Goal: Task Accomplishment & Management: Manage account settings

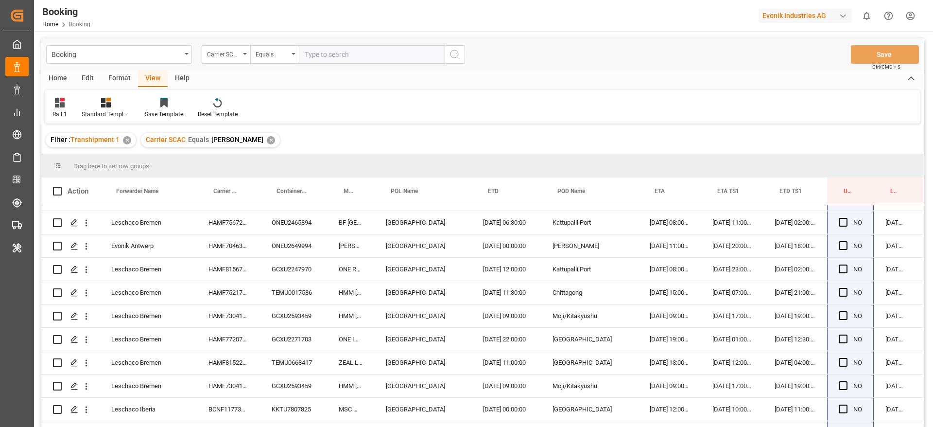
scroll to position [483, 0]
click at [267, 141] on div "✕" at bounding box center [271, 140] width 8 height 8
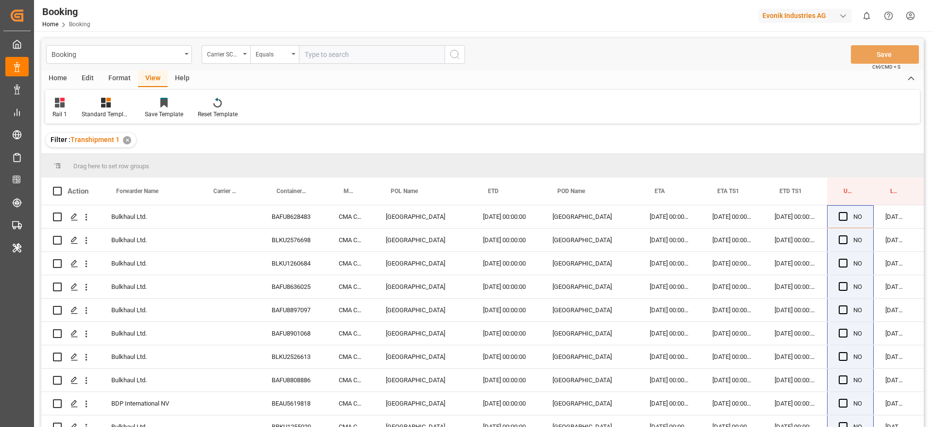
scroll to position [0, 0]
click at [341, 51] on input "text" at bounding box center [372, 54] width 146 height 18
type input "mscu"
drag, startPoint x: 461, startPoint y: 49, endPoint x: 396, endPoint y: 0, distance: 81.6
click at [462, 49] on button "search button" at bounding box center [455, 54] width 20 height 18
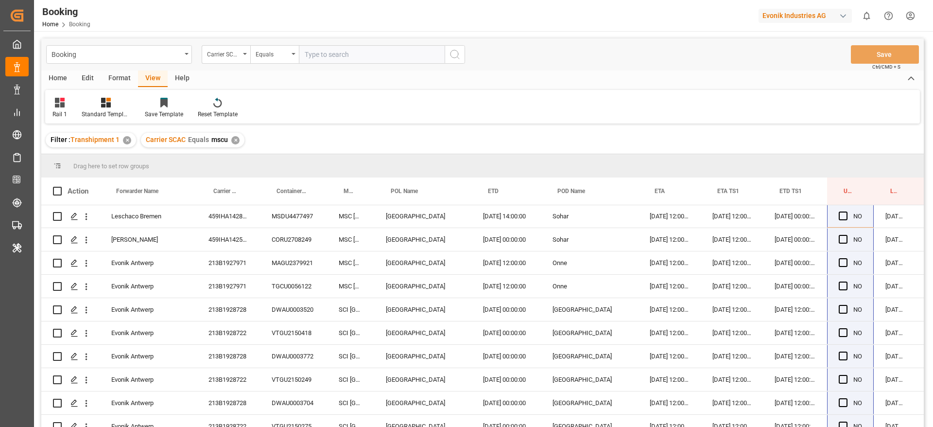
scroll to position [101, 0]
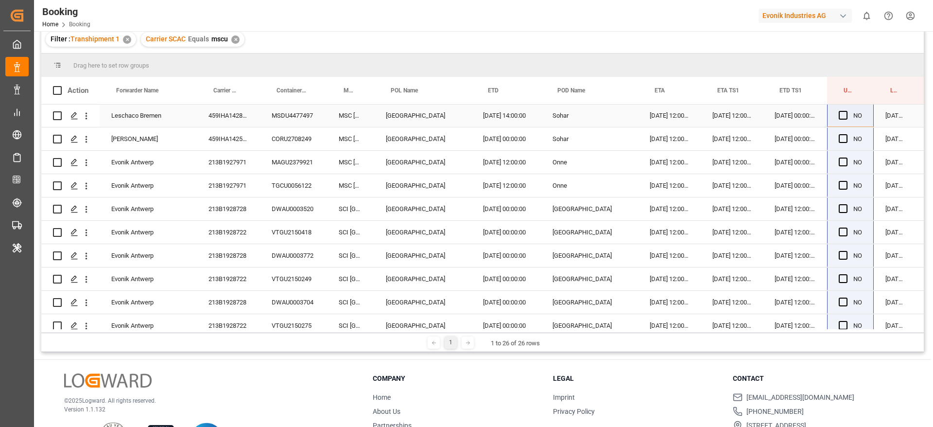
click at [246, 120] on div "459IHA1428681" at bounding box center [228, 115] width 63 height 23
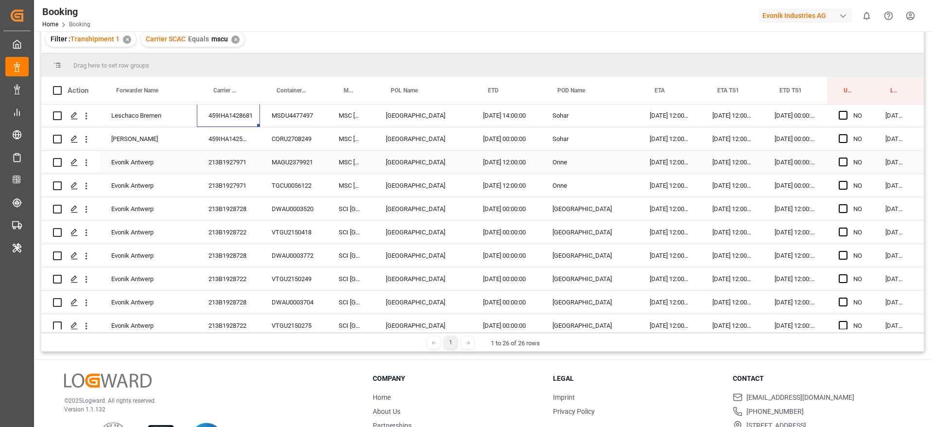
scroll to position [0, 0]
click at [215, 118] on div "459IHA1428681" at bounding box center [228, 115] width 63 height 23
click at [225, 139] on div "459IHA1425717" at bounding box center [228, 139] width 63 height 23
click at [213, 119] on div "459IHA1428681" at bounding box center [228, 115] width 63 height 23
click at [247, 136] on div "459IHA1425717" at bounding box center [228, 139] width 63 height 23
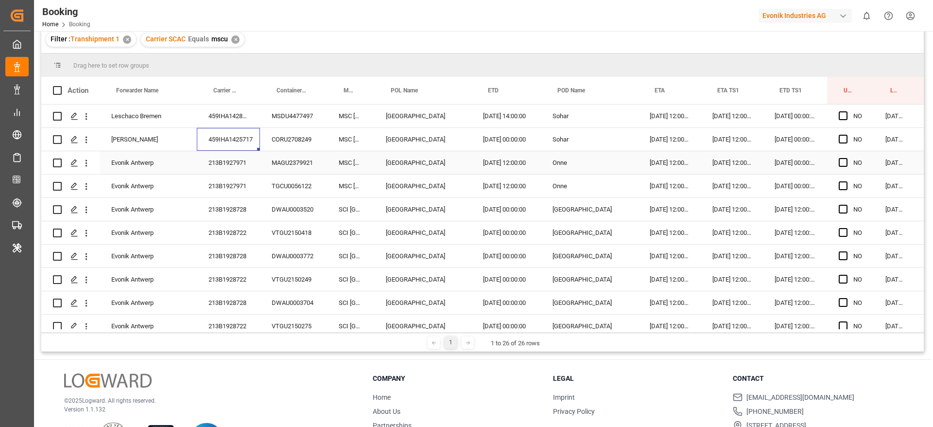
click at [240, 163] on div "213B1927971" at bounding box center [228, 162] width 63 height 23
click at [844, 118] on span "Press SPACE to select this row." at bounding box center [843, 115] width 9 height 9
click at [846, 111] on input "Press SPACE to select this row." at bounding box center [846, 111] width 0 height 0
click at [845, 135] on span "Press SPACE to select this row." at bounding box center [843, 139] width 9 height 9
click at [846, 135] on input "Press SPACE to select this row." at bounding box center [846, 135] width 0 height 0
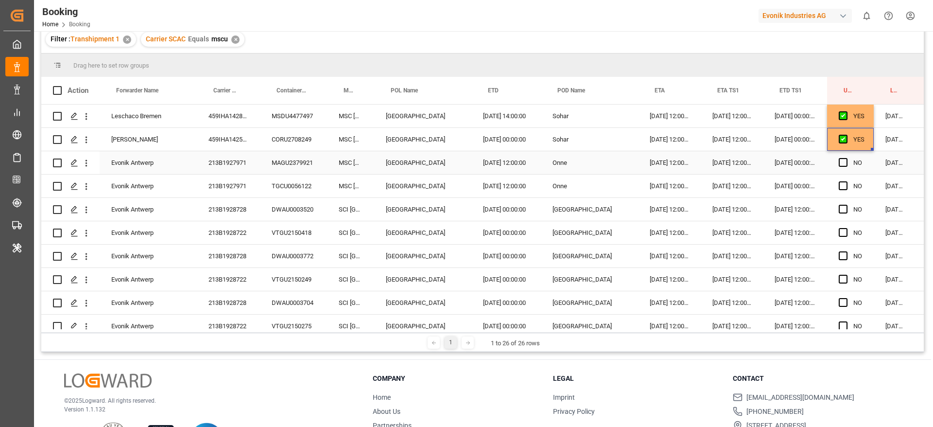
click at [238, 165] on div "213B1927971" at bounding box center [228, 162] width 63 height 23
click at [237, 223] on div "213B1928722" at bounding box center [228, 232] width 63 height 23
click at [242, 210] on div "213B1928728" at bounding box center [228, 209] width 63 height 23
click at [226, 237] on div "213B1928722" at bounding box center [228, 232] width 63 height 23
click at [788, 164] on div "12.10.2025 00:00:00" at bounding box center [795, 162] width 64 height 23
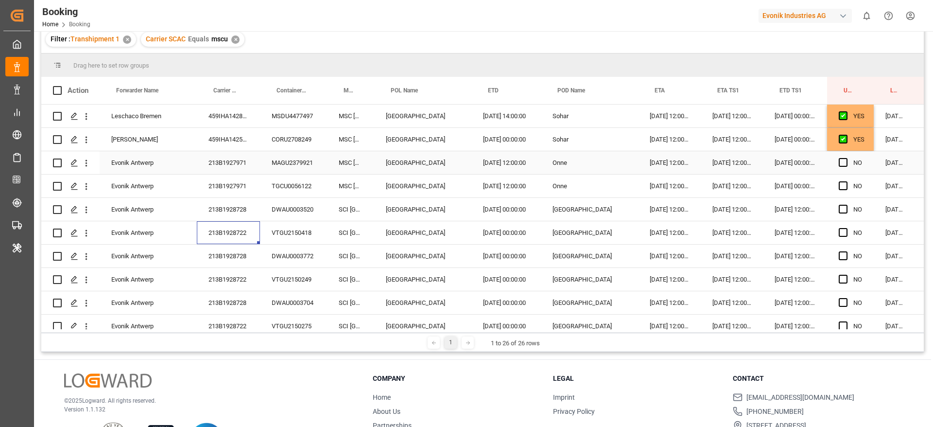
click at [788, 164] on div "12.10.2025 00:00:00" at bounding box center [795, 162] width 64 height 23
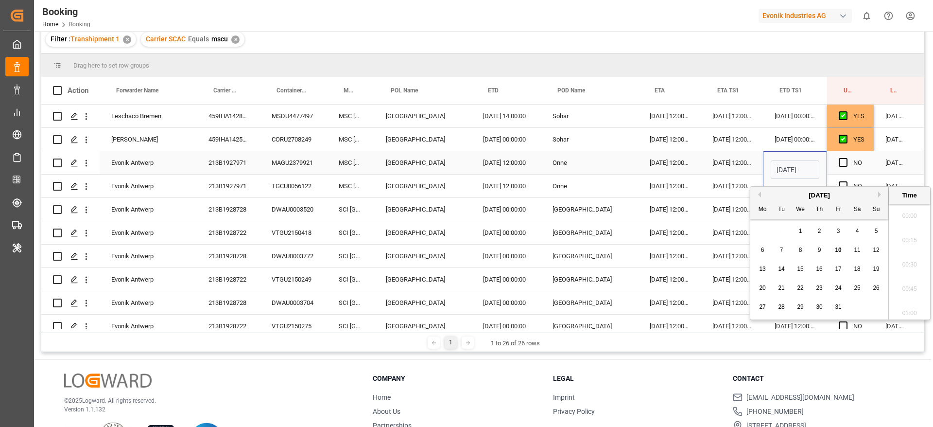
scroll to position [1559, 0]
click at [761, 271] on span "13" at bounding box center [762, 268] width 6 height 7
type input "13.10.2025 00:00"
click at [731, 161] on div "11.10.2025 12:00:00" at bounding box center [732, 162] width 62 height 23
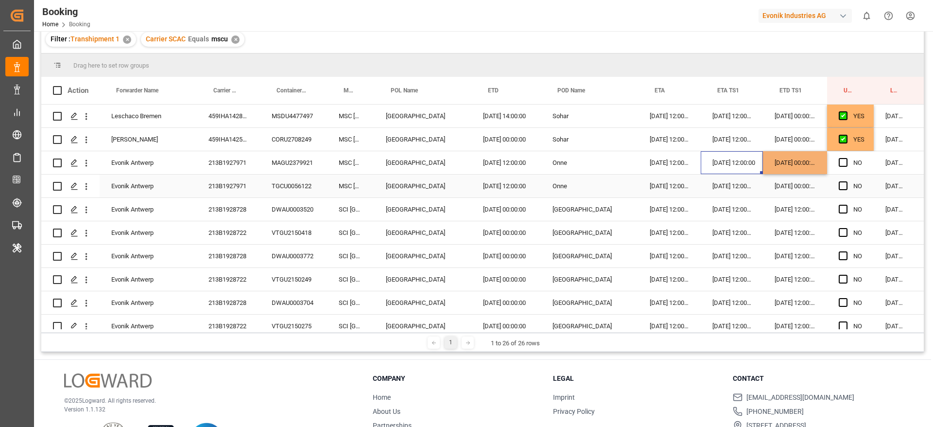
click at [795, 186] on div "12.10.2025 00:00:00" at bounding box center [795, 185] width 64 height 23
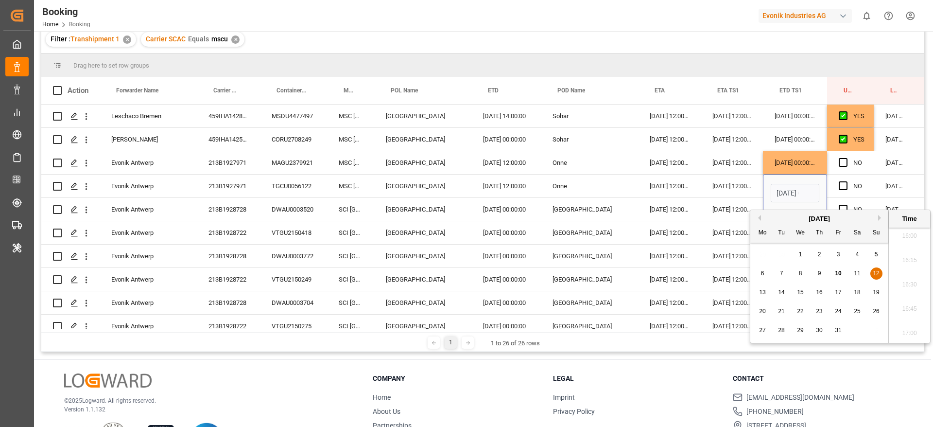
click at [758, 291] on div "13" at bounding box center [763, 293] width 12 height 12
type input "13.10.2025 00:00"
click at [670, 180] on div "16.10.2025 12:00:00" at bounding box center [669, 185] width 63 height 23
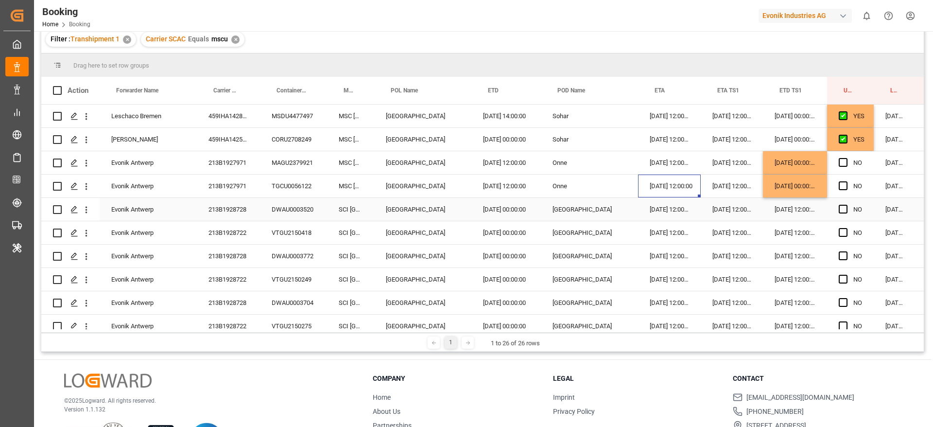
click at [244, 208] on div "213B1928728" at bounding box center [228, 209] width 63 height 23
click at [229, 234] on div "213B1928722" at bounding box center [228, 232] width 63 height 23
click at [244, 209] on div "213B1928728" at bounding box center [228, 209] width 63 height 23
click at [796, 211] on div "10.11.2025 12:00:00" at bounding box center [795, 209] width 64 height 23
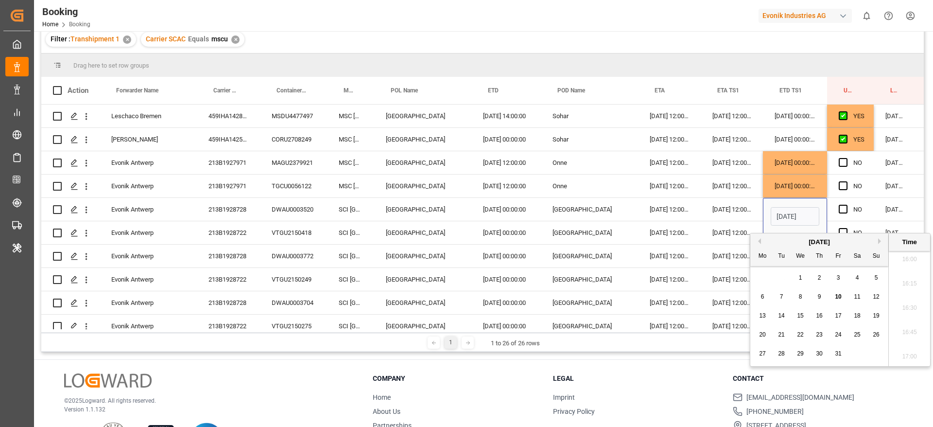
click at [879, 242] on button "Next Month" at bounding box center [881, 241] width 6 height 6
click at [860, 314] on span "15" at bounding box center [857, 315] width 6 height 7
type input "15.11.2025 12:00"
click at [748, 211] on div "14.10.2025 12:00:00" at bounding box center [732, 209] width 62 height 23
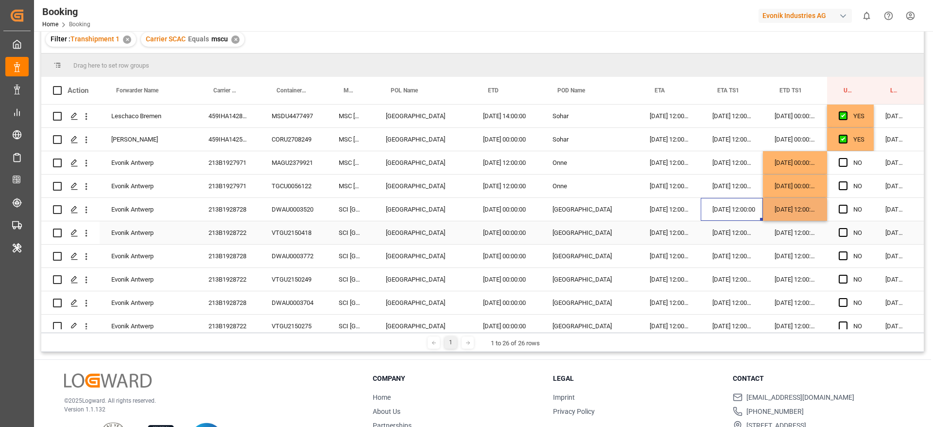
click at [788, 239] on div "10.11.2025 12:00:00" at bounding box center [795, 232] width 64 height 23
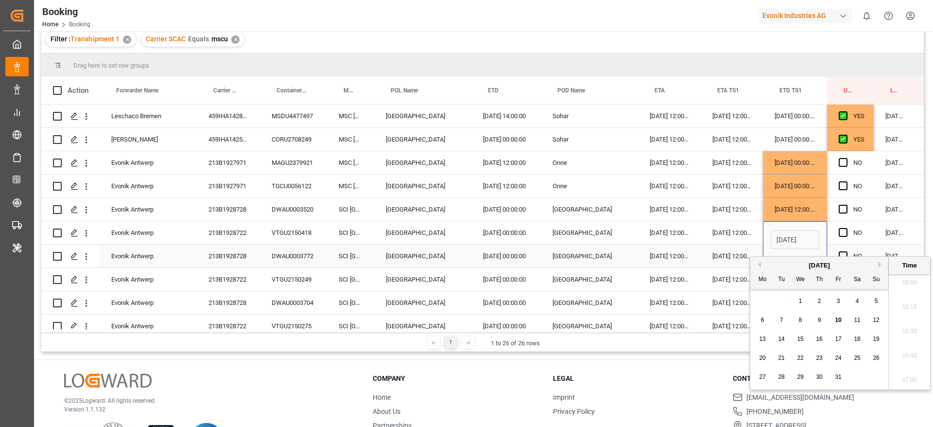
click at [712, 255] on div "14.10.2025 12:00:00" at bounding box center [732, 255] width 62 height 23
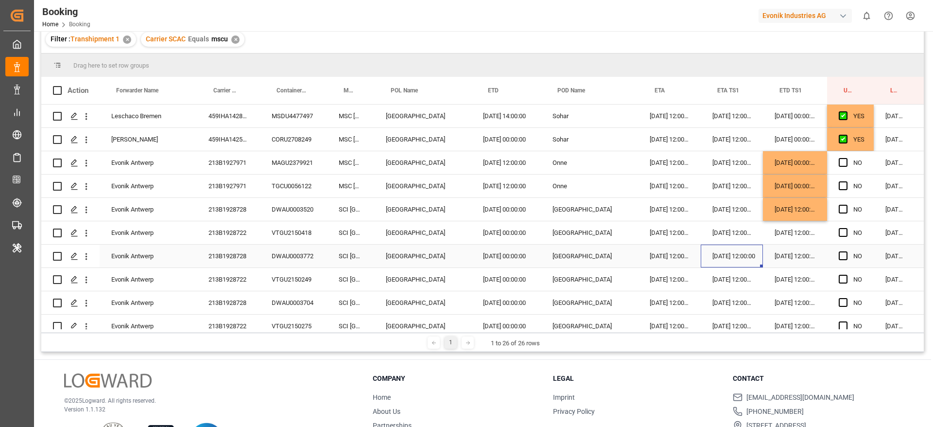
click at [782, 255] on div "10.11.2025 12:00:00" at bounding box center [795, 255] width 64 height 23
click at [783, 256] on div "10.11.2025 12:00:00" at bounding box center [795, 255] width 64 height 23
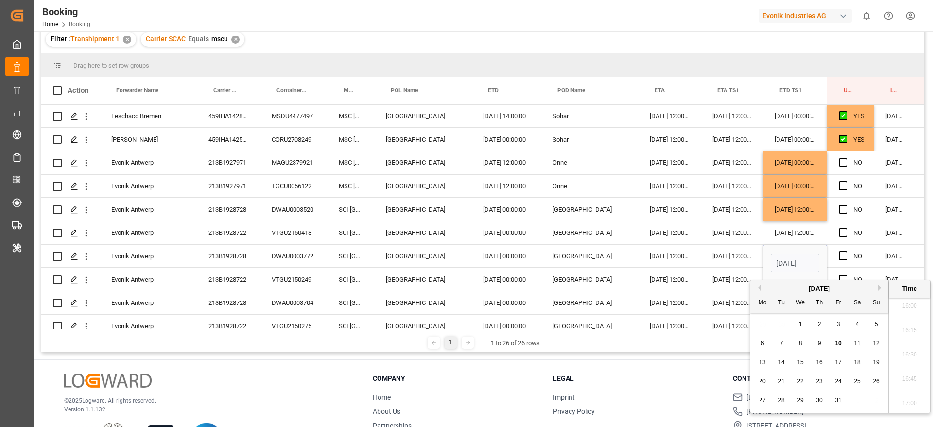
click at [883, 289] on button "Next Month" at bounding box center [881, 288] width 6 height 6
click at [861, 361] on div "15" at bounding box center [857, 363] width 12 height 12
type input "15.11.2025 12:00"
click at [728, 255] on div "14.10.2025 12:00:00" at bounding box center [732, 255] width 62 height 23
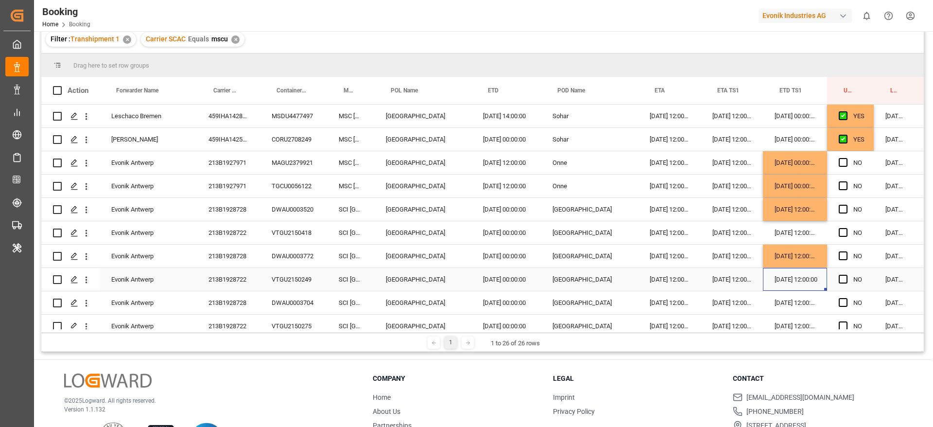
click at [783, 280] on div "10.11.2025 12:00:00" at bounding box center [795, 279] width 64 height 23
click at [790, 297] on div "10.11.2025 12:00:00" at bounding box center [795, 302] width 64 height 23
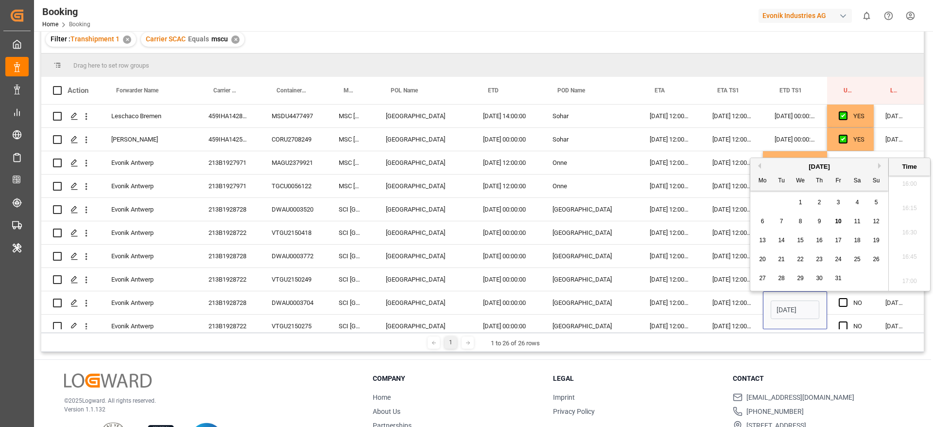
click at [879, 167] on button "Next Month" at bounding box center [881, 166] width 6 height 6
click at [853, 240] on div "15" at bounding box center [857, 241] width 12 height 12
type input "15.11.2025 12:00"
click at [734, 298] on div "14.10.2025 12:00:00" at bounding box center [732, 302] width 62 height 23
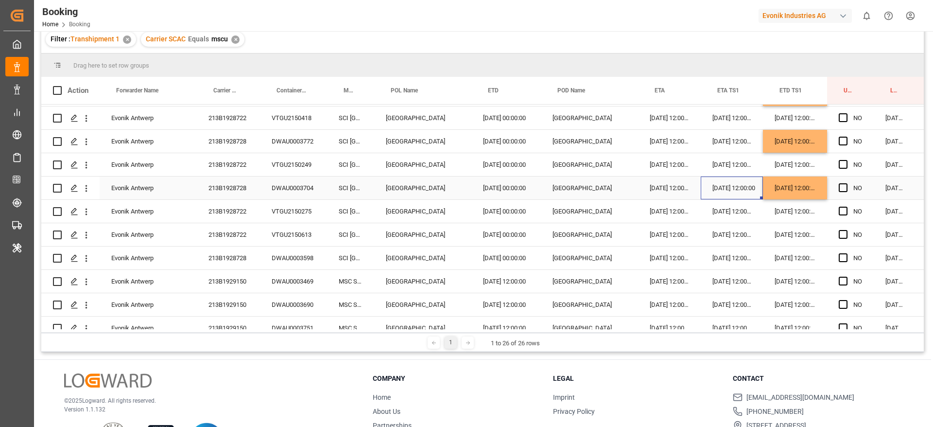
scroll to position [115, 0]
click at [795, 260] on div "10.11.2025 12:00:00" at bounding box center [795, 257] width 64 height 23
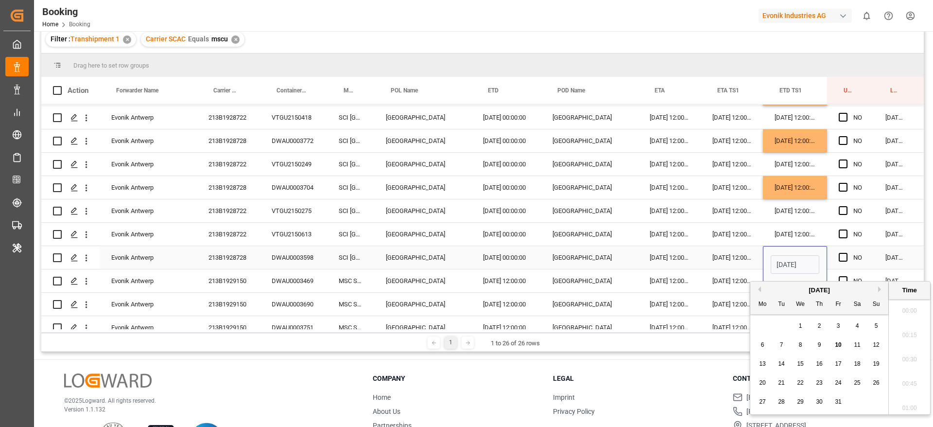
scroll to position [1559, 0]
click at [880, 286] on button "Next Month" at bounding box center [881, 289] width 6 height 6
click at [859, 367] on div "15" at bounding box center [857, 364] width 12 height 12
type input "15.11.2025 12:00"
click at [724, 253] on div "14.10.2025 12:00:00" at bounding box center [732, 257] width 62 height 23
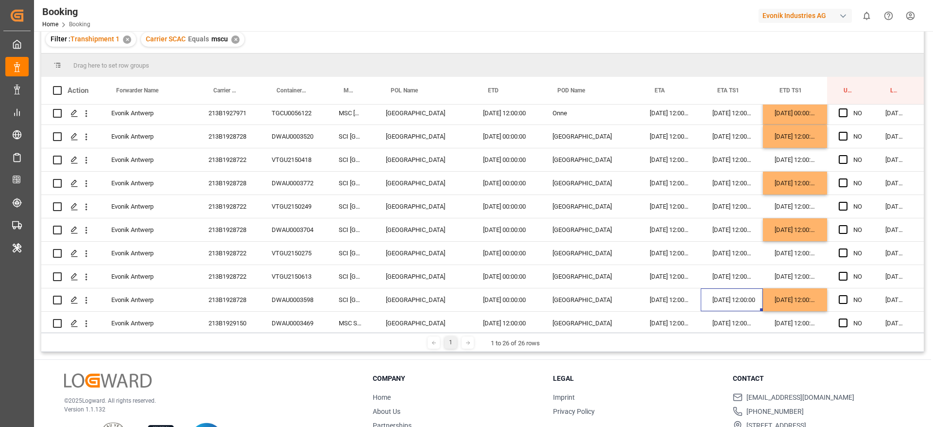
scroll to position [57, 0]
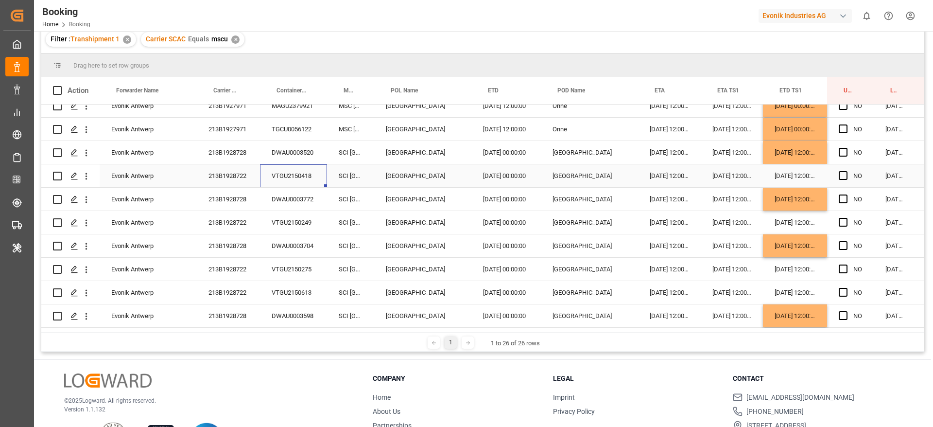
click at [260, 174] on div "VTGU2150418" at bounding box center [293, 175] width 67 height 23
click at [253, 172] on div "213B1928722" at bounding box center [228, 175] width 63 height 23
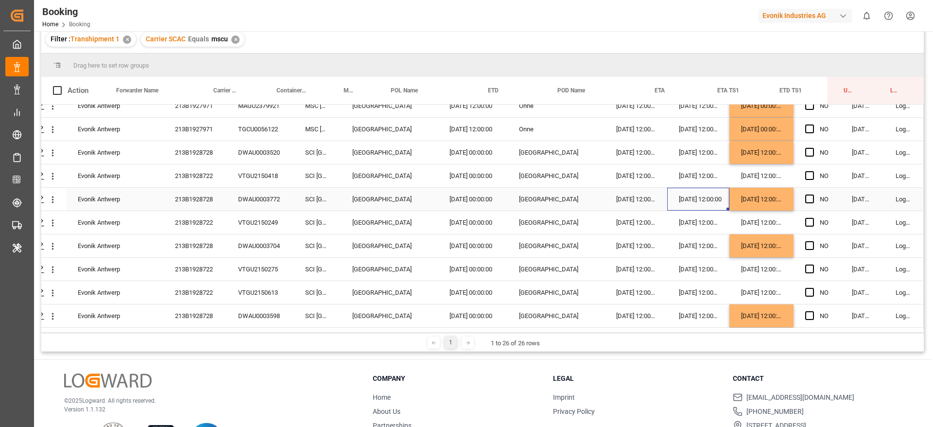
drag, startPoint x: 719, startPoint y: 208, endPoint x: 724, endPoint y: 190, distance: 17.7
click at [724, 190] on div "14.10.2025 12:00:00" at bounding box center [698, 199] width 62 height 23
click at [752, 157] on div "15.11.2025 12:00:00" at bounding box center [761, 152] width 64 height 23
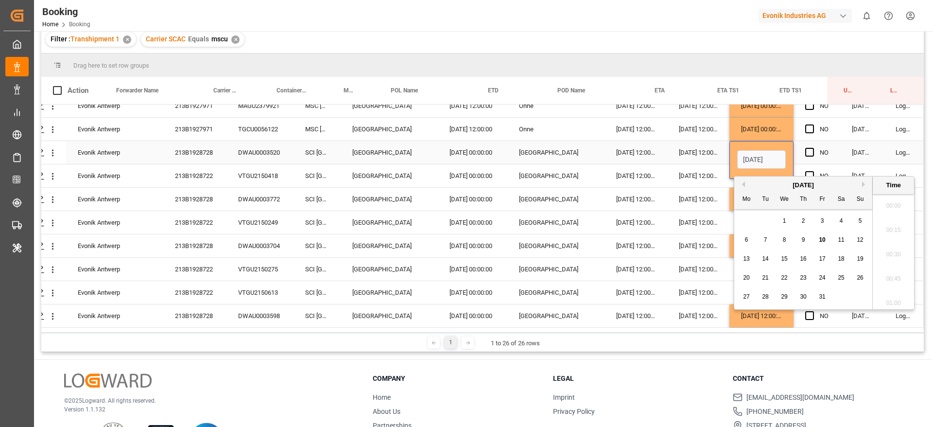
scroll to position [1559, 0]
click at [787, 257] on span "15" at bounding box center [784, 258] width 6 height 7
type input "15.10.2025 12:00"
click at [704, 152] on div "14.10.2025 12:00:00" at bounding box center [698, 152] width 62 height 23
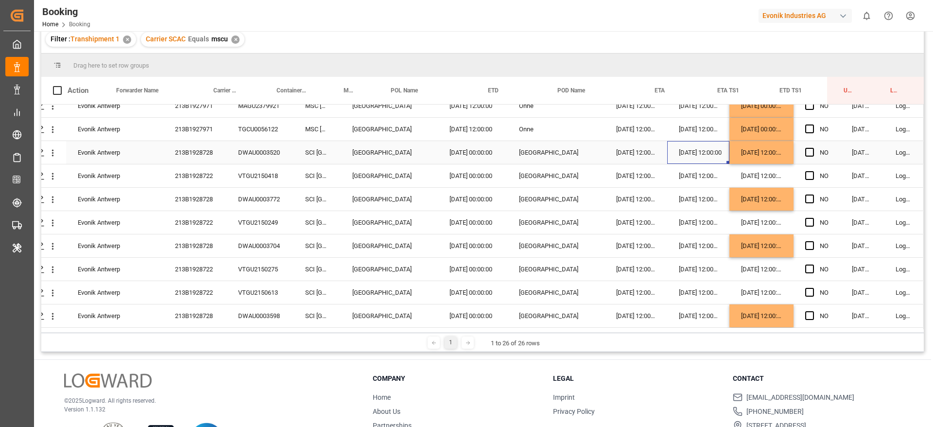
click at [757, 142] on div "15.10.2025 12:00:00" at bounding box center [761, 152] width 64 height 23
drag, startPoint x: 787, startPoint y: 161, endPoint x: 780, endPoint y: 293, distance: 132.4
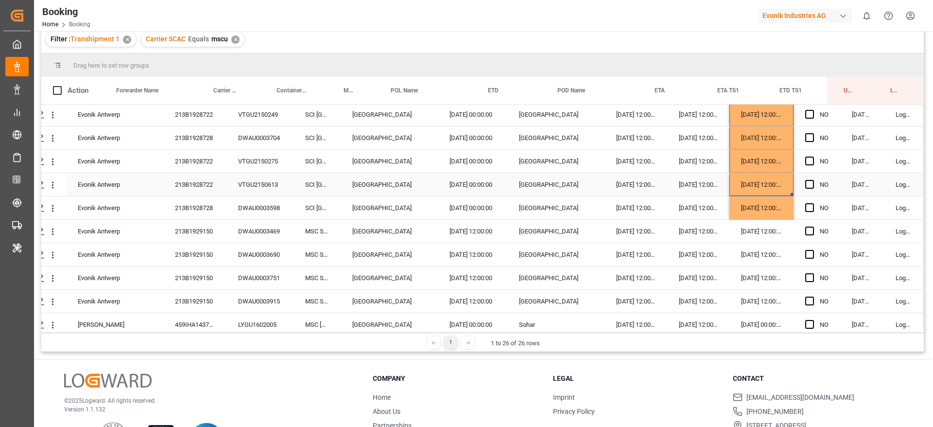
scroll to position [163, 33]
drag, startPoint x: 793, startPoint y: 195, endPoint x: 790, endPoint y: 209, distance: 14.4
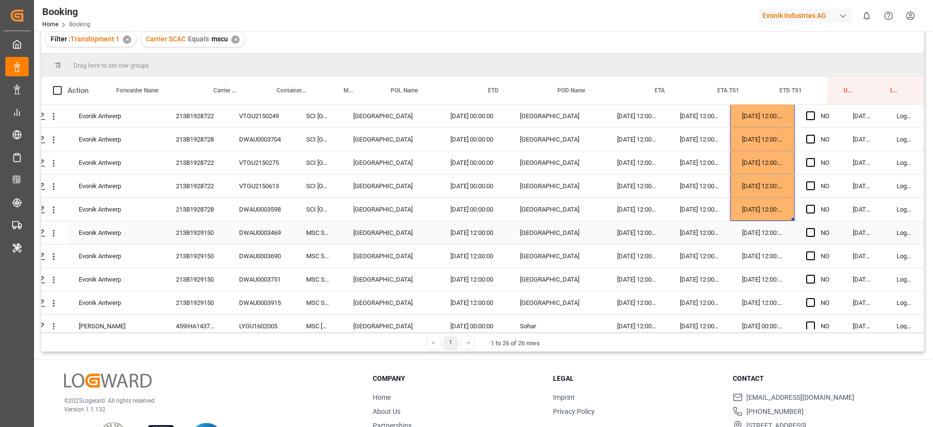
click at [206, 235] on div "213B1929150" at bounding box center [195, 232] width 63 height 23
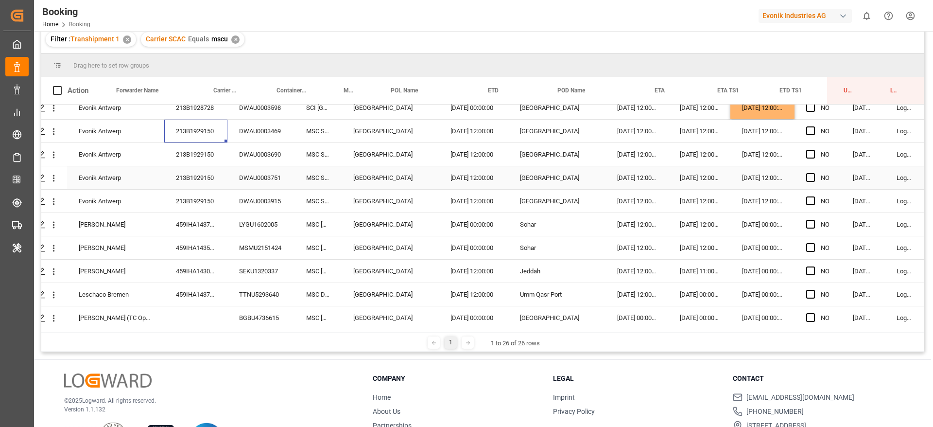
scroll to position [266, 33]
click at [209, 225] on div "459IHA1437148" at bounding box center [195, 222] width 63 height 23
click at [708, 134] on div "08.11.2025 12:00:00" at bounding box center [699, 129] width 62 height 23
click at [708, 137] on div "08.11.2025 12:00:00" at bounding box center [699, 129] width 62 height 23
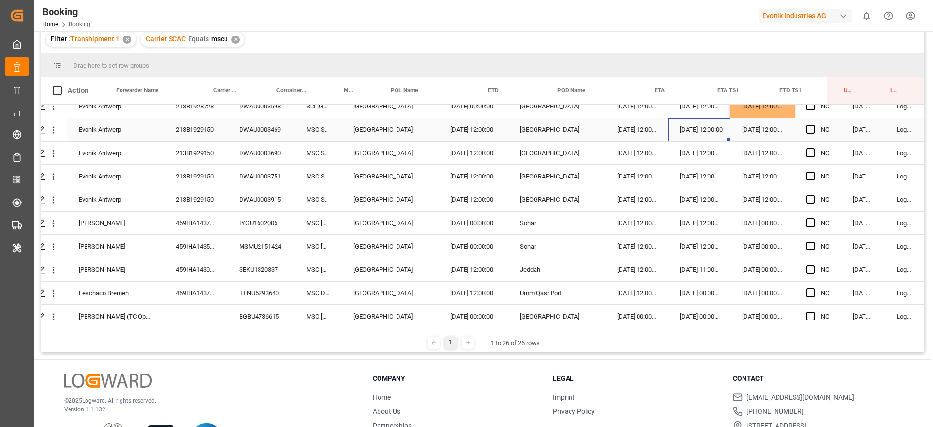
click at [708, 137] on div "08.11.2025 12:00:00" at bounding box center [699, 129] width 62 height 23
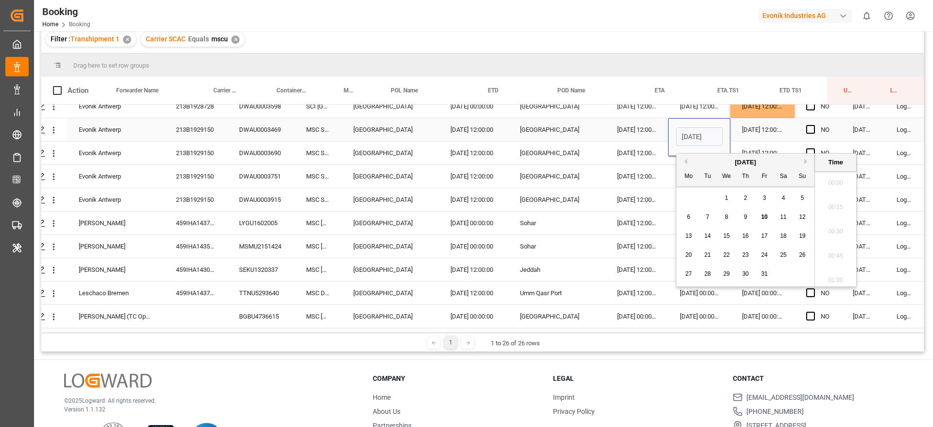
scroll to position [1559, 0]
click at [807, 157] on div "October 2025" at bounding box center [745, 162] width 138 height 10
click at [807, 158] on div "Previous Month Next Month October 2025 Mo Tu We Th Fr Sa Su 29 30 1 2 3 4 5 6 7…" at bounding box center [766, 220] width 181 height 134
click at [808, 157] on div "October 2025" at bounding box center [745, 162] width 138 height 10
click at [808, 161] on button "Next Month" at bounding box center [807, 161] width 6 height 6
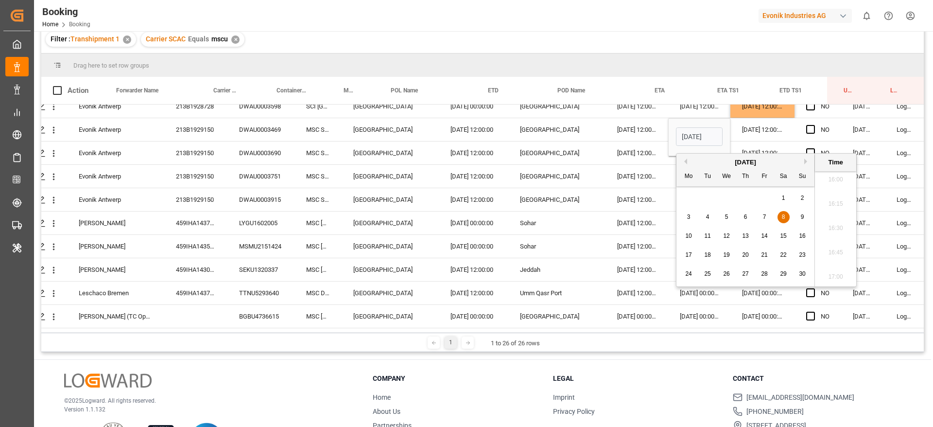
click at [726, 213] on div "5" at bounding box center [727, 217] width 12 height 12
type input "05.11.2025 12:00"
click at [639, 127] on div "21.11.2025 12:00:00" at bounding box center [637, 129] width 63 height 23
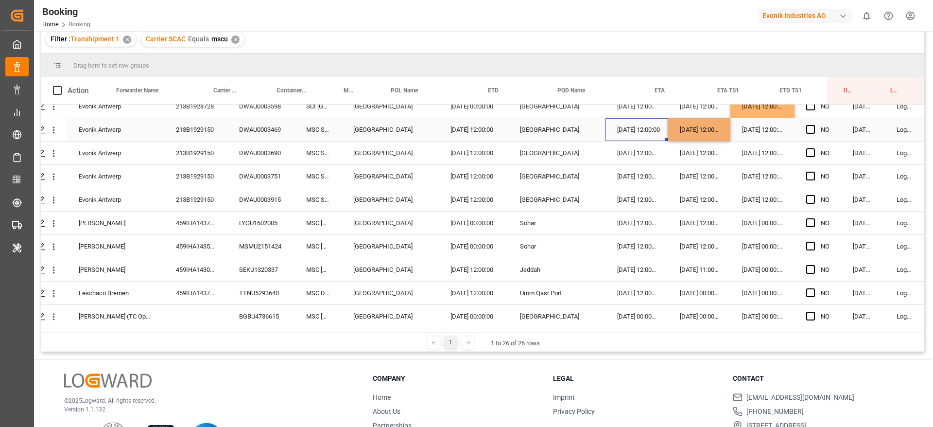
click at [694, 128] on div "05.11.2025 12:00:00" at bounding box center [699, 129] width 62 height 23
drag, startPoint x: 729, startPoint y: 138, endPoint x: 727, endPoint y: 187, distance: 49.6
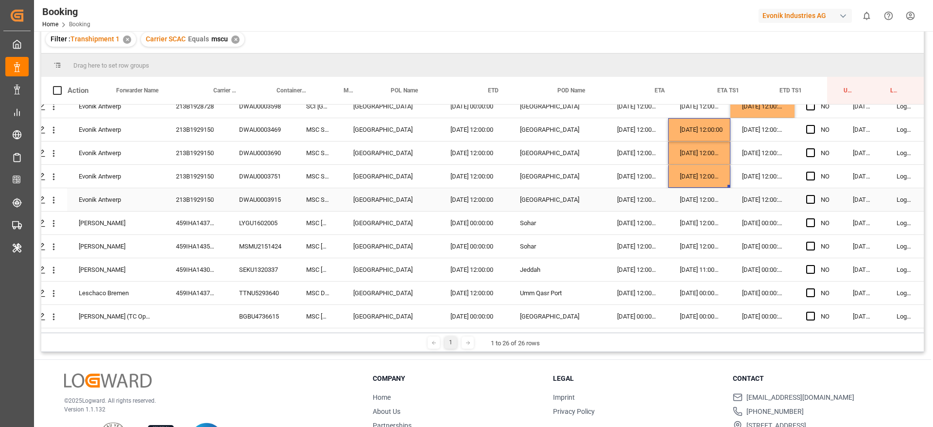
click at [709, 200] on div "08.11.2025 12:00:00" at bounding box center [699, 199] width 62 height 23
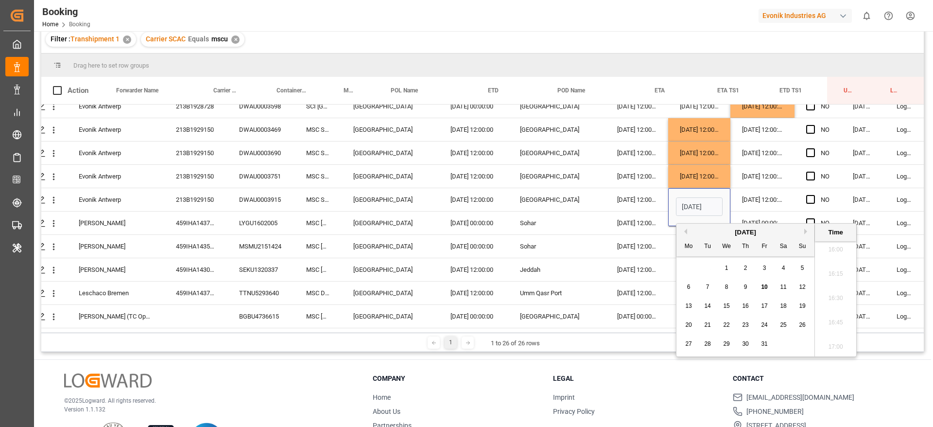
click at [805, 230] on button "Next Month" at bounding box center [807, 231] width 6 height 6
click at [722, 285] on div "5" at bounding box center [727, 287] width 12 height 12
type input "05.11.2025 12:00"
click at [642, 206] on div "21.11.2025 12:00:00" at bounding box center [637, 199] width 63 height 23
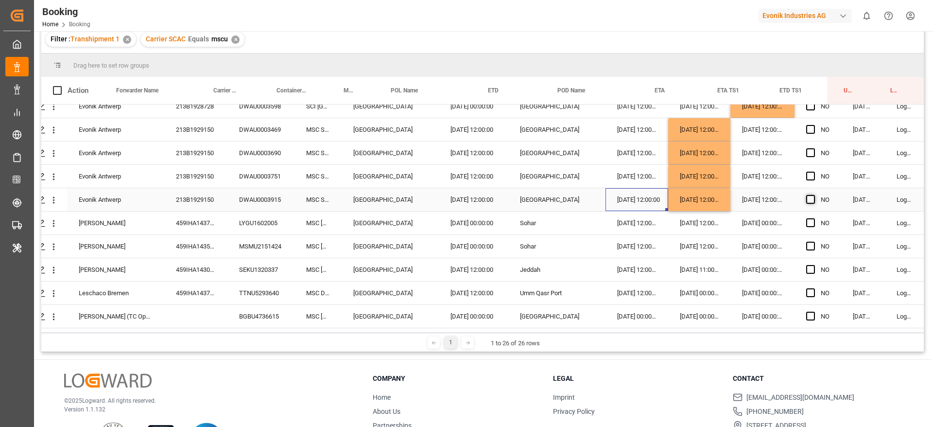
click at [811, 199] on span "Press SPACE to select this row." at bounding box center [810, 199] width 9 height 9
click at [814, 195] on input "Press SPACE to select this row." at bounding box center [814, 195] width 0 height 0
click at [213, 220] on div "459IHA1437148" at bounding box center [195, 222] width 63 height 23
click at [205, 249] on div "459IHA1435516" at bounding box center [195, 246] width 63 height 23
click at [701, 227] on div "10.11.2025 12:00:00" at bounding box center [699, 222] width 62 height 23
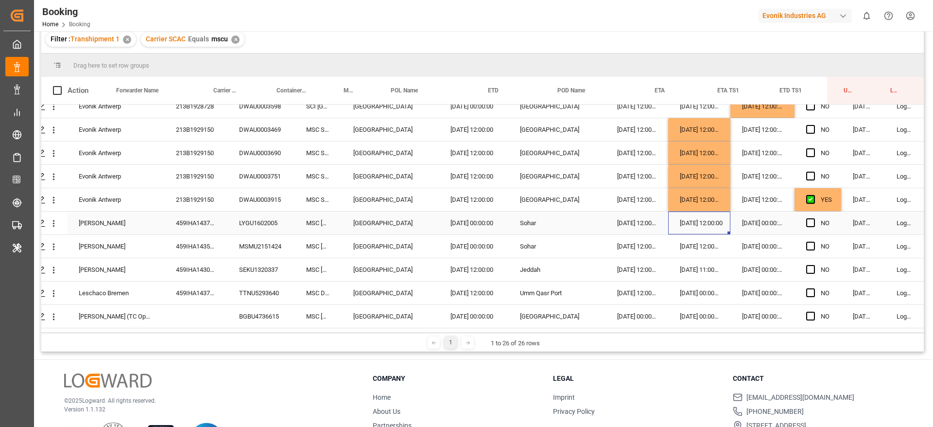
click at [701, 227] on div "10.11.2025 12:00:00" at bounding box center [699, 222] width 62 height 23
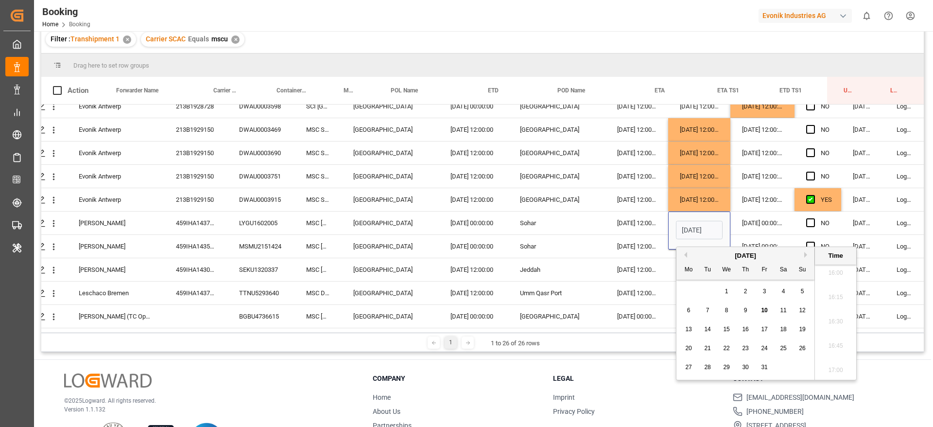
click at [803, 253] on div "October 2025" at bounding box center [745, 256] width 138 height 10
click at [808, 255] on button "Next Month" at bounding box center [807, 255] width 6 height 6
click at [748, 329] on span "13" at bounding box center [745, 329] width 6 height 7
type input "13.11.2025 12:00"
click at [654, 224] on div "17.11.2025 12:00:00" at bounding box center [637, 222] width 63 height 23
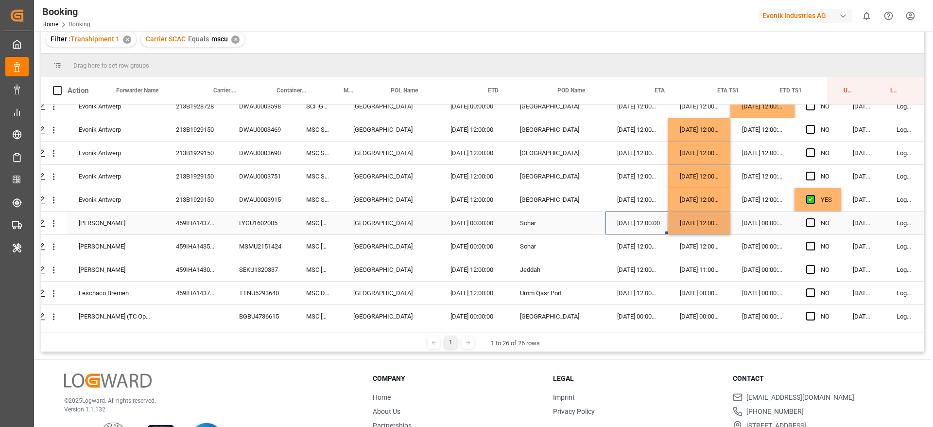
click at [702, 217] on div "13.11.2025 12:00:00" at bounding box center [699, 222] width 62 height 23
drag, startPoint x: 729, startPoint y: 232, endPoint x: 724, endPoint y: 255, distance: 23.9
click at [200, 270] on div "459IHA1430660" at bounding box center [195, 269] width 63 height 23
click at [196, 284] on div "459IHA1437145" at bounding box center [195, 292] width 63 height 23
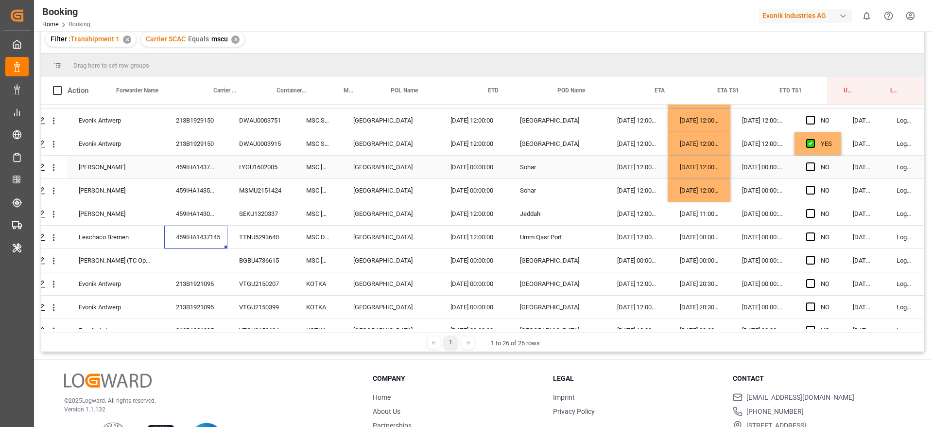
scroll to position [325, 33]
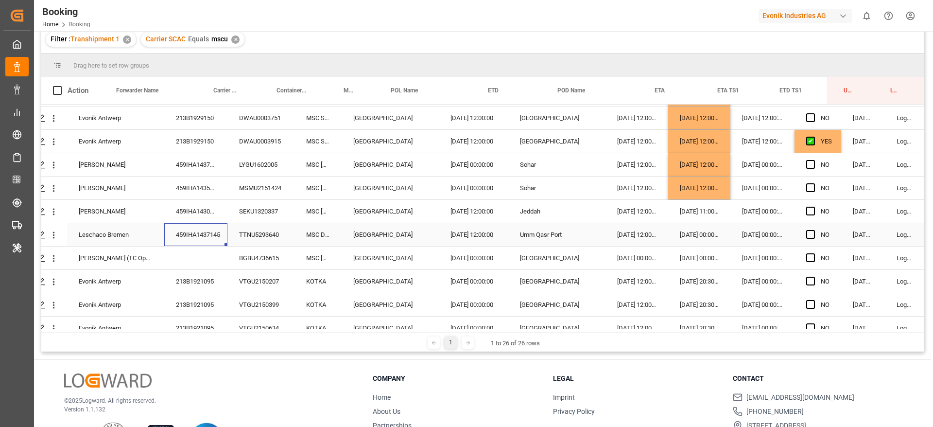
click at [690, 236] on div "05.11.2025 00:00:00" at bounding box center [699, 234] width 62 height 23
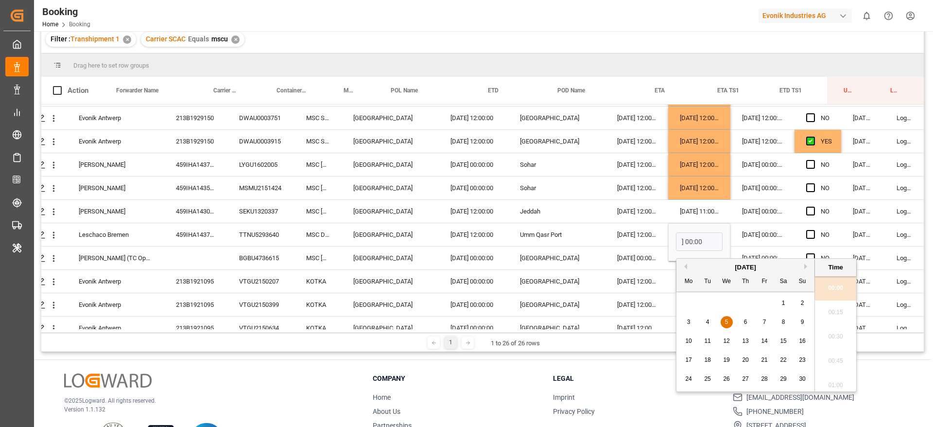
scroll to position [0, 0]
click at [786, 301] on div "1" at bounding box center [784, 303] width 12 height 12
type input "01.11.2025 00:00"
click at [762, 236] on div "06.11.2025 00:00:00" at bounding box center [762, 234] width 64 height 23
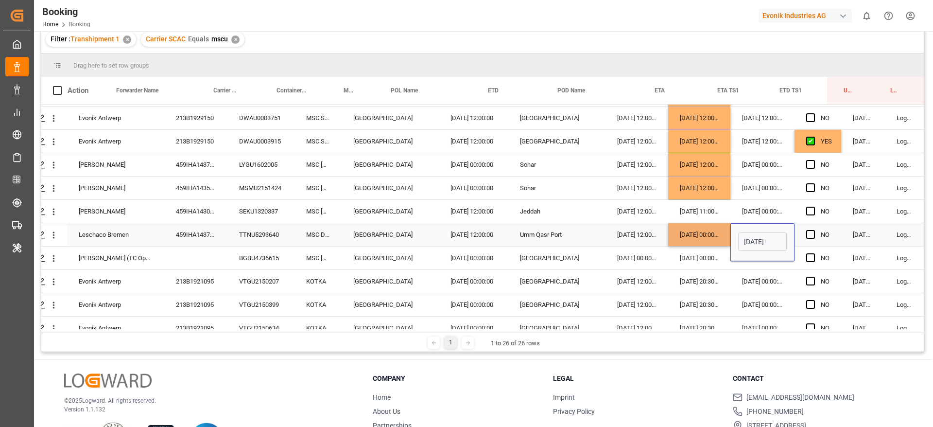
scroll to position [1559, 0]
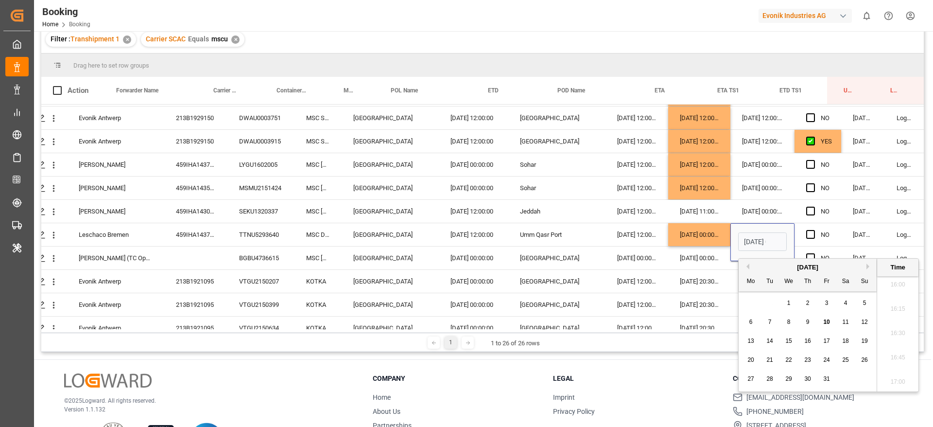
click at [866, 264] on div "October 2025" at bounding box center [808, 267] width 138 height 10
click at [874, 265] on div "October 2025" at bounding box center [808, 267] width 138 height 10
click at [870, 265] on button "Next Month" at bounding box center [869, 266] width 6 height 6
click at [775, 322] on div "4" at bounding box center [770, 322] width 12 height 12
type input "04.11.2025 00:00"
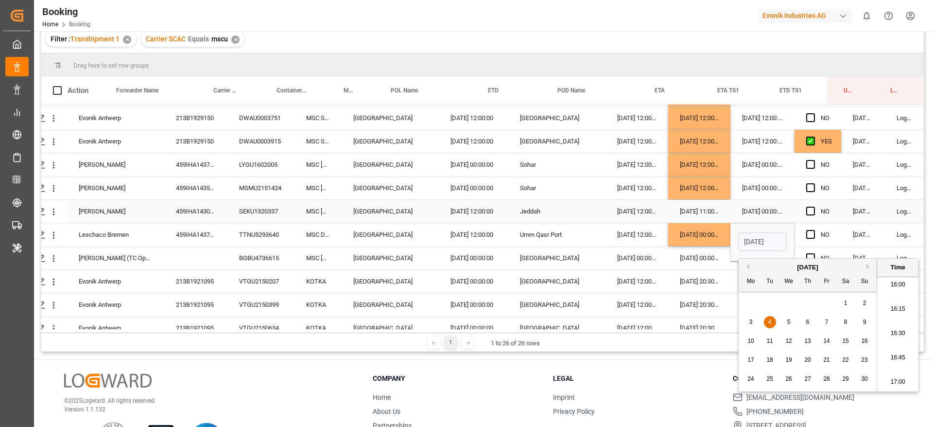
click at [693, 213] on div "06.10.2025 11:00:00" at bounding box center [699, 211] width 62 height 23
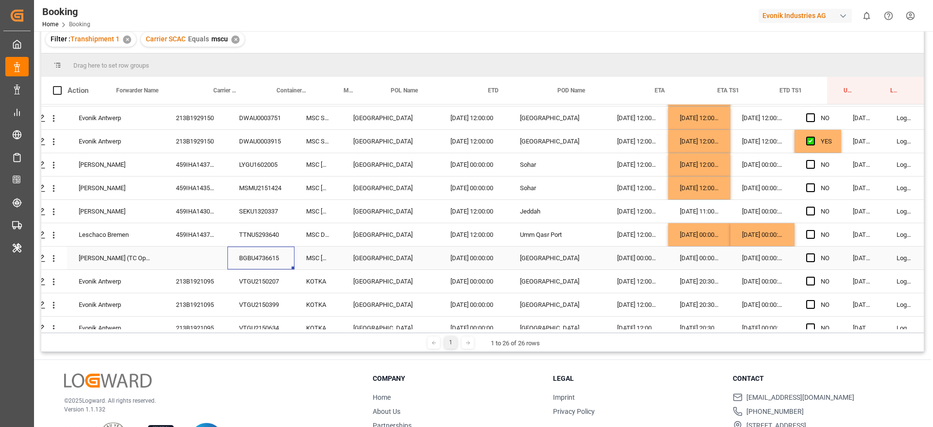
click at [267, 257] on div "BGBU4736615" at bounding box center [260, 257] width 67 height 23
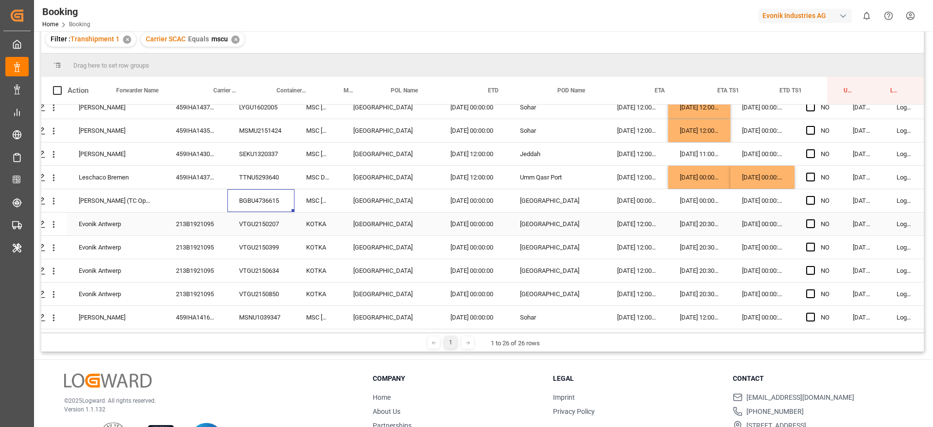
click at [220, 225] on div "213B1921095" at bounding box center [195, 223] width 63 height 23
click at [651, 193] on div "19.10.2025 00:00:00" at bounding box center [637, 200] width 63 height 23
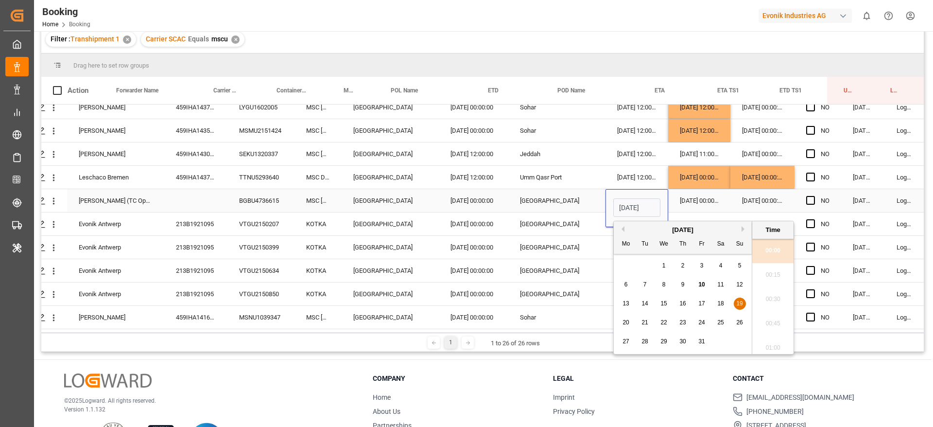
scroll to position [1559, 0]
click at [629, 320] on div "20" at bounding box center [626, 323] width 12 height 12
type input "20.10.2025 00:00"
click at [811, 196] on span "Press SPACE to select this row." at bounding box center [810, 200] width 9 height 9
click at [814, 196] on input "Press SPACE to select this row." at bounding box center [814, 196] width 0 height 0
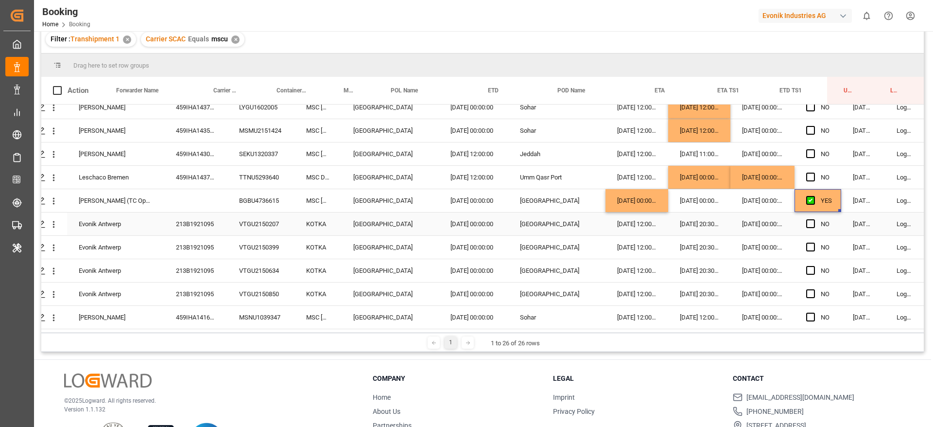
click at [766, 225] on div "13.10.2025 00:00:00" at bounding box center [762, 223] width 64 height 23
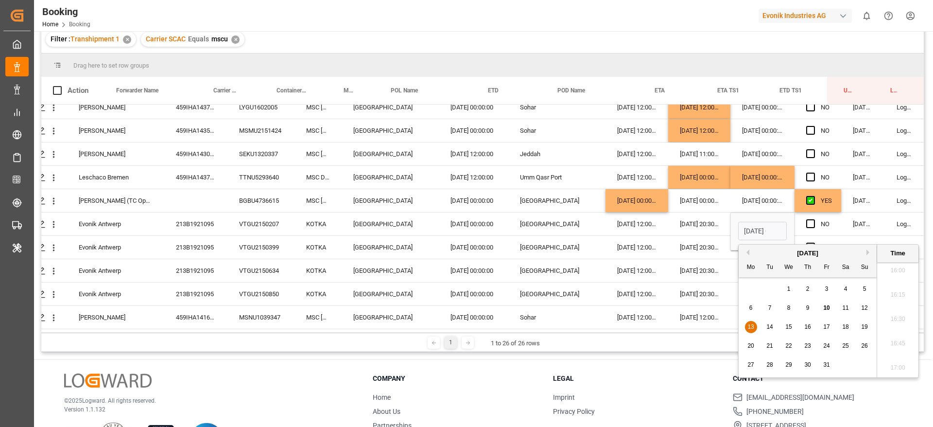
click at [862, 308] on span "12" at bounding box center [864, 307] width 6 height 7
type input "12.10.2025 00:00"
click at [643, 228] on div "22.10.2025 12:00:00" at bounding box center [637, 223] width 63 height 23
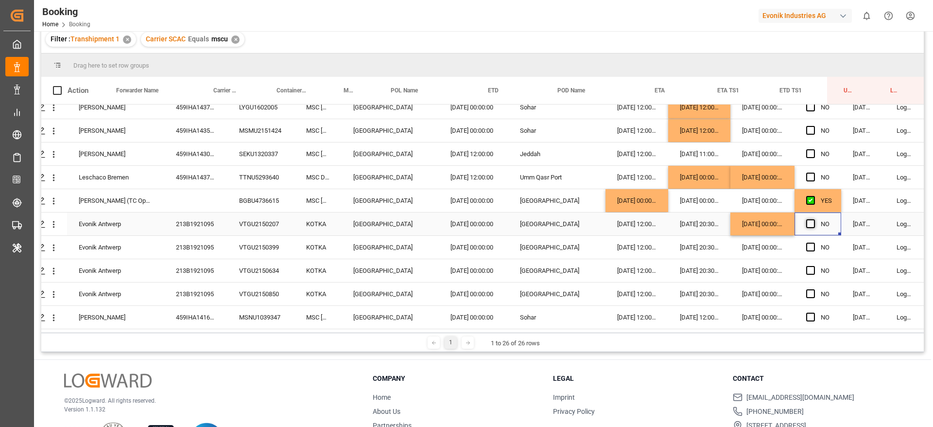
click at [809, 219] on span "Press SPACE to select this row." at bounding box center [810, 223] width 9 height 9
click at [814, 219] on input "Press SPACE to select this row." at bounding box center [814, 219] width 0 height 0
click at [204, 239] on div "213B1921095" at bounding box center [195, 247] width 63 height 23
click at [761, 225] on div "12.10.2025 00:00:00" at bounding box center [762, 223] width 64 height 23
drag, startPoint x: 793, startPoint y: 229, endPoint x: 782, endPoint y: 285, distance: 57.0
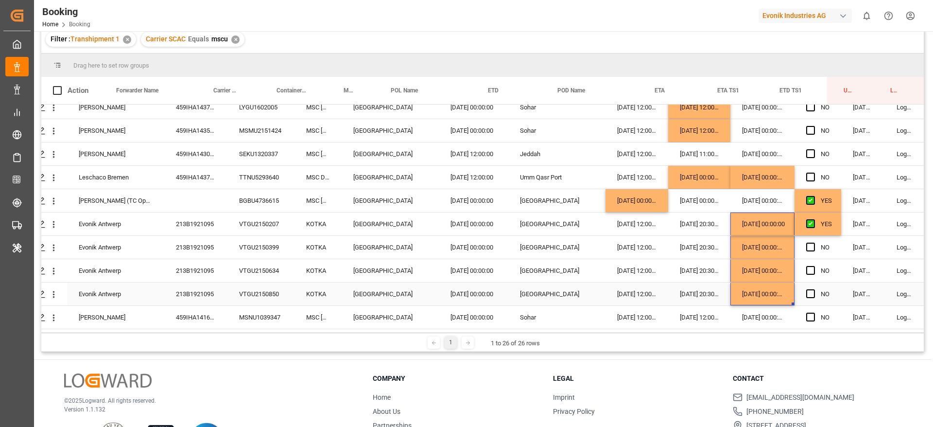
click at [816, 290] on div "Press SPACE to select this row." at bounding box center [813, 294] width 15 height 22
click at [811, 290] on input "NO" at bounding box center [817, 299] width 31 height 19
click at [810, 242] on span "Press SPACE to select this row." at bounding box center [810, 246] width 9 height 9
click at [814, 242] on input "Press SPACE to select this row." at bounding box center [814, 242] width 0 height 0
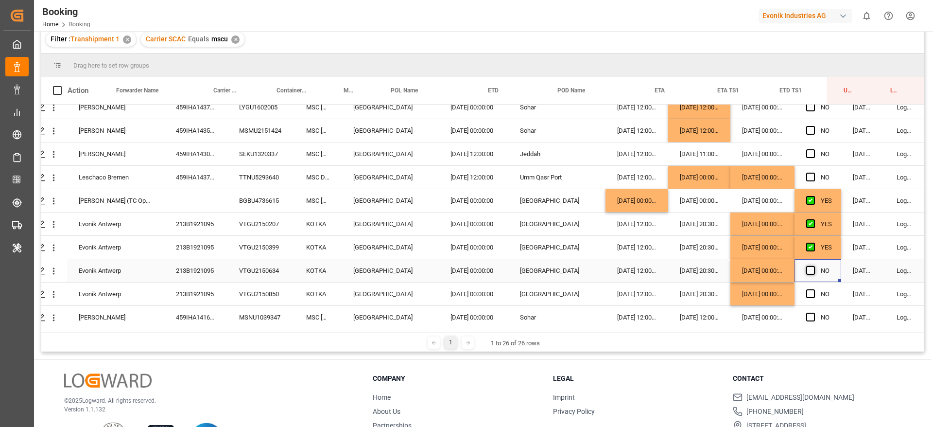
click at [811, 268] on span "Press SPACE to select this row." at bounding box center [810, 270] width 9 height 9
click at [814, 266] on input "Press SPACE to select this row." at bounding box center [814, 266] width 0 height 0
click at [810, 289] on span "Press SPACE to select this row." at bounding box center [810, 293] width 9 height 9
click at [814, 289] on input "Press SPACE to select this row." at bounding box center [814, 289] width 0 height 0
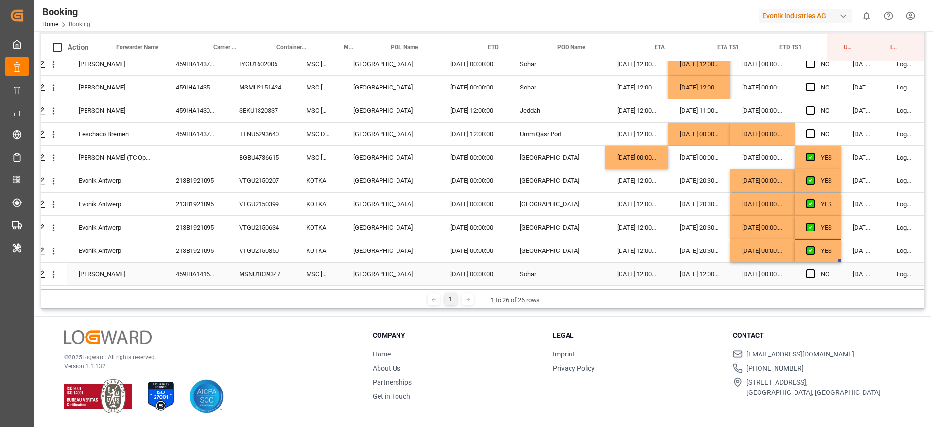
click at [213, 269] on div "459IHA1416624" at bounding box center [195, 273] width 63 height 23
click at [758, 272] on div "20.10.2025 00:00:00" at bounding box center [762, 273] width 64 height 23
click at [758, 271] on div "20.10.2025 00:00:00" at bounding box center [762, 273] width 64 height 23
click at [762, 271] on div "20.10.2025 00:00:00" at bounding box center [761, 273] width 64 height 23
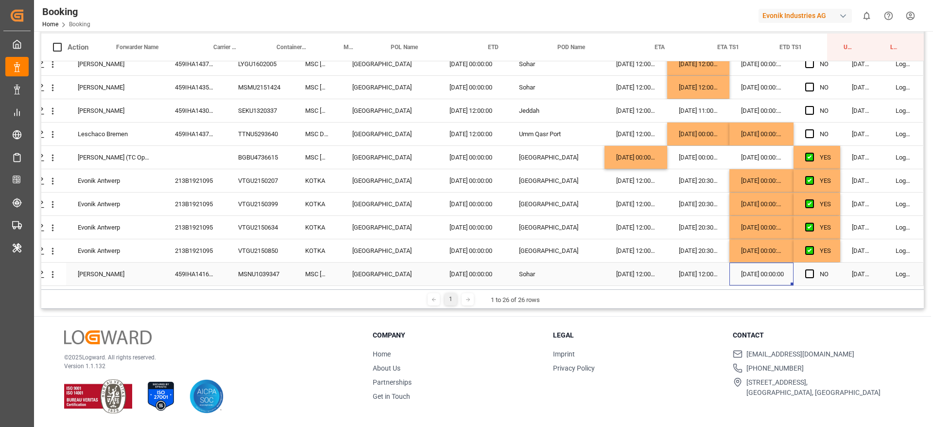
click at [762, 271] on div "20.10.2025 00:00:00" at bounding box center [761, 273] width 64 height 23
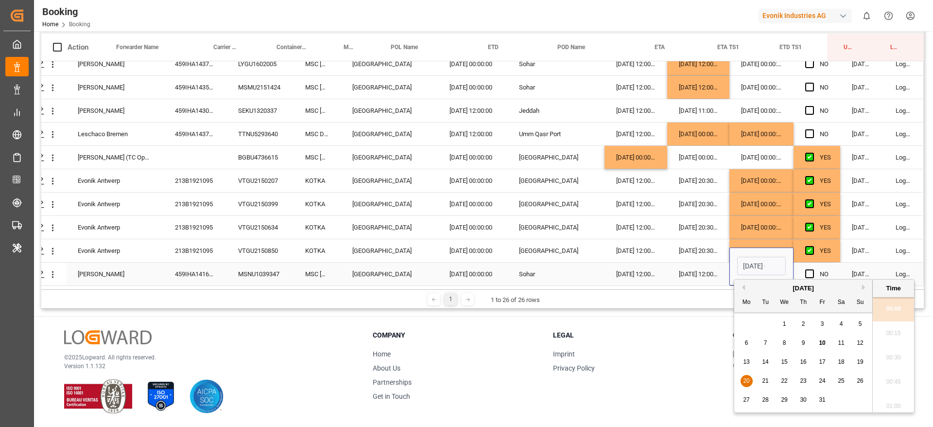
scroll to position [1559, 0]
click at [861, 359] on span "19" at bounding box center [860, 361] width 6 height 7
type input "19.10.2025 00:00"
click at [691, 266] on div "17.10.2025 12:00:00" at bounding box center [698, 273] width 62 height 23
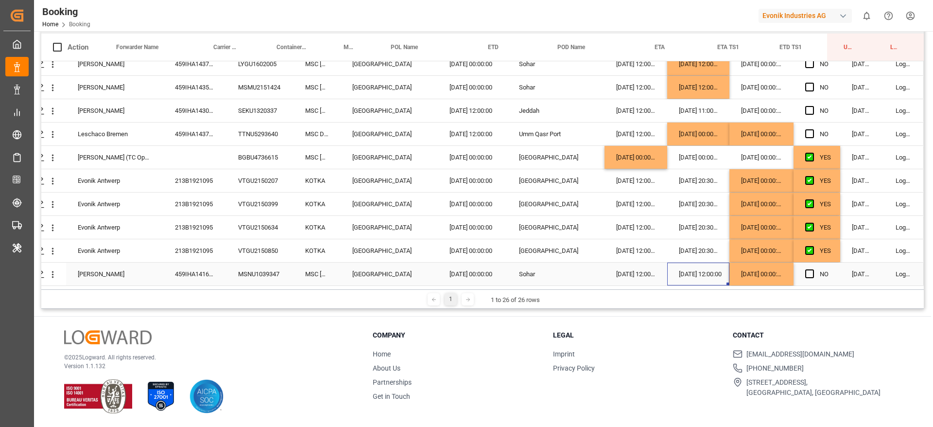
click at [805, 275] on div "Press SPACE to select this row." at bounding box center [812, 274] width 15 height 22
click at [805, 270] on span "Press SPACE to select this row." at bounding box center [809, 273] width 9 height 9
click at [813, 269] on input "Press SPACE to select this row." at bounding box center [813, 269] width 0 height 0
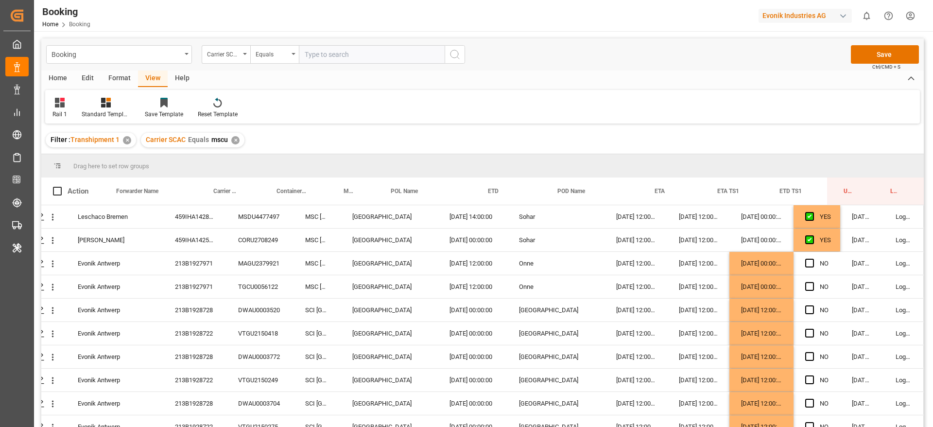
scroll to position [144, 0]
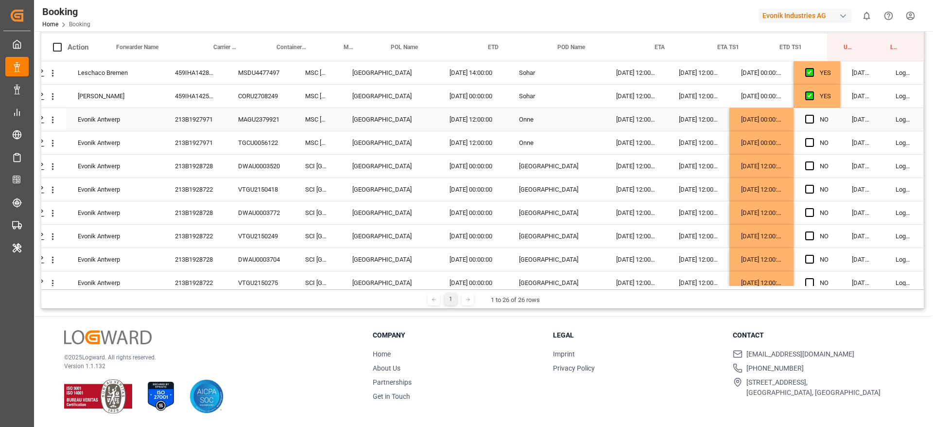
click at [820, 100] on div "YES" at bounding box center [825, 96] width 11 height 22
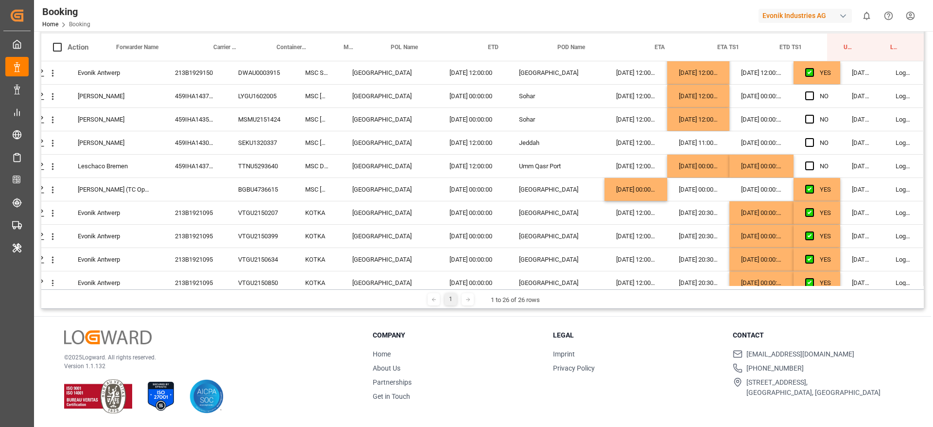
scroll to position [385, 37]
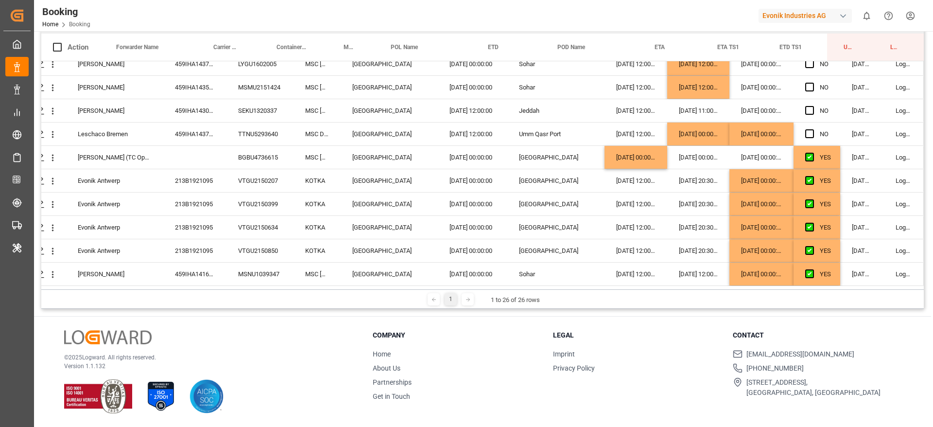
drag, startPoint x: 836, startPoint y: 104, endPoint x: 824, endPoint y: 298, distance: 194.3
drag, startPoint x: 835, startPoint y: 208, endPoint x: 826, endPoint y: 293, distance: 84.6
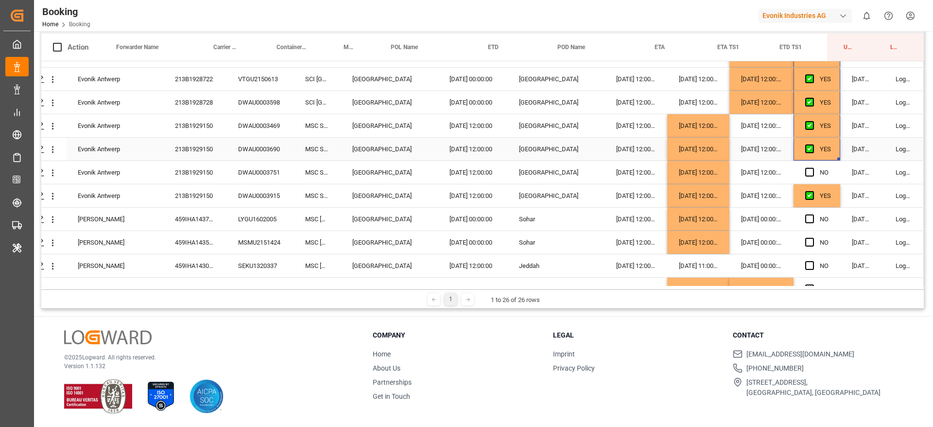
scroll to position [228, 37]
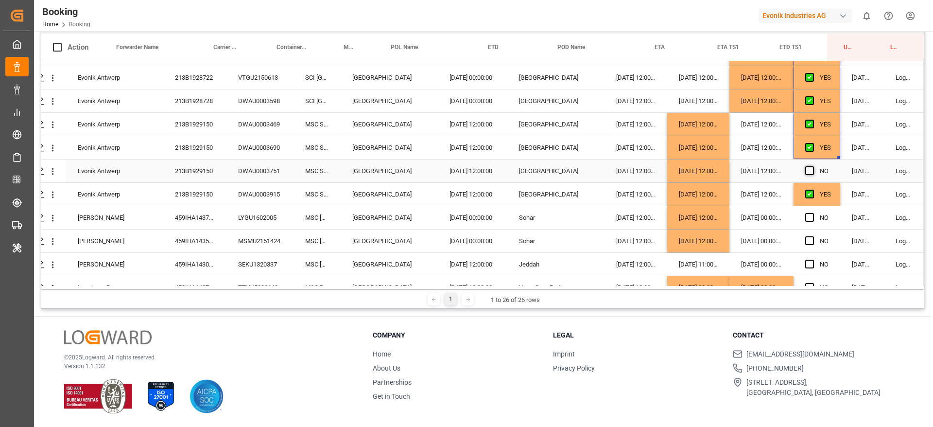
click at [809, 170] on span "Press SPACE to select this row." at bounding box center [809, 170] width 9 height 9
click at [813, 166] on input "Press SPACE to select this row." at bounding box center [813, 166] width 0 height 0
click at [807, 216] on span "Press SPACE to select this row." at bounding box center [809, 217] width 9 height 9
click at [813, 213] on input "Press SPACE to select this row." at bounding box center [813, 213] width 0 height 0
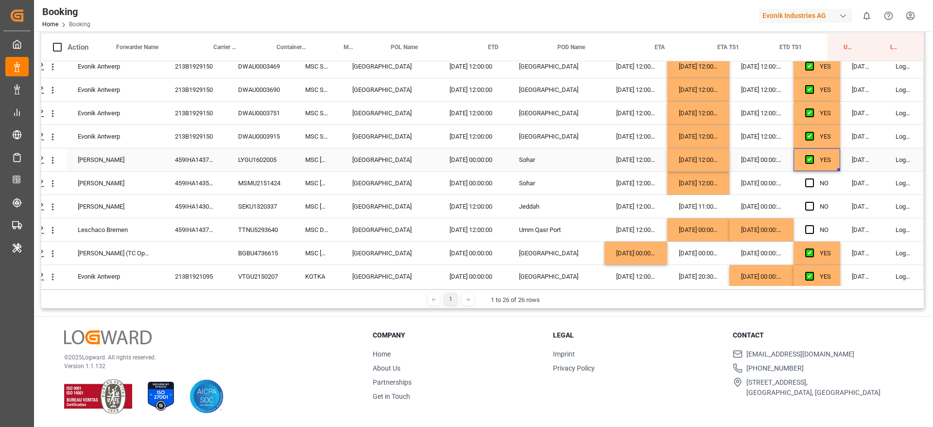
click at [832, 169] on div "YES" at bounding box center [817, 159] width 47 height 23
drag, startPoint x: 834, startPoint y: 171, endPoint x: 825, endPoint y: 243, distance: 72.9
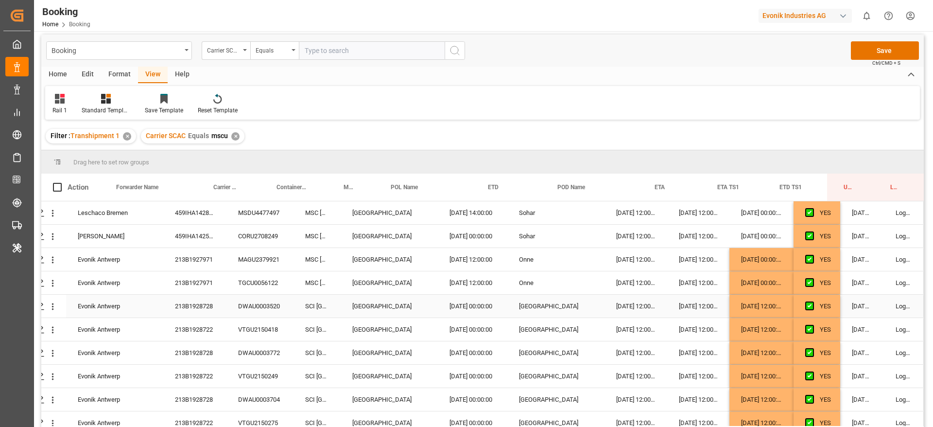
scroll to position [2, 0]
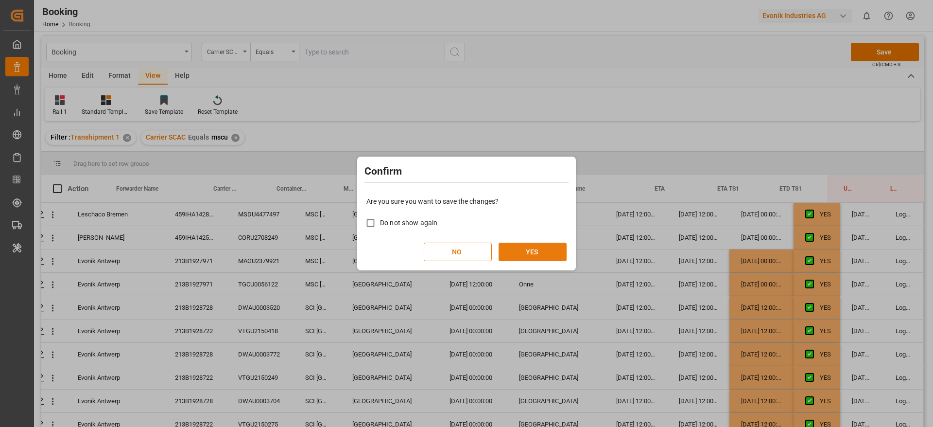
click at [537, 247] on button "YES" at bounding box center [533, 251] width 68 height 18
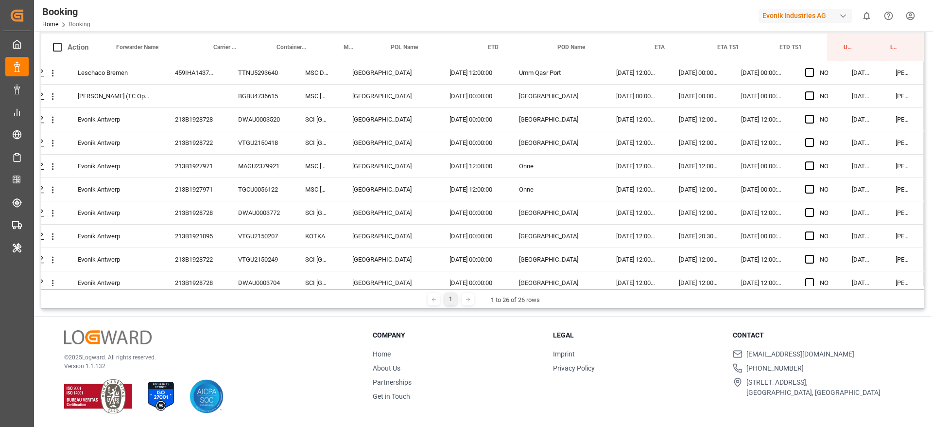
scroll to position [0, 0]
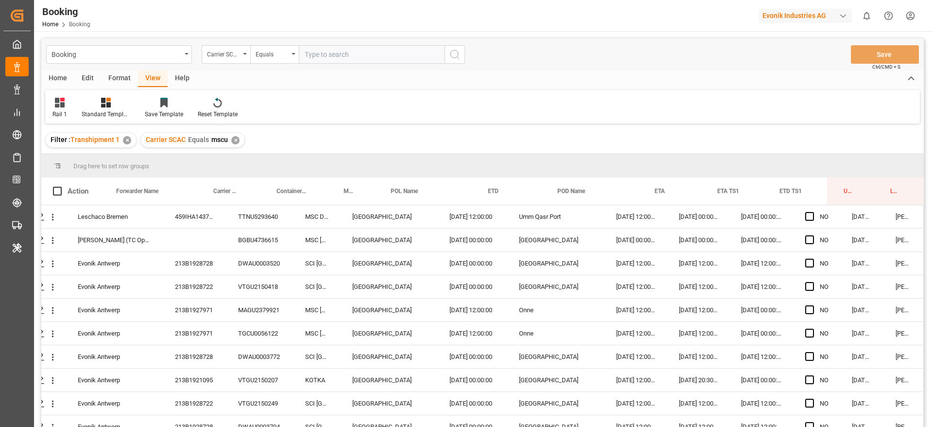
click at [246, 142] on div "Filter : Transhipment 1 ✕ Carrier SCAC Equals mscu ✕" at bounding box center [482, 139] width 883 height 27
click at [236, 141] on div "✕" at bounding box center [235, 140] width 8 height 8
click at [383, 60] on input "text" at bounding box center [372, 54] width 146 height 18
type input "cosu"
click at [278, 142] on div "Filter : Transhipment 1 ✕ Carrier SCAC Equals cosu ✕" at bounding box center [482, 139] width 883 height 27
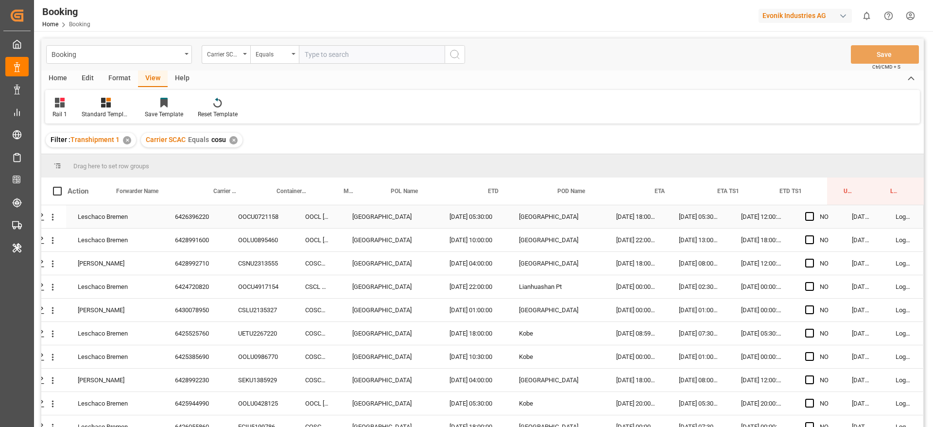
click at [200, 213] on div "6426396220" at bounding box center [194, 216] width 63 height 23
click at [195, 233] on div "6428991600" at bounding box center [194, 239] width 63 height 23
click at [208, 255] on div "6428992710" at bounding box center [194, 263] width 63 height 23
click at [271, 241] on div "OOLU0895460" at bounding box center [259, 239] width 67 height 23
click at [807, 241] on span "Press SPACE to select this row." at bounding box center [809, 239] width 9 height 9
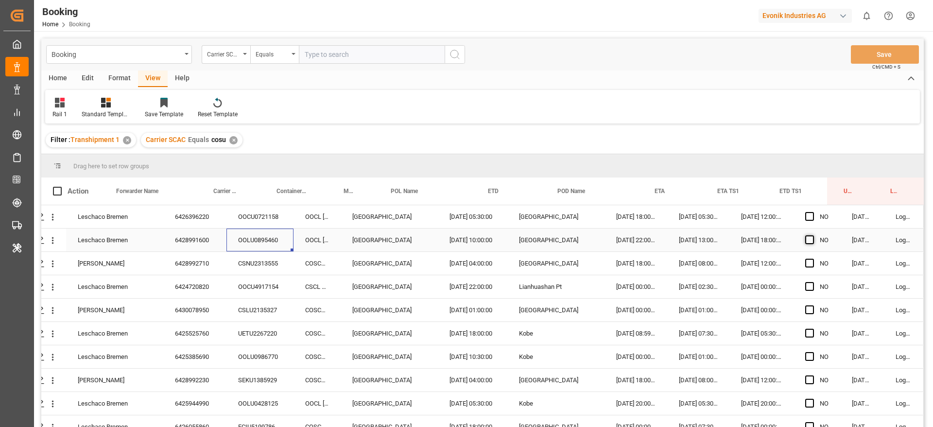
click at [813, 235] on input "Press SPACE to select this row." at bounding box center [813, 235] width 0 height 0
click at [182, 219] on div "6426396220" at bounding box center [194, 216] width 63 height 23
click at [197, 260] on div "6428992710" at bounding box center [194, 263] width 63 height 23
click at [808, 214] on span "Press SPACE to select this row." at bounding box center [809, 216] width 9 height 9
click at [813, 212] on input "Press SPACE to select this row." at bounding box center [813, 212] width 0 height 0
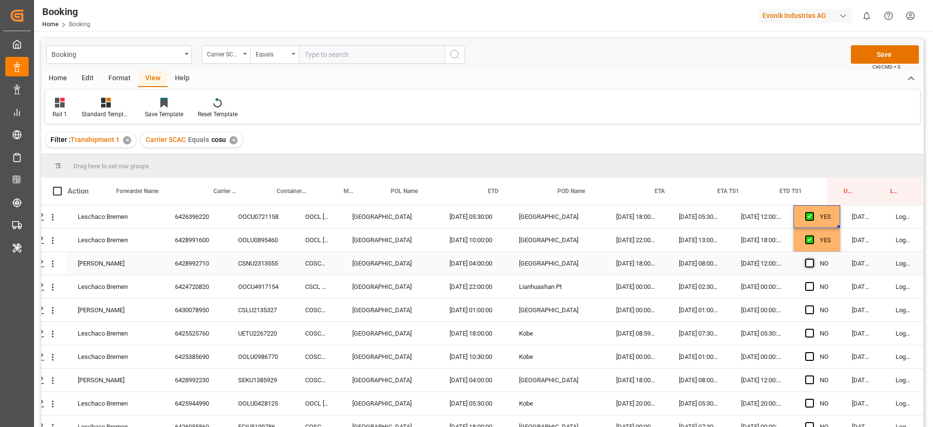
click at [805, 264] on span "Press SPACE to select this row." at bounding box center [809, 263] width 9 height 9
click at [813, 259] on input "Press SPACE to select this row." at bounding box center [813, 259] width 0 height 0
click at [215, 281] on div "6424720820" at bounding box center [194, 286] width 63 height 23
click at [214, 314] on div "6430078950" at bounding box center [194, 309] width 63 height 23
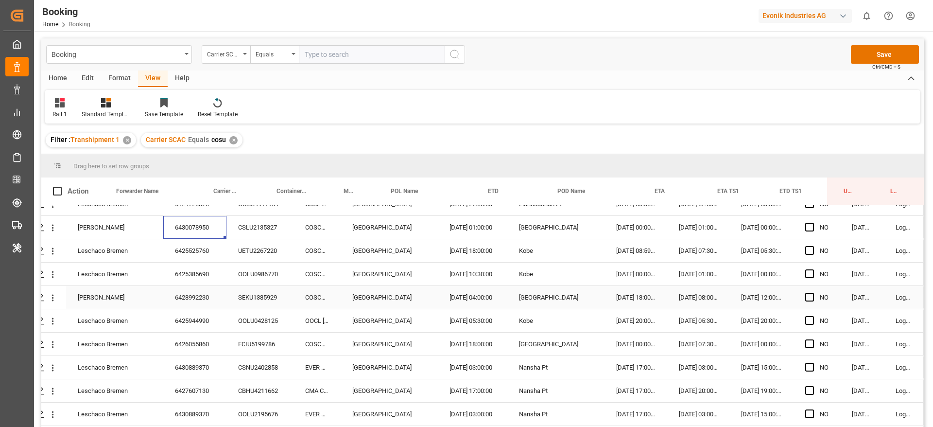
scroll to position [82, 34]
click at [195, 256] on div "6425525760" at bounding box center [194, 251] width 63 height 23
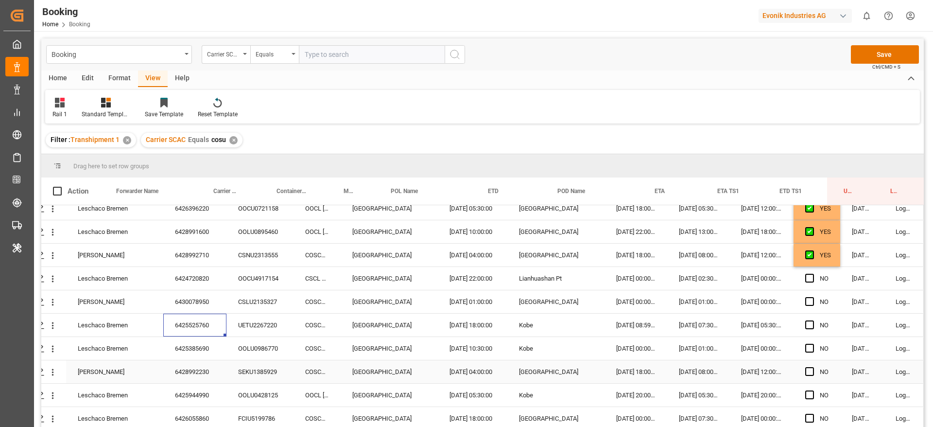
scroll to position [7, 34]
click at [810, 277] on span "Press SPACE to select this row." at bounding box center [809, 279] width 9 height 9
click at [813, 275] on input "Press SPACE to select this row." at bounding box center [813, 275] width 0 height 0
click at [812, 304] on span "Press SPACE to select this row." at bounding box center [809, 302] width 9 height 9
click at [813, 298] on input "Press SPACE to select this row." at bounding box center [813, 298] width 0 height 0
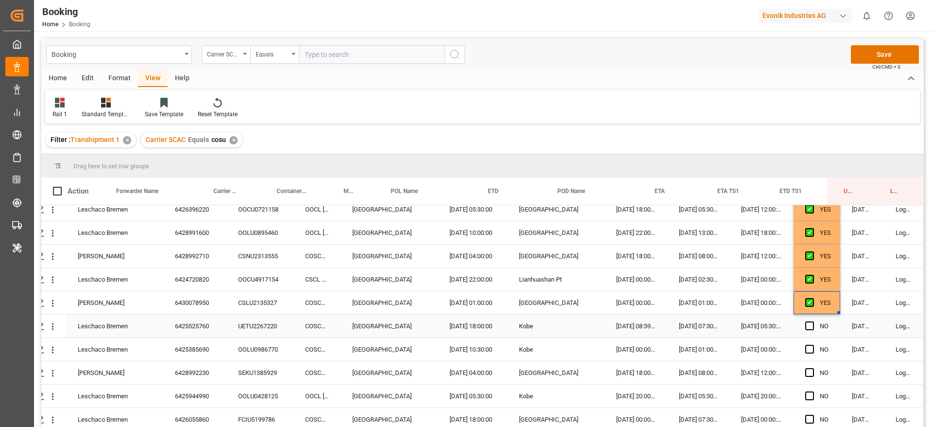
click at [213, 320] on div "6425525760" at bounding box center [194, 325] width 63 height 23
click at [204, 346] on div "6425385690" at bounding box center [194, 349] width 63 height 23
click at [811, 328] on span "Press SPACE to select this row." at bounding box center [809, 325] width 9 height 9
click at [813, 321] on input "Press SPACE to select this row." at bounding box center [813, 321] width 0 height 0
click at [809, 351] on span "Press SPACE to select this row." at bounding box center [809, 349] width 9 height 9
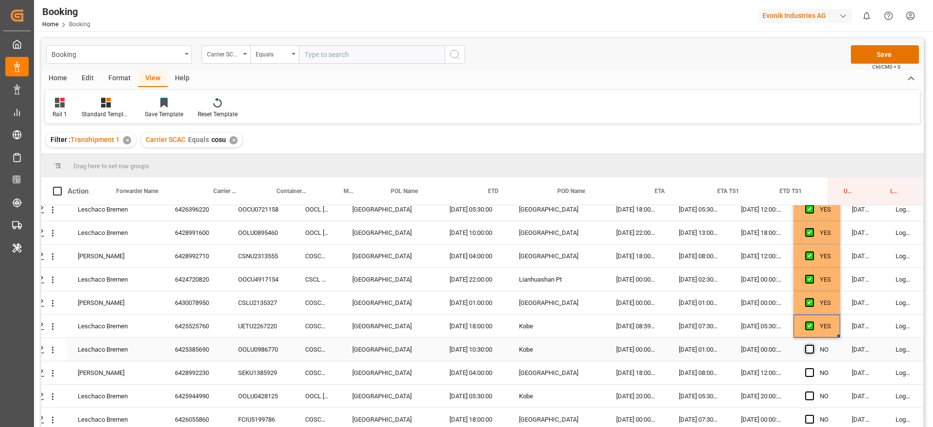
click at [813, 345] on input "Press SPACE to select this row." at bounding box center [813, 345] width 0 height 0
click at [209, 362] on div "6428992230" at bounding box center [194, 372] width 63 height 23
click at [202, 394] on div "6425944990" at bounding box center [194, 395] width 63 height 23
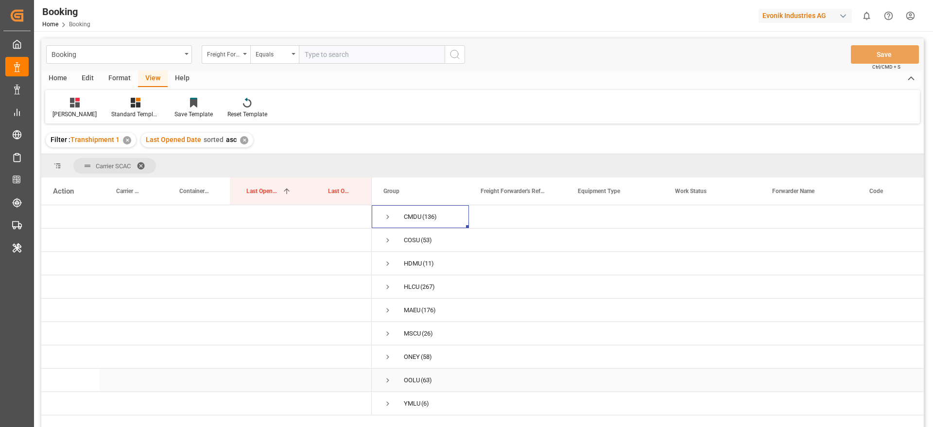
scroll to position [32, 0]
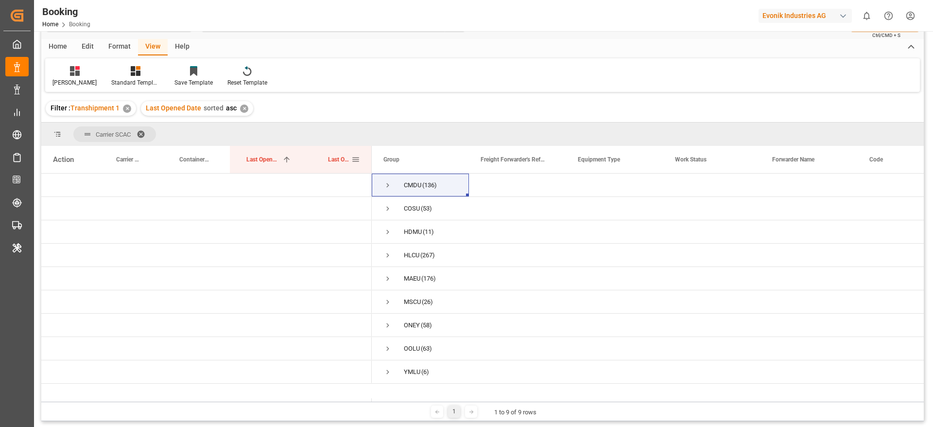
click at [321, 163] on div "Last Opened By" at bounding box center [342, 159] width 60 height 27
click at [425, 214] on span "(53)" at bounding box center [426, 208] width 11 height 22
click at [451, 316] on span "ONEY (58)" at bounding box center [420, 325] width 74 height 22
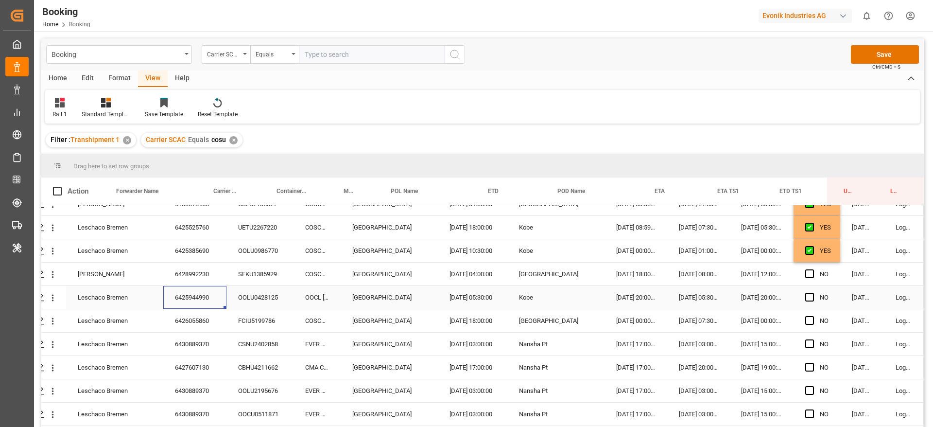
scroll to position [115, 34]
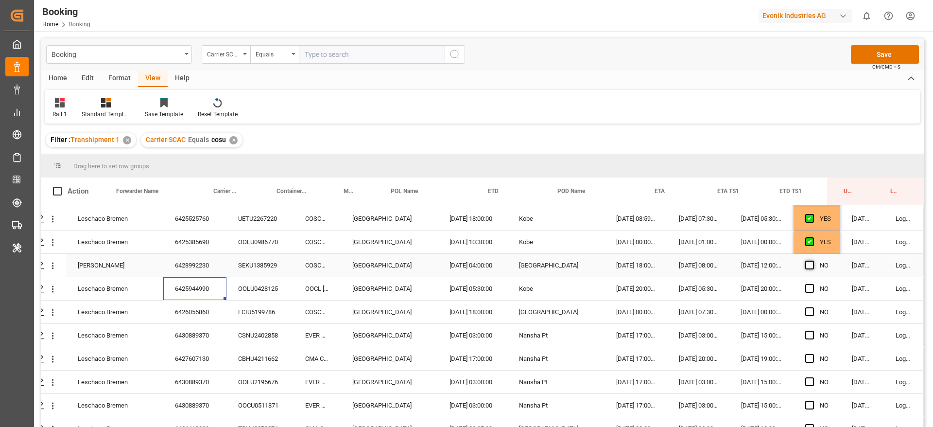
click at [808, 261] on span "Press SPACE to select this row." at bounding box center [809, 264] width 9 height 9
click at [813, 260] on input "Press SPACE to select this row." at bounding box center [813, 260] width 0 height 0
click at [811, 288] on span "Press SPACE to select this row." at bounding box center [809, 288] width 9 height 9
click at [813, 284] on input "Press SPACE to select this row." at bounding box center [813, 284] width 0 height 0
click at [220, 318] on div "6426055860" at bounding box center [194, 311] width 63 height 23
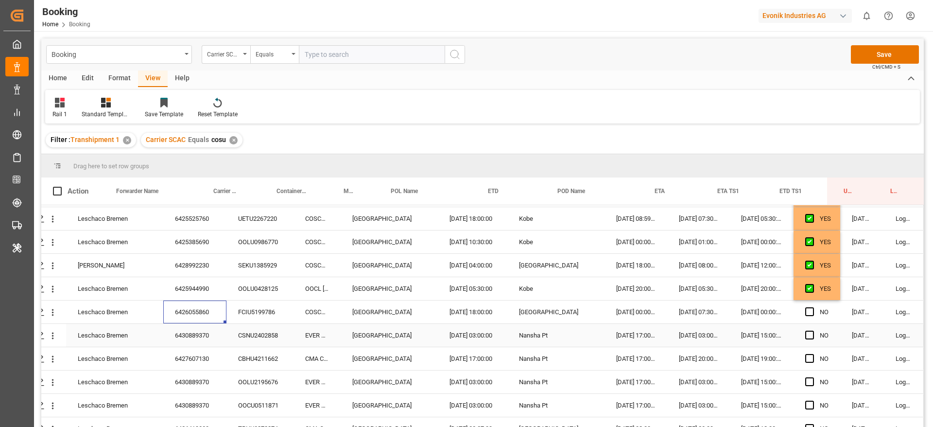
click at [202, 335] on div "6430889370" at bounding box center [194, 335] width 63 height 23
click at [803, 308] on div "NO" at bounding box center [817, 311] width 47 height 23
click at [807, 310] on span "Press SPACE to select this row." at bounding box center [809, 311] width 9 height 9
click at [813, 307] on input "Press SPACE to select this row." at bounding box center [813, 307] width 0 height 0
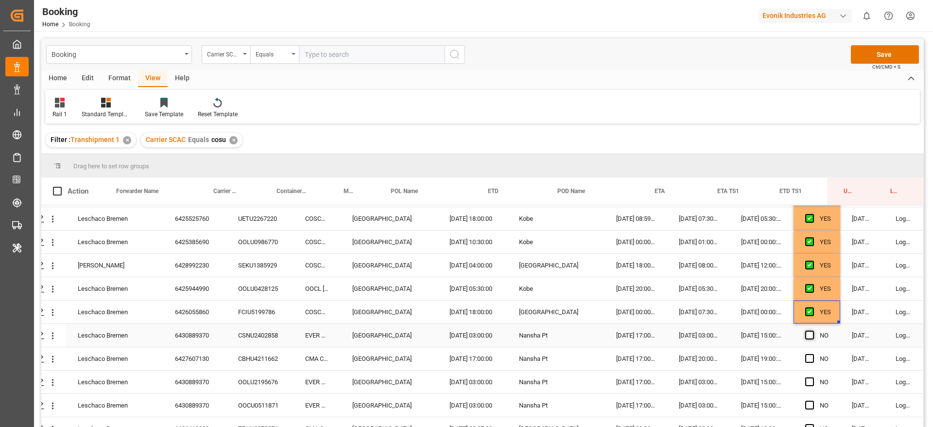
click at [809, 333] on span "Press SPACE to select this row." at bounding box center [809, 334] width 9 height 9
click at [813, 330] on input "Press SPACE to select this row." at bounding box center [813, 330] width 0 height 0
click at [209, 330] on div "6430889370" at bounding box center [194, 335] width 63 height 23
click at [809, 382] on span "Press SPACE to select this row." at bounding box center [809, 381] width 9 height 9
click at [813, 377] on input "Press SPACE to select this row." at bounding box center [813, 377] width 0 height 0
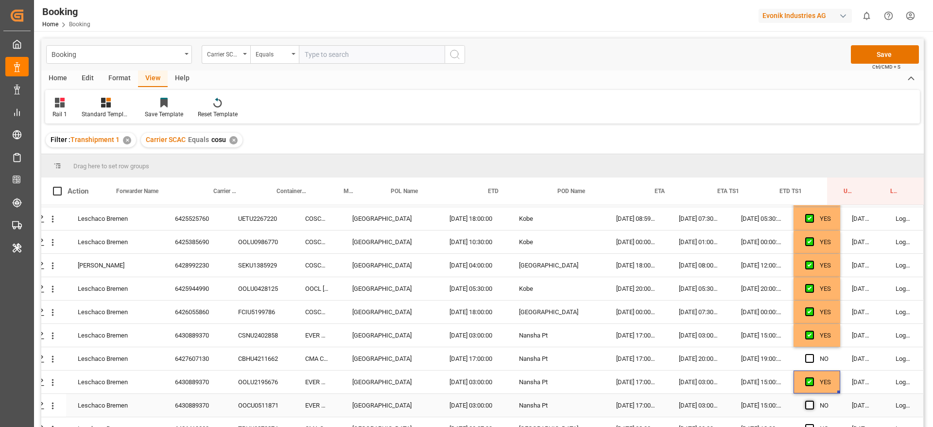
click at [812, 405] on span "Press SPACE to select this row." at bounding box center [809, 404] width 9 height 9
click at [813, 400] on input "Press SPACE to select this row." at bounding box center [813, 400] width 0 height 0
click at [203, 364] on div "6427607130" at bounding box center [194, 358] width 63 height 23
click at [812, 356] on span "Press SPACE to select this row." at bounding box center [809, 358] width 9 height 9
click at [813, 354] on input "Press SPACE to select this row." at bounding box center [813, 354] width 0 height 0
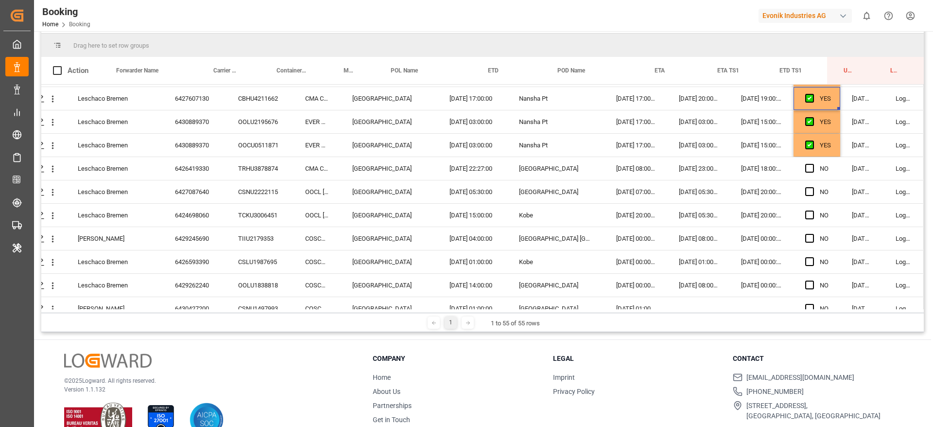
scroll to position [255, 34]
click at [213, 161] on div "6426419330" at bounding box center [194, 167] width 63 height 23
click at [218, 190] on div "6427087640" at bounding box center [194, 190] width 63 height 23
click at [57, 168] on icon "open menu" at bounding box center [53, 168] width 10 height 10
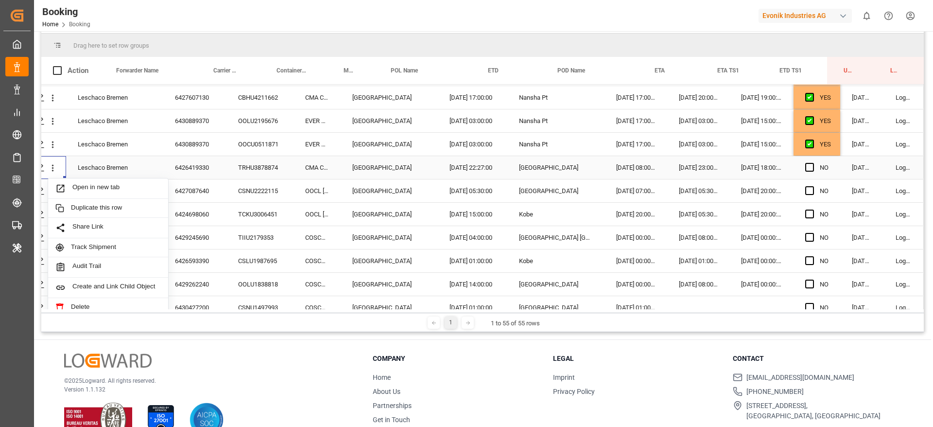
click at [57, 168] on icon "close menu" at bounding box center [53, 168] width 10 height 10
click at [56, 172] on icon "open menu" at bounding box center [53, 168] width 10 height 10
click at [82, 182] on div "Open in new tab" at bounding box center [108, 188] width 120 height 20
click at [205, 196] on div "6427087640" at bounding box center [194, 190] width 63 height 23
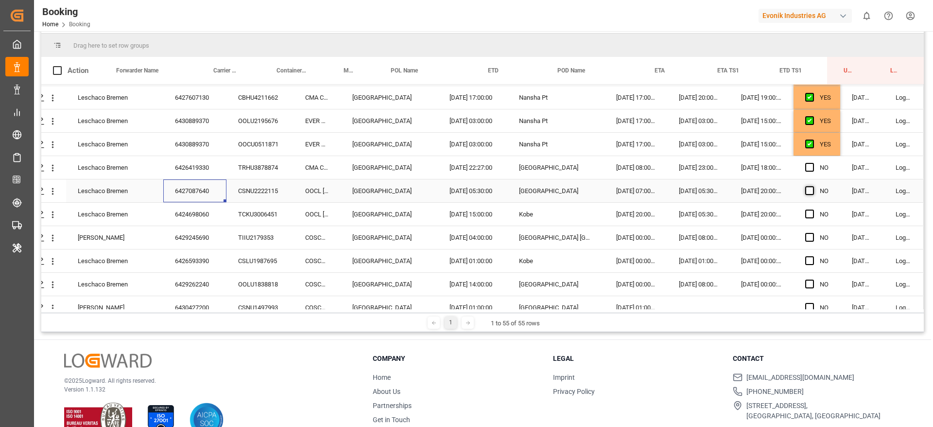
click at [808, 191] on span "Press SPACE to select this row." at bounding box center [809, 190] width 9 height 9
click at [813, 186] on input "Press SPACE to select this row." at bounding box center [813, 186] width 0 height 0
click at [180, 220] on div "6424698060" at bounding box center [194, 214] width 63 height 23
click at [213, 232] on div "6429245690" at bounding box center [194, 237] width 63 height 23
click at [807, 218] on div "Press SPACE to select this row." at bounding box center [812, 214] width 15 height 22
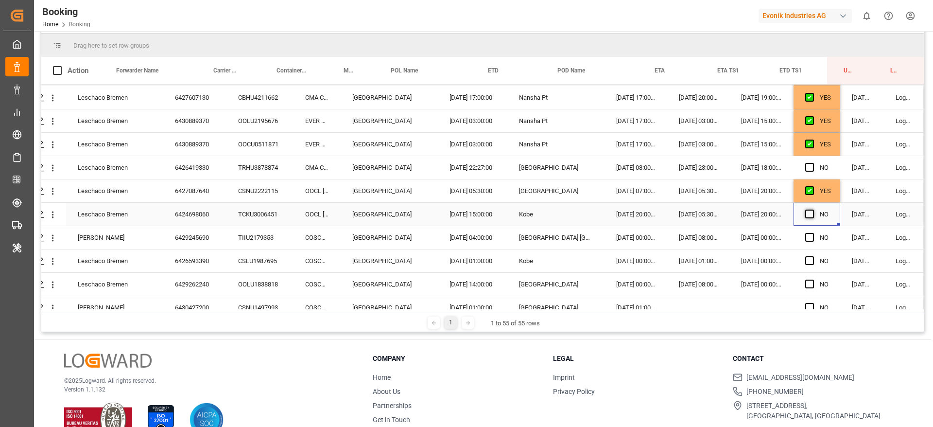
click at [810, 214] on span "Press SPACE to select this row." at bounding box center [809, 213] width 9 height 9
click at [813, 209] on input "Press SPACE to select this row." at bounding box center [813, 209] width 0 height 0
click at [811, 236] on span "Press SPACE to select this row." at bounding box center [809, 237] width 9 height 9
click at [813, 233] on input "Press SPACE to select this row." at bounding box center [813, 233] width 0 height 0
click at [207, 257] on div "6426593390" at bounding box center [194, 260] width 63 height 23
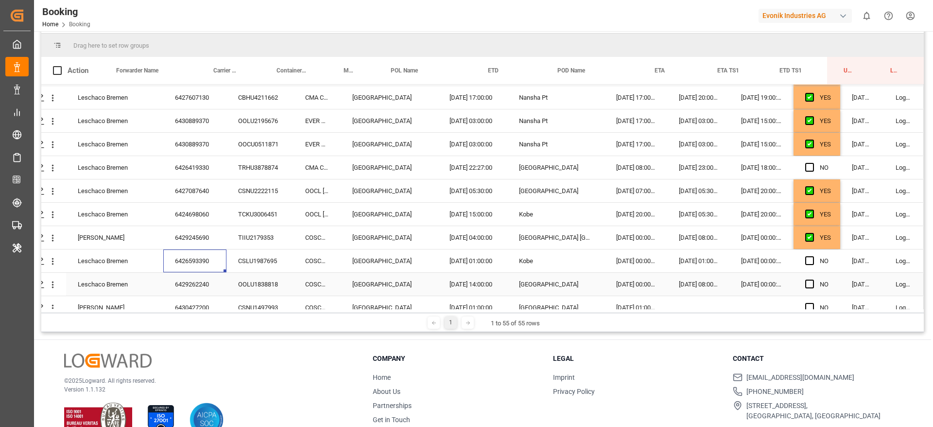
click at [222, 277] on div "6429262240" at bounding box center [194, 284] width 63 height 23
click at [806, 261] on span "Press SPACE to select this row." at bounding box center [809, 260] width 9 height 9
click at [813, 256] on input "Press SPACE to select this row." at bounding box center [813, 256] width 0 height 0
click at [807, 281] on span "Press SPACE to select this row." at bounding box center [809, 283] width 9 height 9
click at [813, 279] on input "Press SPACE to select this row." at bounding box center [813, 279] width 0 height 0
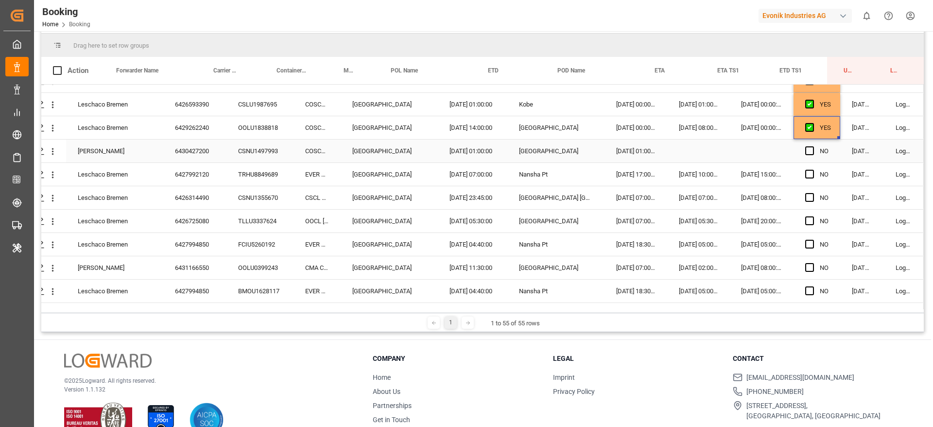
scroll to position [412, 37]
click at [229, 156] on div "CSNU1497993" at bounding box center [259, 150] width 67 height 23
click at [196, 152] on div "6430427200" at bounding box center [194, 150] width 63 height 23
click at [48, 150] on icon "open menu" at bounding box center [53, 151] width 10 height 10
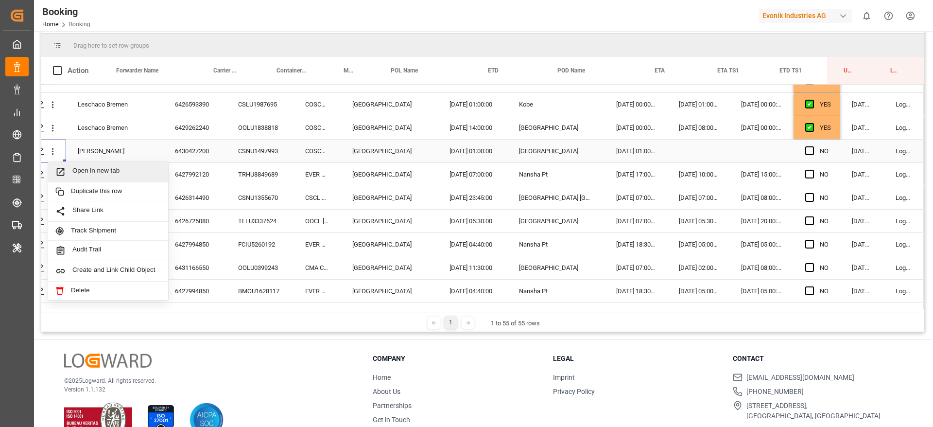
click at [93, 172] on span "Open in new tab" at bounding box center [116, 172] width 88 height 10
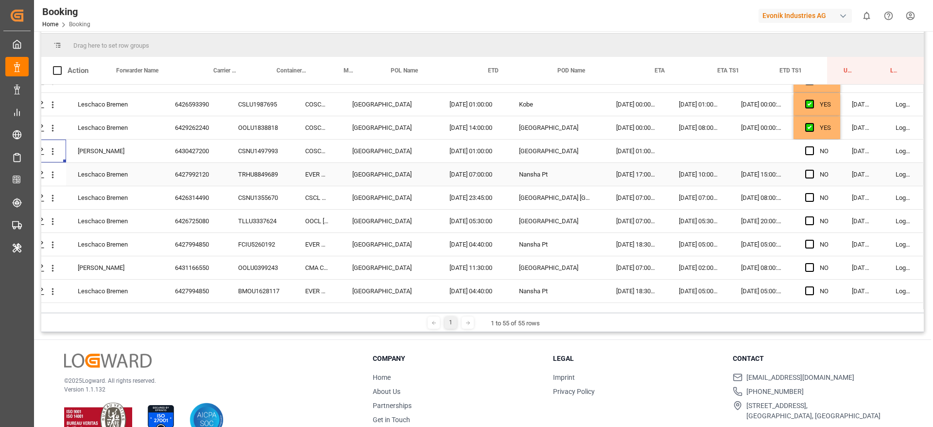
click at [199, 175] on div "6427992120" at bounding box center [194, 174] width 63 height 23
click at [219, 188] on div "6426314490" at bounding box center [194, 197] width 63 height 23
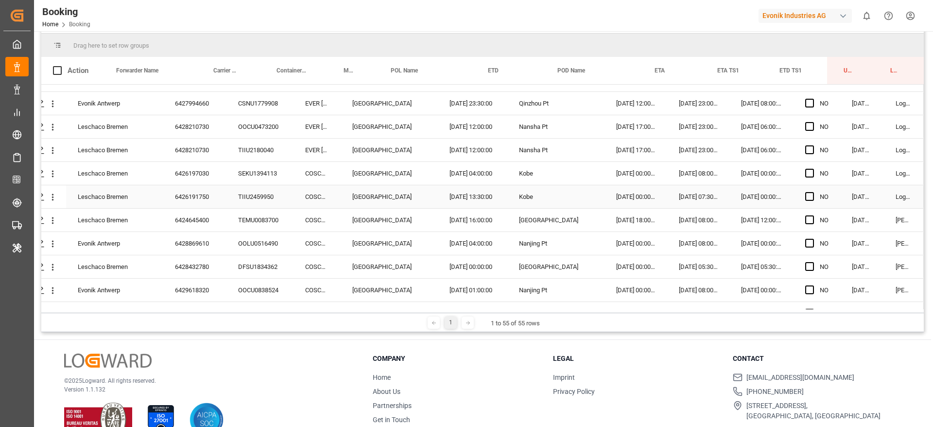
scroll to position [1062, 37]
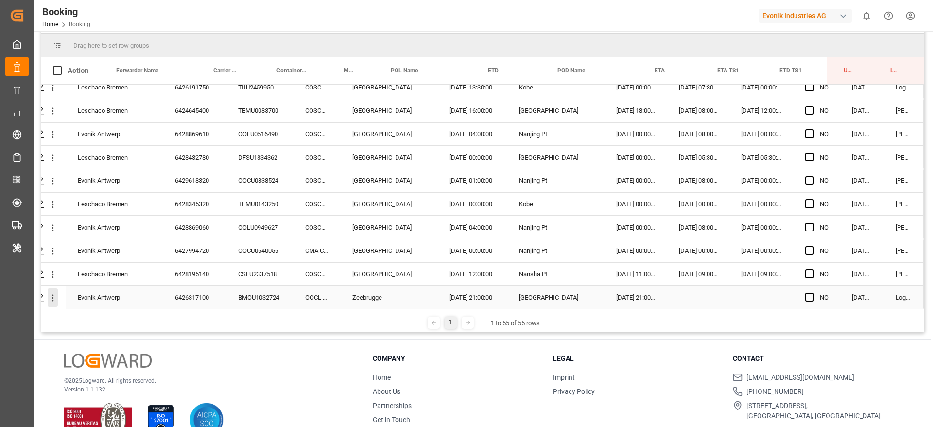
click at [48, 293] on icon "open menu" at bounding box center [53, 298] width 10 height 10
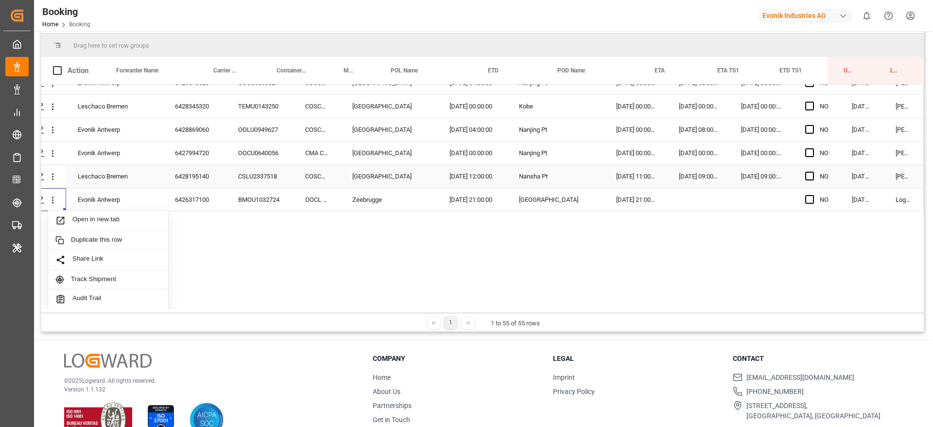
scroll to position [1160, 37]
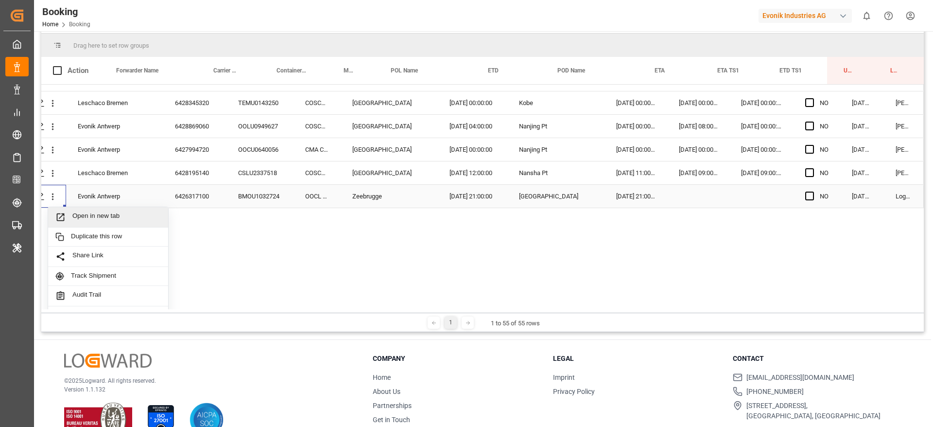
click at [123, 213] on span "Open in new tab" at bounding box center [116, 217] width 88 height 10
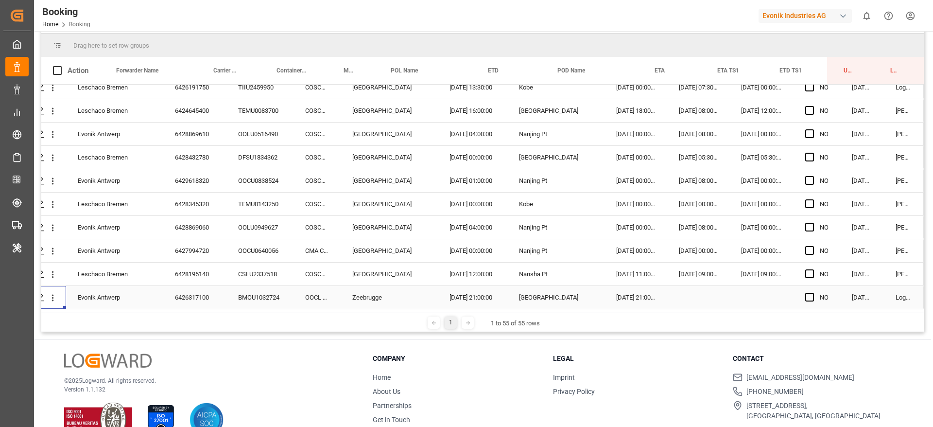
scroll to position [1062, 37]
click at [217, 294] on div "6426317100" at bounding box center [194, 297] width 63 height 23
drag, startPoint x: 803, startPoint y: 248, endPoint x: 807, endPoint y: 236, distance: 13.1
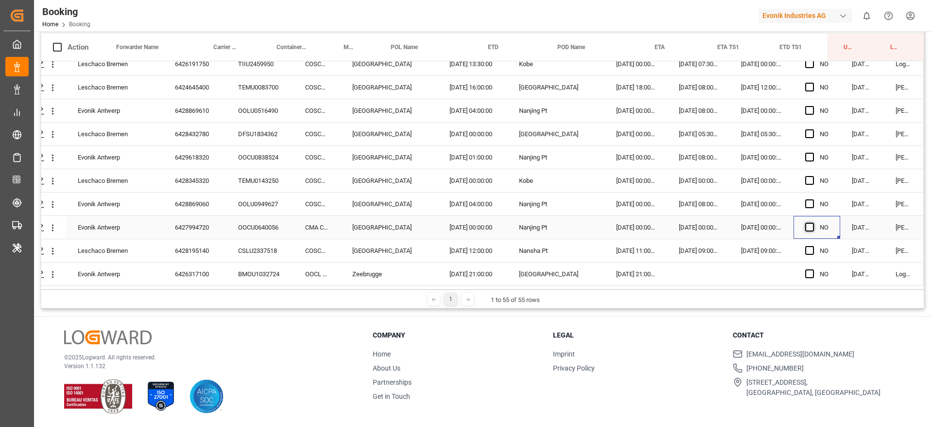
click at [807, 226] on span "Press SPACE to select this row." at bounding box center [809, 227] width 9 height 9
click at [813, 223] on input "Press SPACE to select this row." at bounding box center [813, 223] width 0 height 0
click at [806, 246] on span "Press SPACE to select this row." at bounding box center [809, 250] width 9 height 9
click at [813, 246] on input "Press SPACE to select this row." at bounding box center [813, 246] width 0 height 0
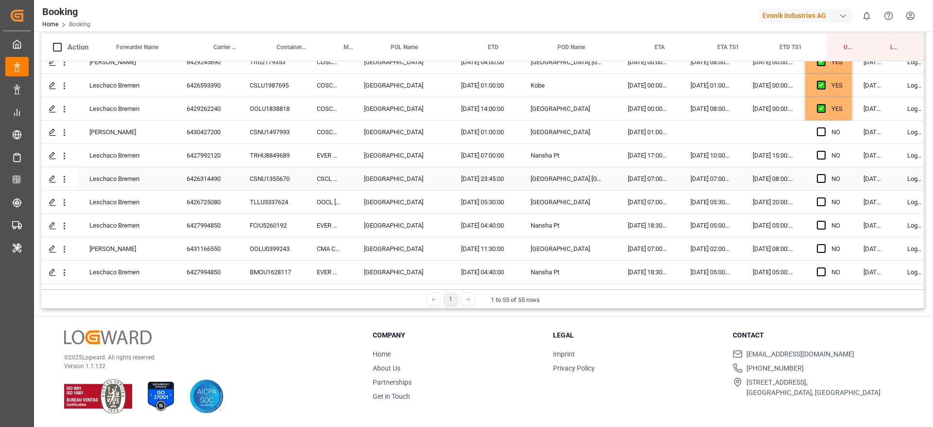
scroll to position [407, 22]
click at [847, 109] on div "YES" at bounding box center [828, 109] width 47 height 23
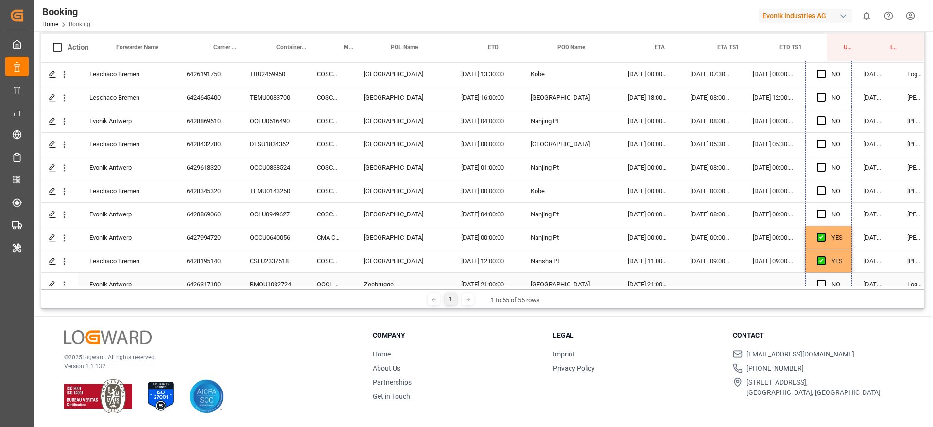
scroll to position [1062, 22]
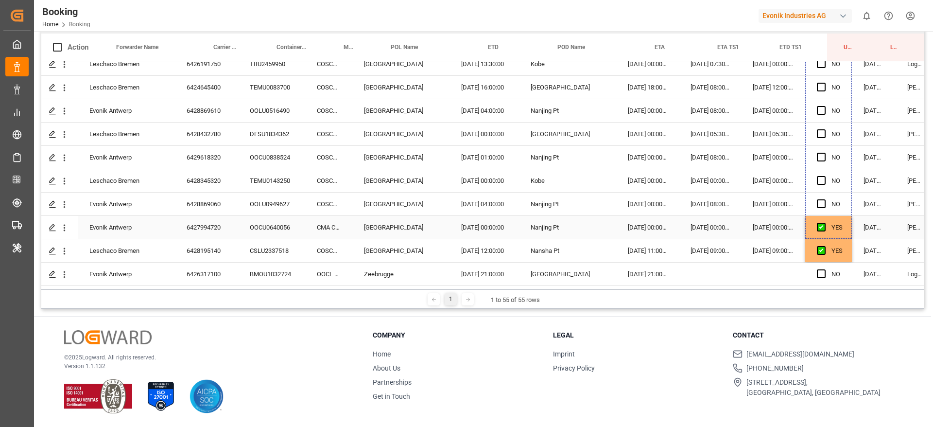
drag, startPoint x: 850, startPoint y: 118, endPoint x: 847, endPoint y: 233, distance: 114.8
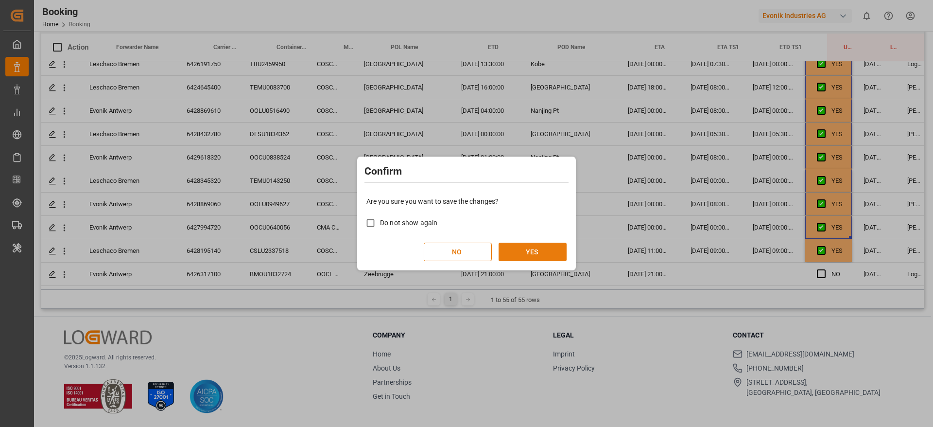
click at [530, 243] on button "YES" at bounding box center [533, 251] width 68 height 18
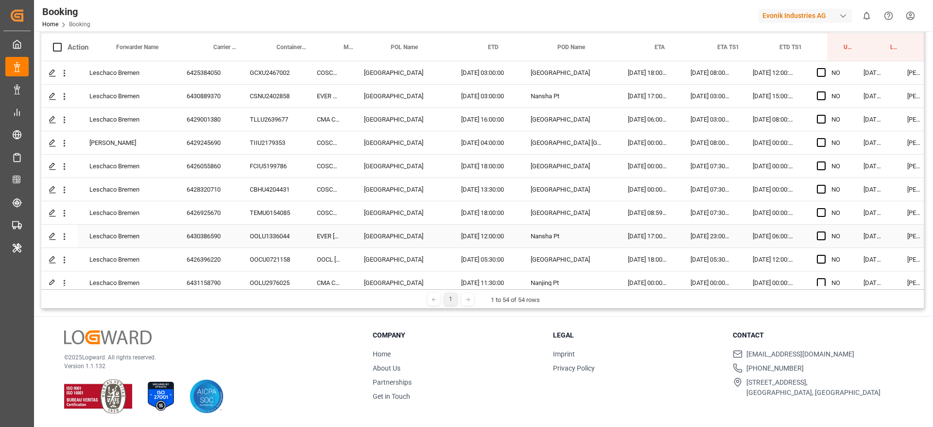
scroll to position [0, 0]
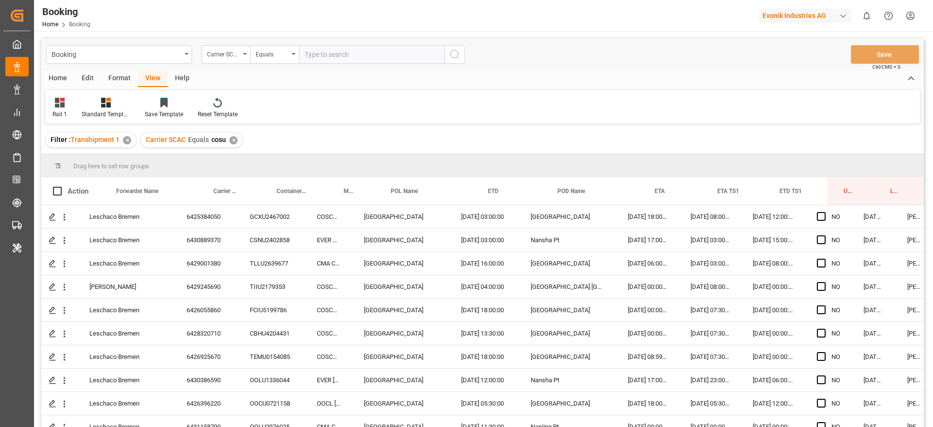
click at [234, 139] on div "✕" at bounding box center [233, 140] width 8 height 8
drag, startPoint x: 205, startPoint y: 218, endPoint x: 305, endPoint y: 68, distance: 180.2
click at [205, 218] on div "2162573820" at bounding box center [206, 216] width 63 height 23
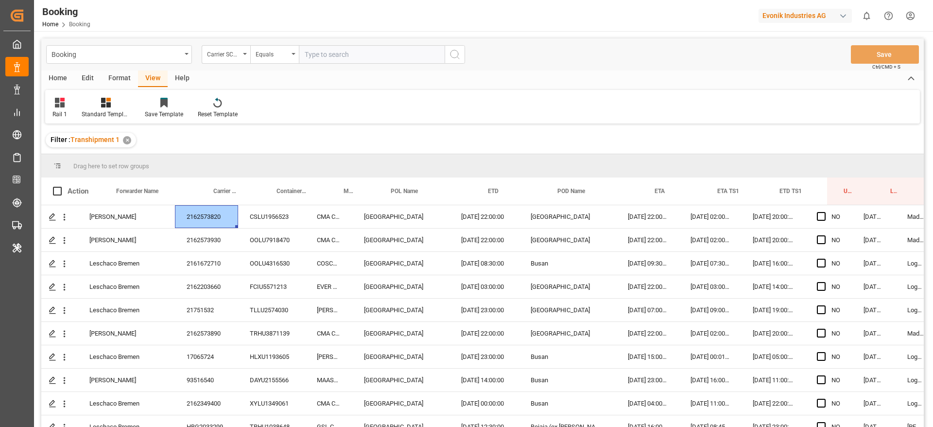
click at [345, 39] on div "Booking Carrier SCAC Equals Save Ctrl/CMD + S" at bounding box center [482, 54] width 883 height 32
click at [333, 55] on input "text" at bounding box center [372, 54] width 146 height 18
type input "hdmu"
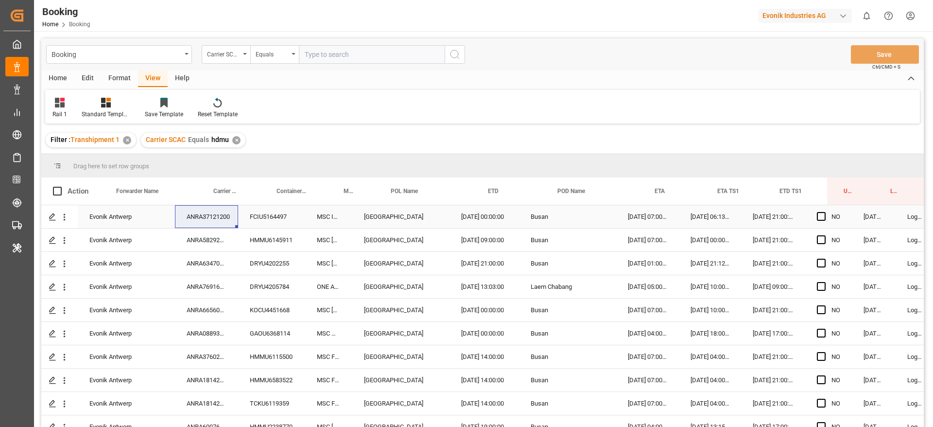
click at [190, 231] on div "ANRA58292700" at bounding box center [206, 239] width 63 height 23
click at [210, 262] on div "ANRA63470300" at bounding box center [206, 263] width 63 height 23
click at [210, 225] on div "ANRA37121200" at bounding box center [206, 216] width 63 height 23
click at [227, 238] on div "ANRA58292700" at bounding box center [206, 239] width 63 height 23
click at [820, 243] on div "Press SPACE to select this row." at bounding box center [824, 240] width 15 height 22
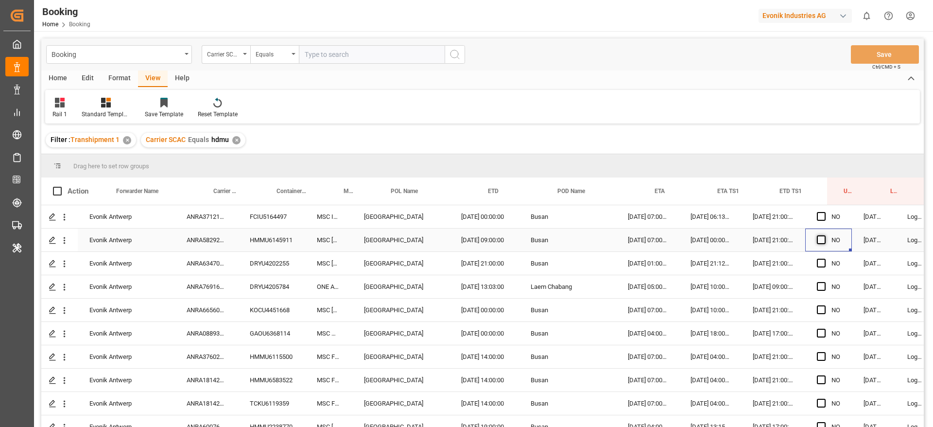
click at [821, 235] on span "Press SPACE to select this row." at bounding box center [821, 239] width 9 height 9
click at [824, 235] on input "Press SPACE to select this row." at bounding box center [824, 235] width 0 height 0
click at [821, 219] on span "Press SPACE to select this row." at bounding box center [821, 216] width 9 height 9
click at [824, 212] on input "Press SPACE to select this row." at bounding box center [824, 212] width 0 height 0
click at [195, 219] on div "ANRA37121200" at bounding box center [206, 216] width 63 height 23
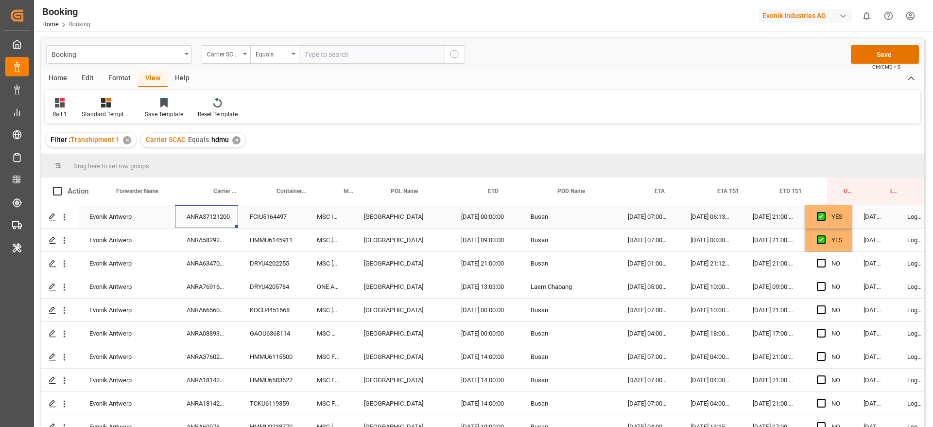
click at [711, 219] on div "28.11.2025 06:13:00" at bounding box center [710, 216] width 62 height 23
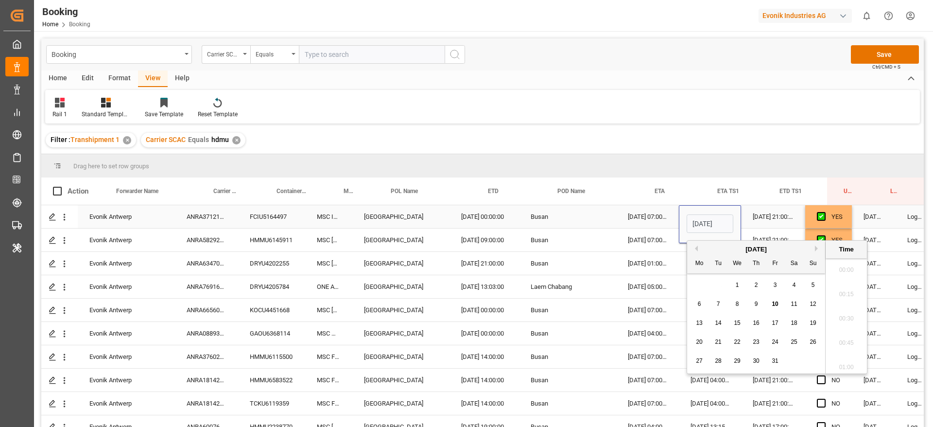
scroll to position [1656, 0]
click at [816, 249] on button "Next Month" at bounding box center [818, 248] width 6 height 6
click at [741, 364] on div "26" at bounding box center [737, 361] width 12 height 12
type input "26.11.2025 06:13"
click at [640, 214] on div "11.12.2025 07:00:00" at bounding box center [647, 216] width 63 height 23
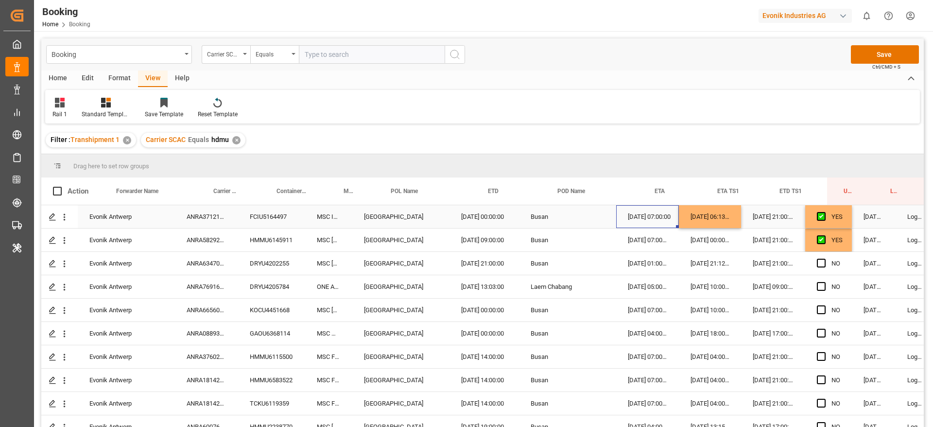
click at [772, 219] on div "07.12.2025 21:00:00" at bounding box center [773, 216] width 64 height 23
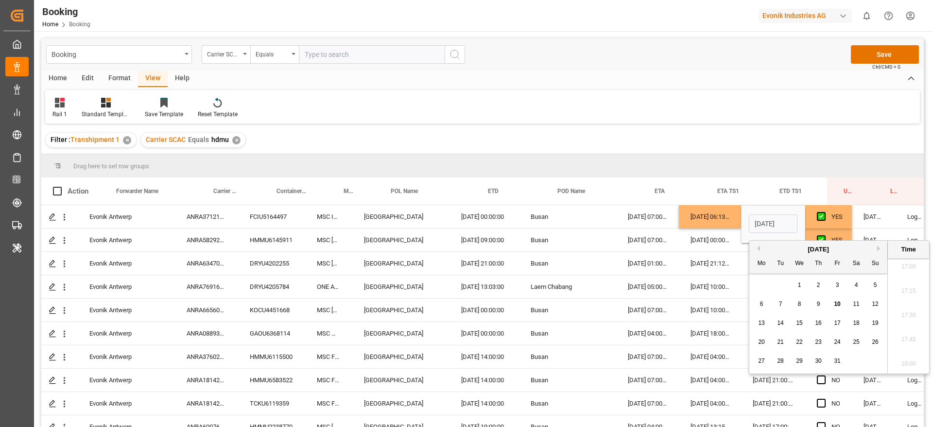
click at [879, 248] on button "Next Month" at bounding box center [880, 248] width 6 height 6
click at [759, 300] on div "8" at bounding box center [762, 304] width 12 height 12
type input "08.12.2025 21:00"
click at [621, 210] on div "11.12.2025 07:00:00" at bounding box center [647, 216] width 63 height 23
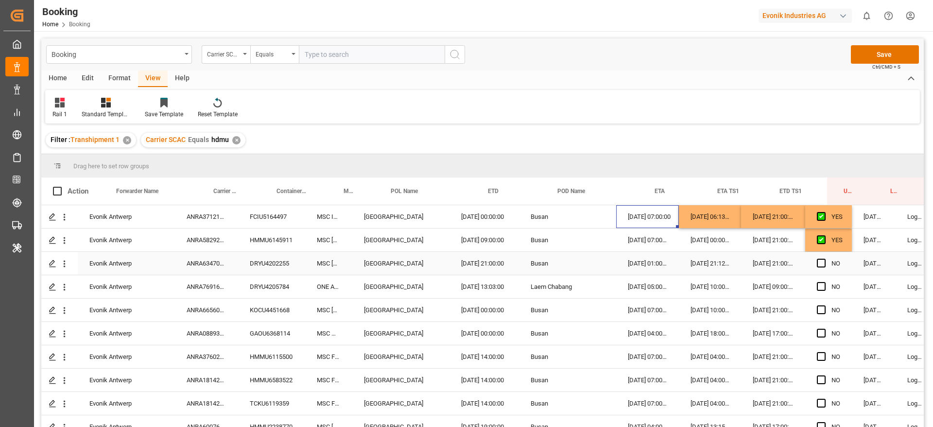
click at [212, 260] on div "ANRA63470300" at bounding box center [206, 263] width 63 height 23
click at [219, 287] on div "ANRA76916200" at bounding box center [206, 286] width 63 height 23
click at [764, 266] on div "02.11.2025 21:00:00" at bounding box center [773, 263] width 64 height 23
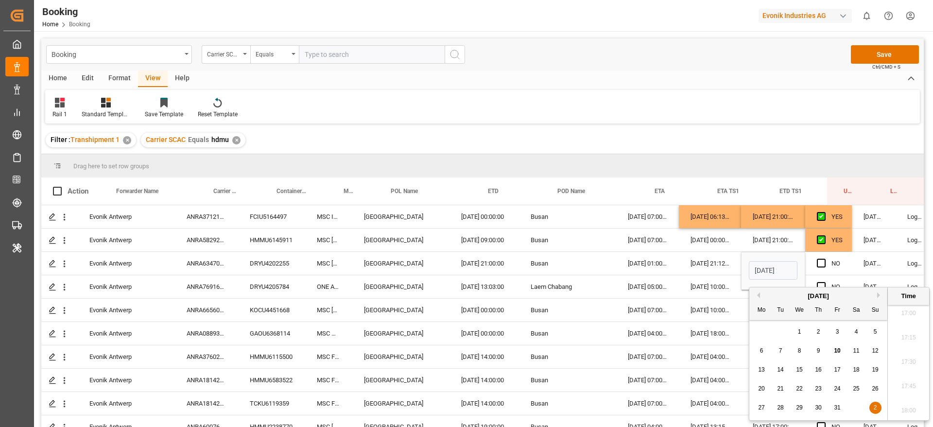
click at [877, 296] on button "Next Month" at bounding box center [880, 295] width 6 height 6
click at [822, 332] on div "1" at bounding box center [819, 332] width 12 height 12
click at [852, 326] on div "3" at bounding box center [856, 332] width 12 height 12
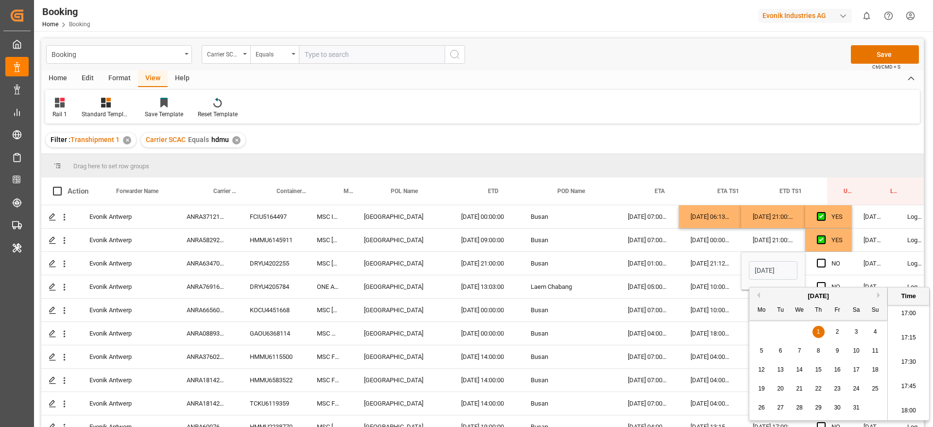
type input "03.01.2026 21:00"
click at [668, 267] on div "22.02.2026 01:00:00" at bounding box center [647, 263] width 63 height 23
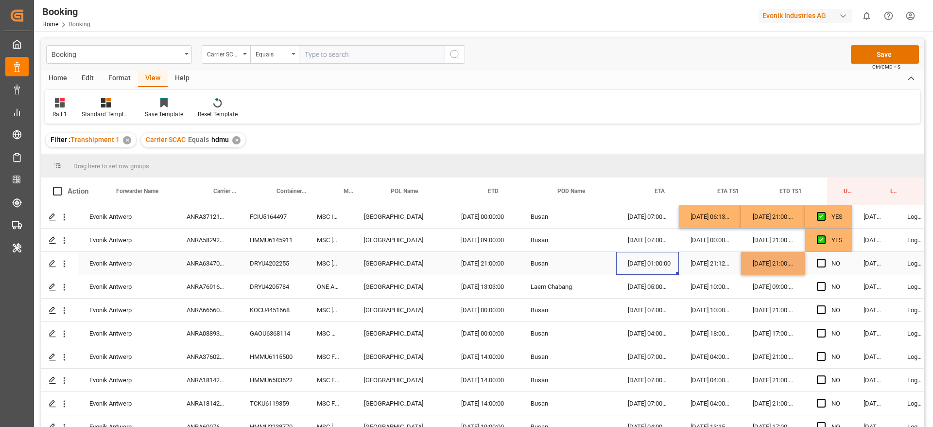
click at [668, 267] on div "22.02.2026 01:00:00" at bounding box center [647, 263] width 63 height 23
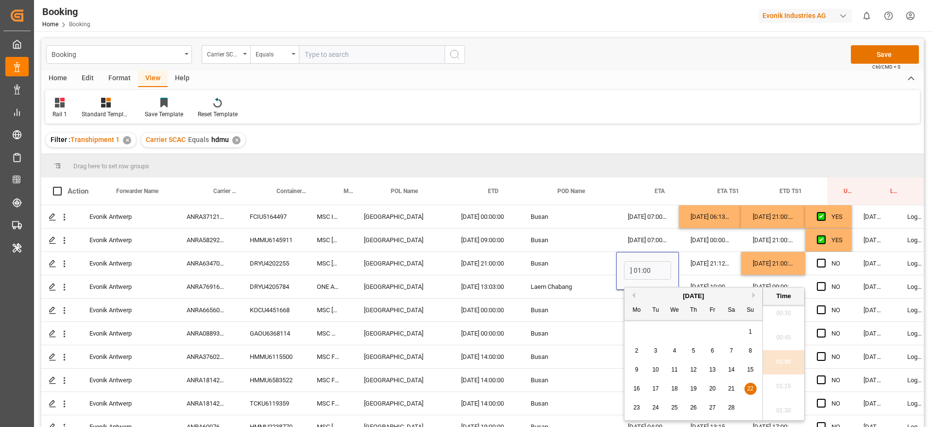
scroll to position [0, 0]
click at [594, 271] on div "Busan" at bounding box center [567, 263] width 97 height 23
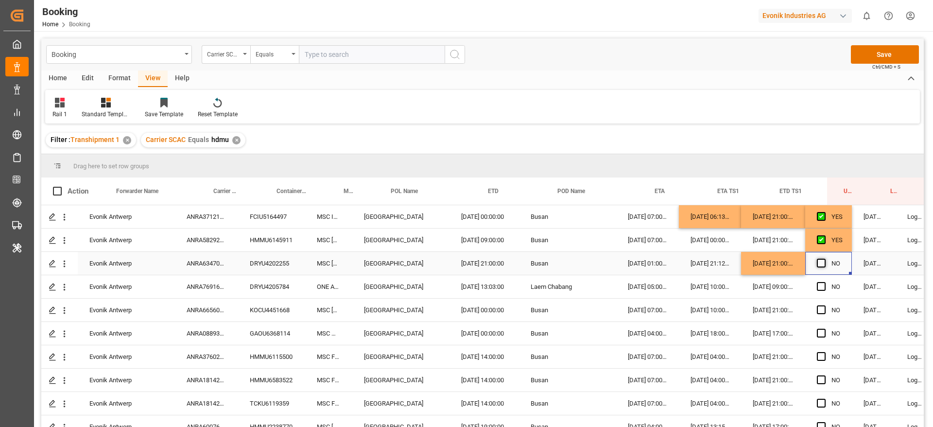
click at [819, 265] on span "Press SPACE to select this row." at bounding box center [821, 263] width 9 height 9
click at [824, 259] on input "Press SPACE to select this row." at bounding box center [824, 259] width 0 height 0
click at [232, 293] on div "ANRA76916200" at bounding box center [206, 286] width 63 height 23
click at [240, 329] on div "GAOU6368114" at bounding box center [271, 333] width 67 height 23
click at [236, 311] on div "ANRA66560400" at bounding box center [206, 309] width 63 height 23
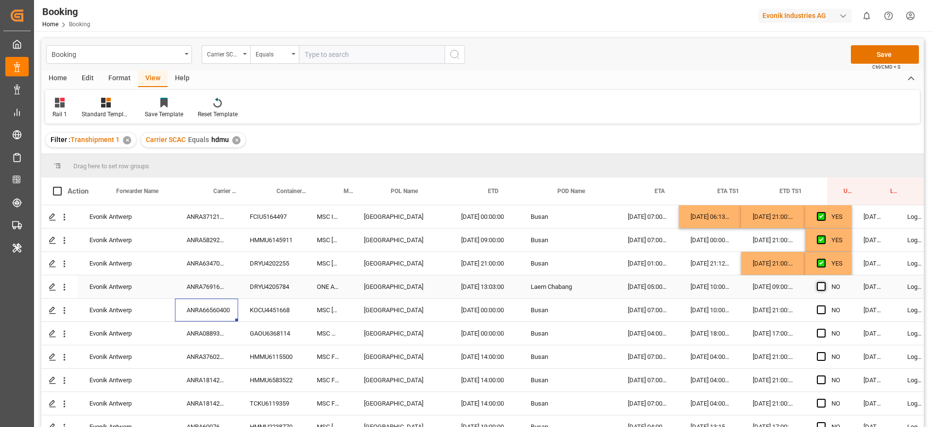
click at [823, 284] on span "Press SPACE to select this row." at bounding box center [821, 286] width 9 height 9
click at [824, 282] on input "Press SPACE to select this row." at bounding box center [824, 282] width 0 height 0
click at [822, 312] on span "Press SPACE to select this row." at bounding box center [821, 309] width 9 height 9
click at [824, 305] on input "Press SPACE to select this row." at bounding box center [824, 305] width 0 height 0
click at [219, 336] on div "ANRA08893200" at bounding box center [206, 333] width 63 height 23
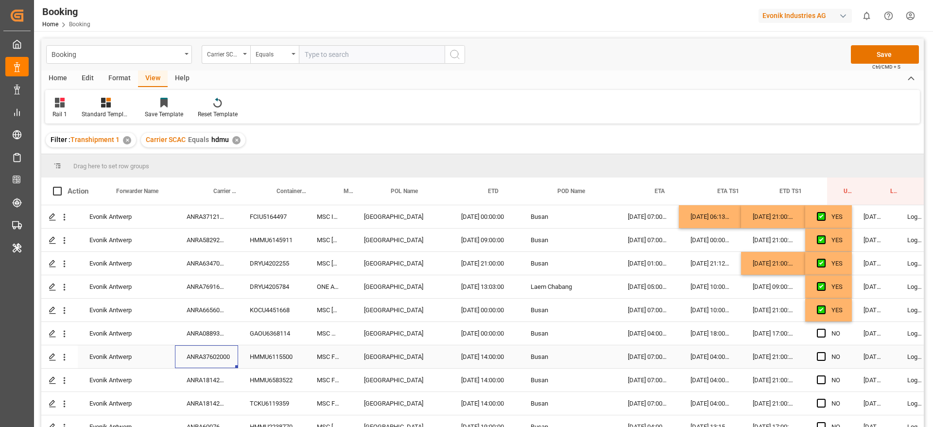
click at [238, 354] on div "ANRA37602000" at bounding box center [206, 356] width 63 height 23
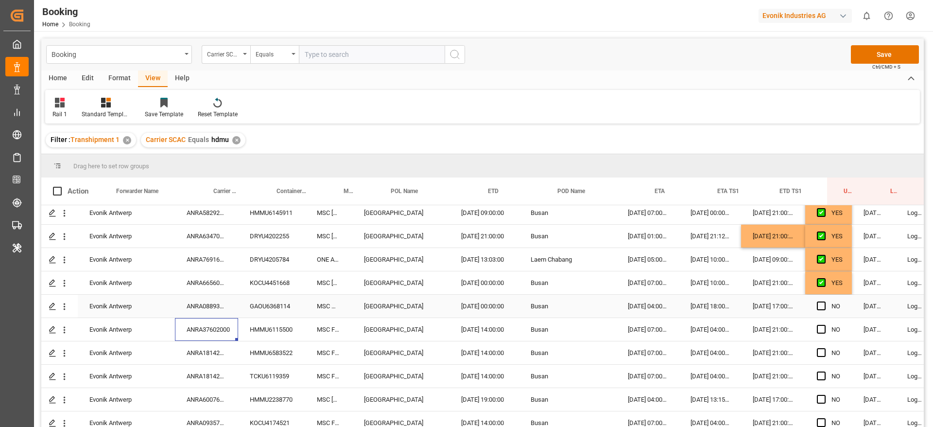
scroll to position [31, 22]
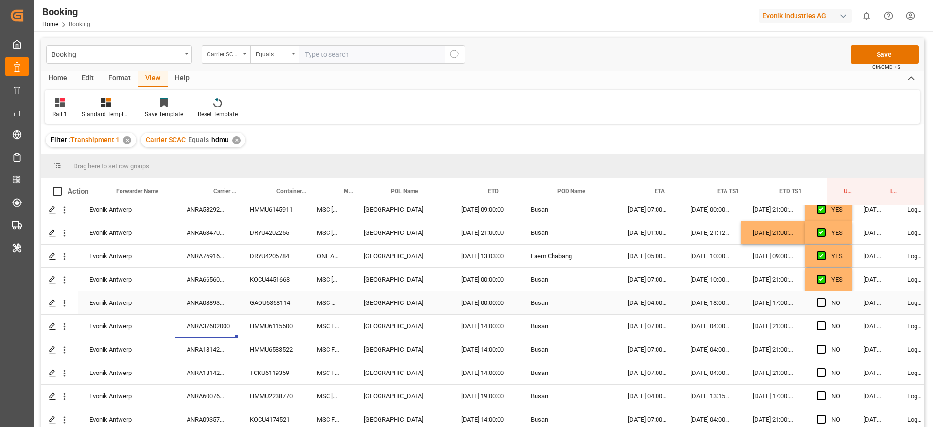
click at [699, 304] on div "15.10.2025 18:00:00" at bounding box center [710, 302] width 62 height 23
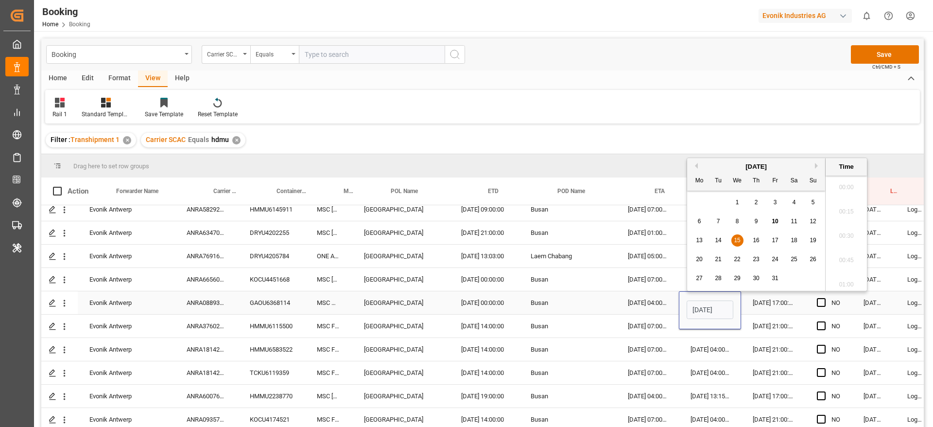
scroll to position [1656, 0]
click at [756, 241] on span "16" at bounding box center [756, 240] width 6 height 7
type input "16.10.2025 18:00"
click at [764, 307] on div "21.10.2025 17:00:00" at bounding box center [773, 302] width 64 height 23
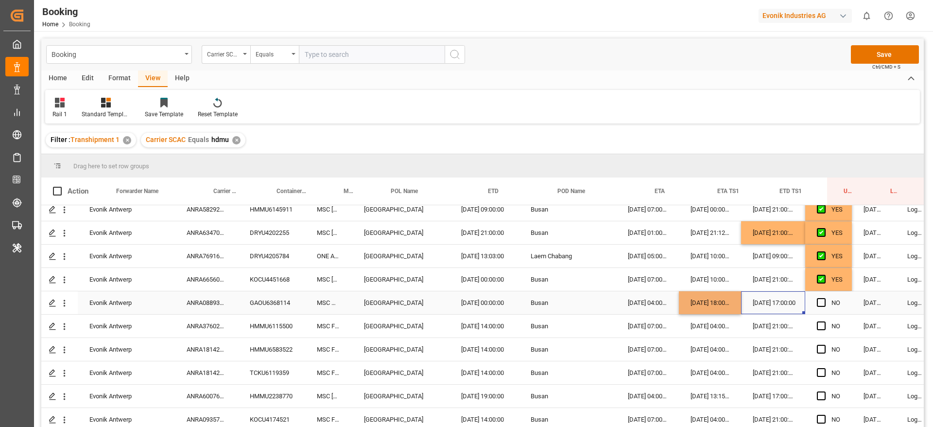
click at [764, 307] on div "21.10.2025 17:00:00" at bounding box center [773, 302] width 64 height 23
click at [764, 305] on div "21.10.2025 17:00:00" at bounding box center [773, 302] width 64 height 23
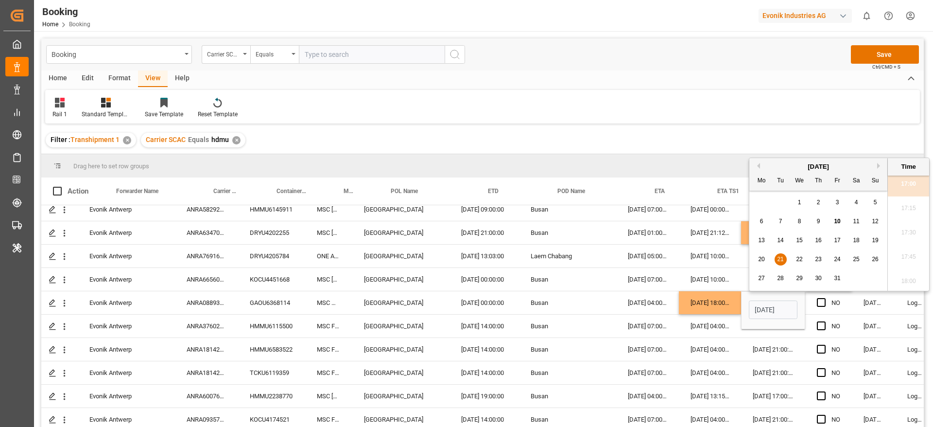
click at [797, 260] on span "22" at bounding box center [799, 259] width 6 height 7
type input "22.10.2025 17:00"
click at [700, 329] on div "12.11.2025 04:00:00" at bounding box center [710, 325] width 62 height 23
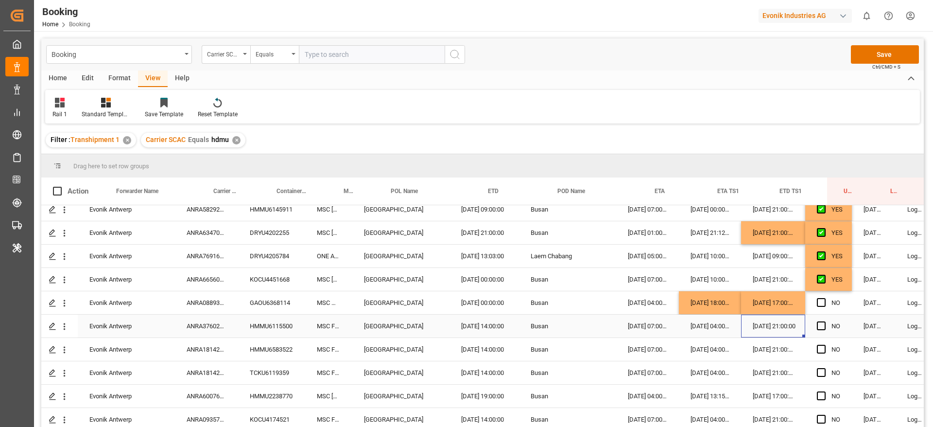
click at [781, 325] on div "30.11.2025 21:00:00" at bounding box center [773, 325] width 64 height 23
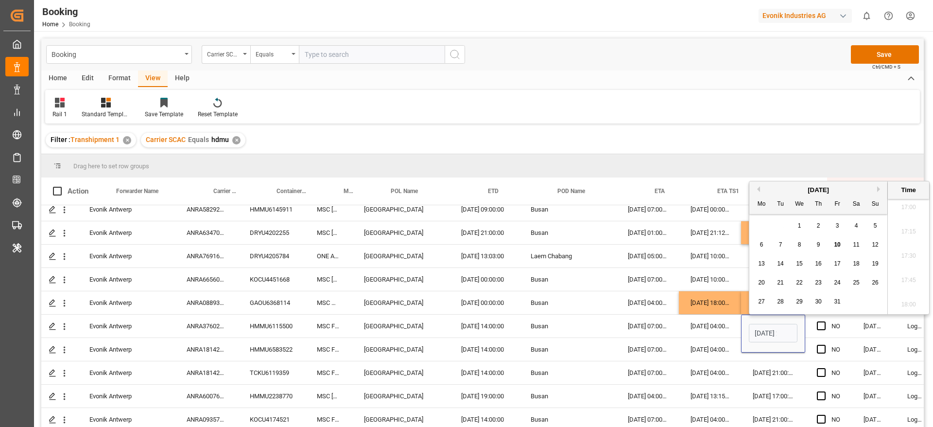
click at [879, 191] on button "Next Month" at bounding box center [880, 189] width 6 height 6
click at [762, 224] on span "1" at bounding box center [761, 225] width 3 height 7
type input "01.12.2025 21:00"
click at [688, 331] on div "12.11.2025 04:00:00" at bounding box center [710, 325] width 62 height 23
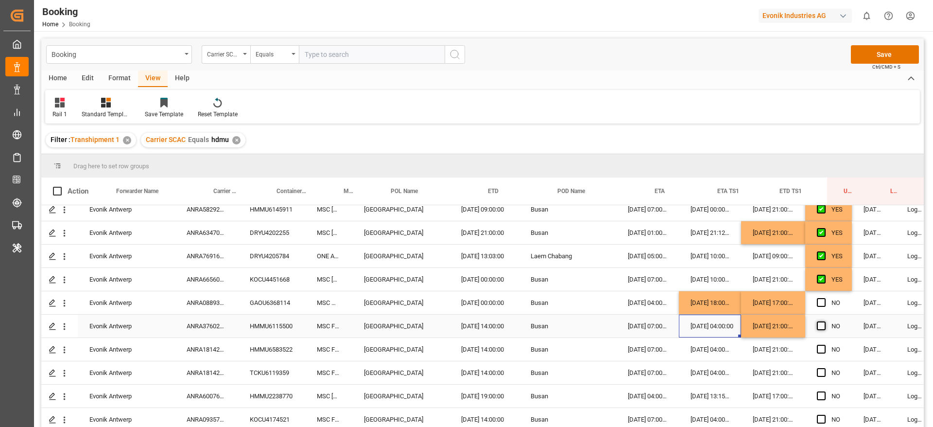
click at [822, 325] on span "Press SPACE to select this row." at bounding box center [821, 325] width 9 height 9
click at [824, 321] on input "Press SPACE to select this row." at bounding box center [824, 321] width 0 height 0
click at [822, 301] on span "Press SPACE to select this row." at bounding box center [821, 302] width 9 height 9
click at [824, 298] on input "Press SPACE to select this row." at bounding box center [824, 298] width 0 height 0
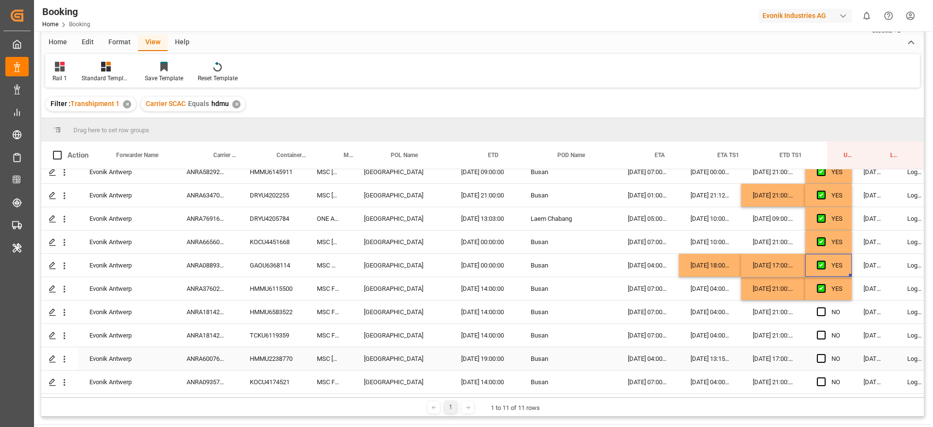
scroll to position [36, 0]
click at [824, 307] on span "Press SPACE to select this row." at bounding box center [821, 311] width 9 height 9
click at [824, 307] on input "Press SPACE to select this row." at bounding box center [824, 307] width 0 height 0
click at [823, 334] on span "Press SPACE to select this row." at bounding box center [821, 334] width 9 height 9
click at [824, 330] on input "Press SPACE to select this row." at bounding box center [824, 330] width 0 height 0
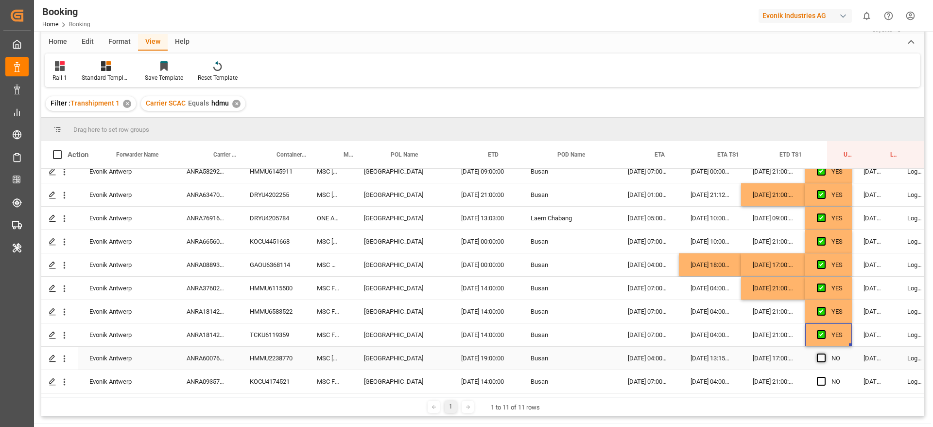
click at [819, 353] on span "Press SPACE to select this row." at bounding box center [821, 357] width 9 height 9
click at [824, 353] on input "Press SPACE to select this row." at bounding box center [824, 353] width 0 height 0
click at [818, 378] on span "Press SPACE to select this row." at bounding box center [821, 381] width 9 height 9
click at [824, 377] on input "Press SPACE to select this row." at bounding box center [824, 377] width 0 height 0
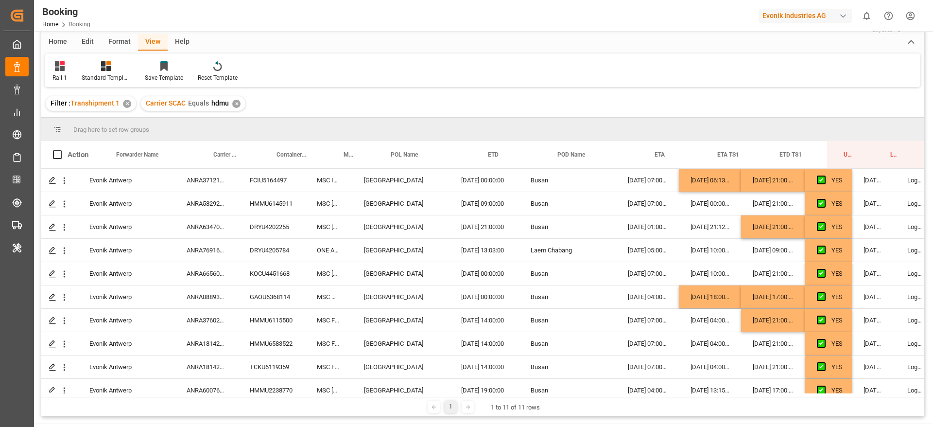
scroll to position [0, 0]
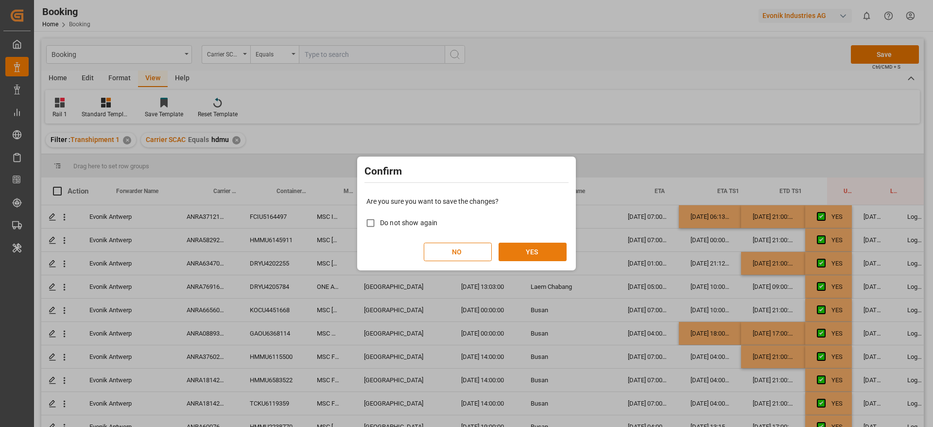
click at [527, 250] on button "YES" at bounding box center [533, 251] width 68 height 18
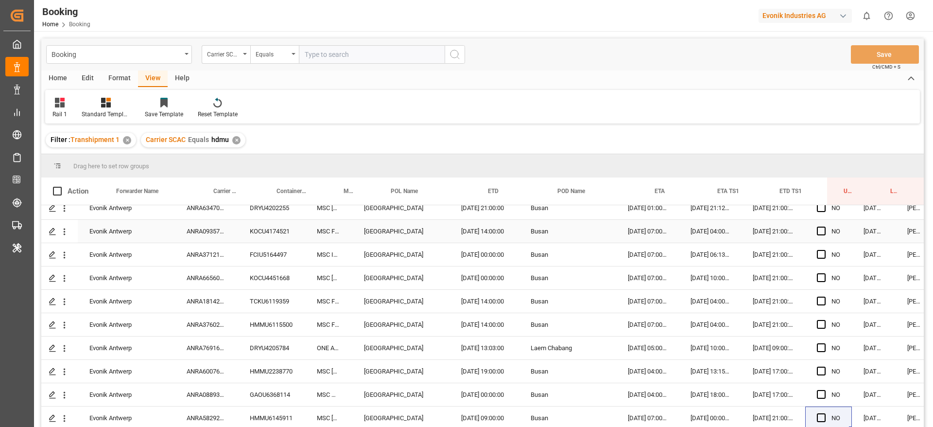
scroll to position [0, 22]
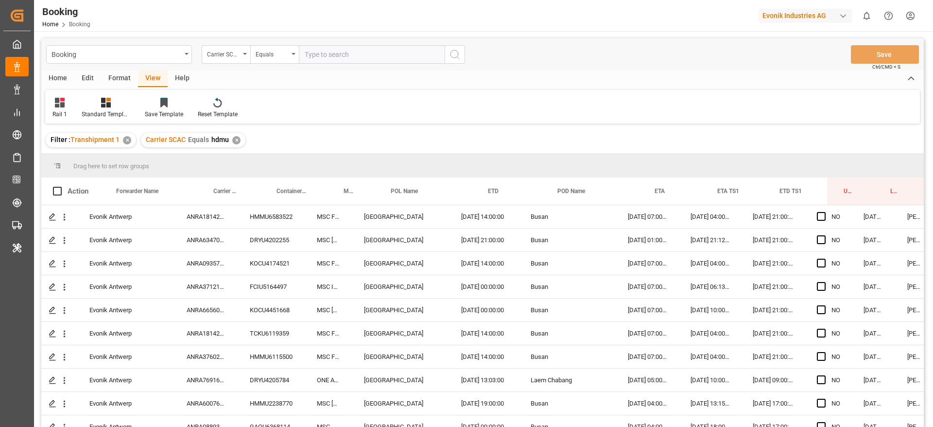
click at [238, 140] on div "✕" at bounding box center [236, 140] width 8 height 8
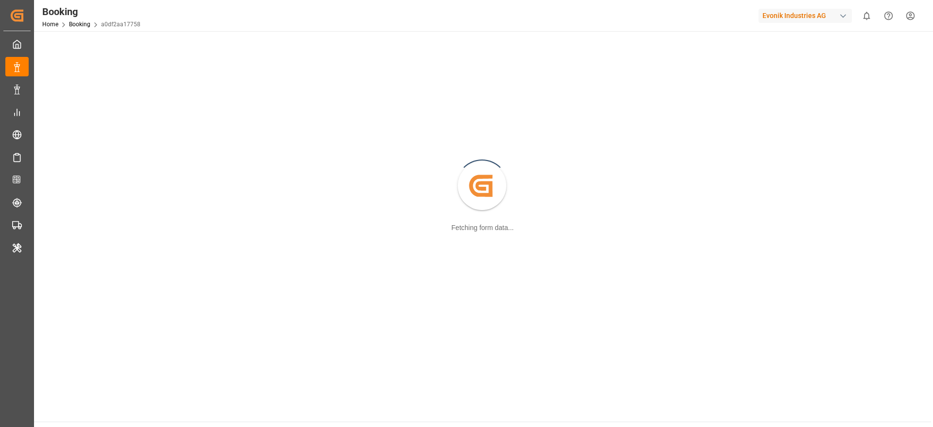
scroll to position [105, 0]
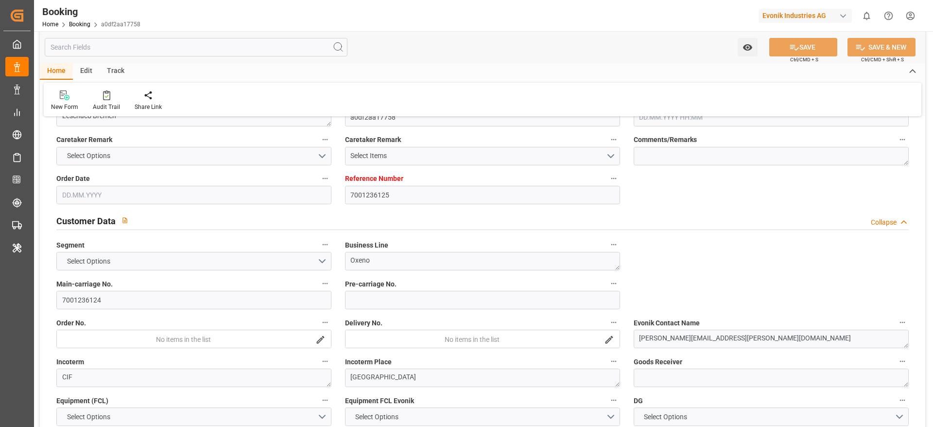
type input "7001236125"
type input "9839143"
type input "Cosco"
type input "COSCO Shipping Co. Ltd."
type input "NLRTM"
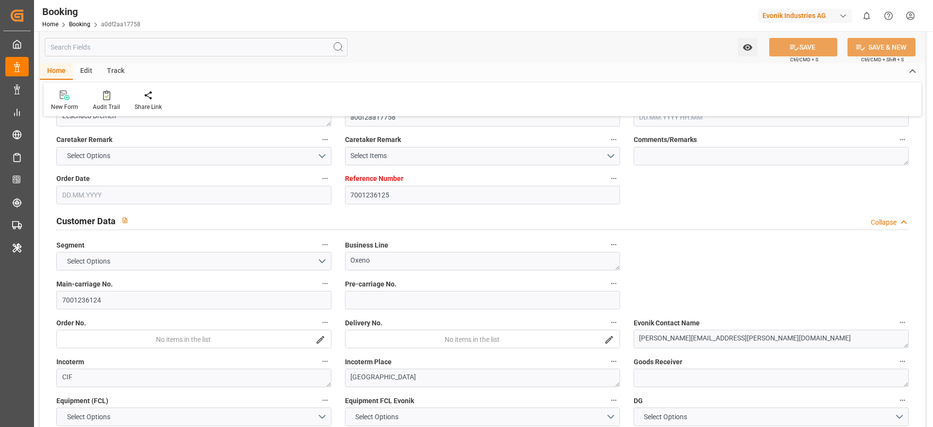
type input "SGSIN"
type input "MYPKG"
type input "0"
type input "NLRTM"
type input "SGSIN"
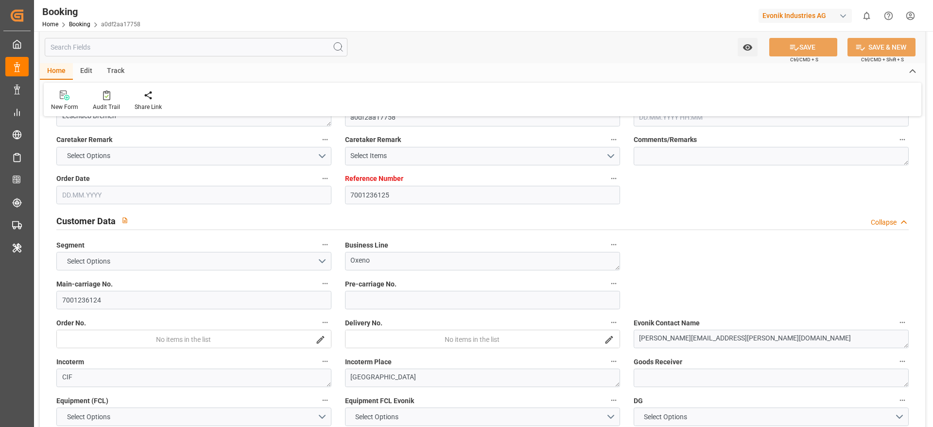
type input "9320465"
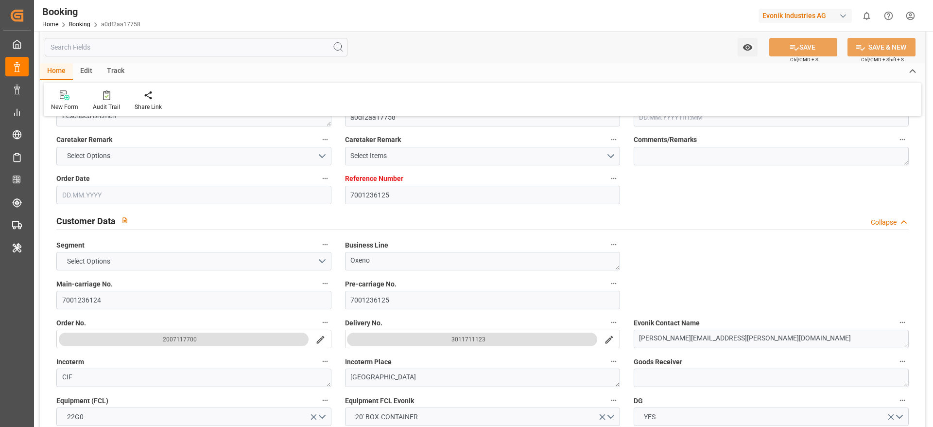
type input "30.07.2025 09:53"
type input "30.07.2025"
type input "06.10.2025"
type input "12.08.2025"
type input "18.08.2025 00:00"
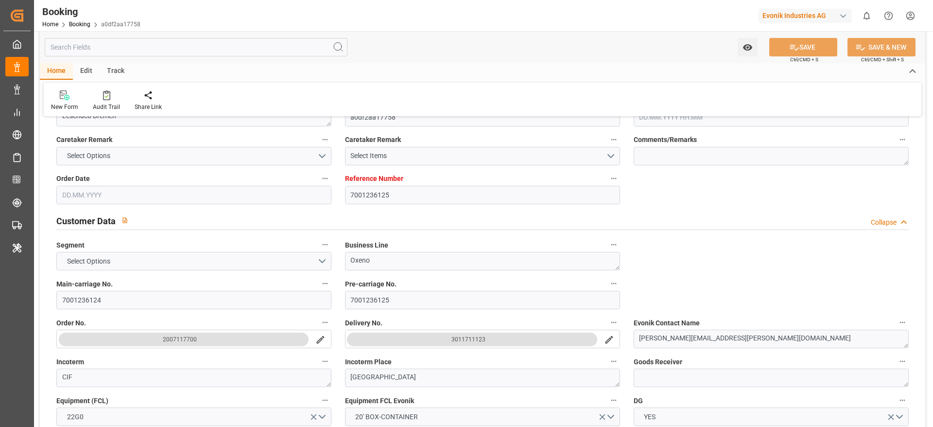
type input "18.08.2025 00:00"
type input "14.08.2025 00:00"
type input "31.08.2025 22:27"
type input "31.08.2025 00:00"
type input "31.08.2025 22:02"
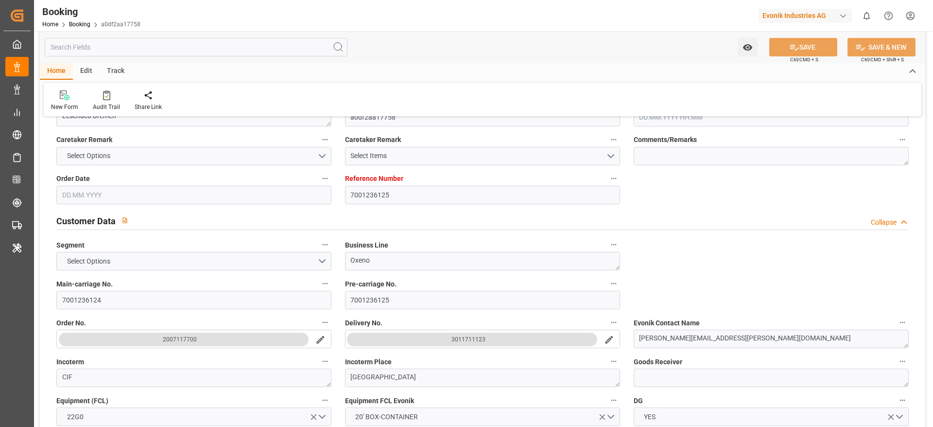
type input "22.08.2025 00:00"
type input "17.10.2025 08:00"
type input "17.10.2025 00:00"
type input "09.10.2025 23:00"
type input "10.10.2025 00:00"
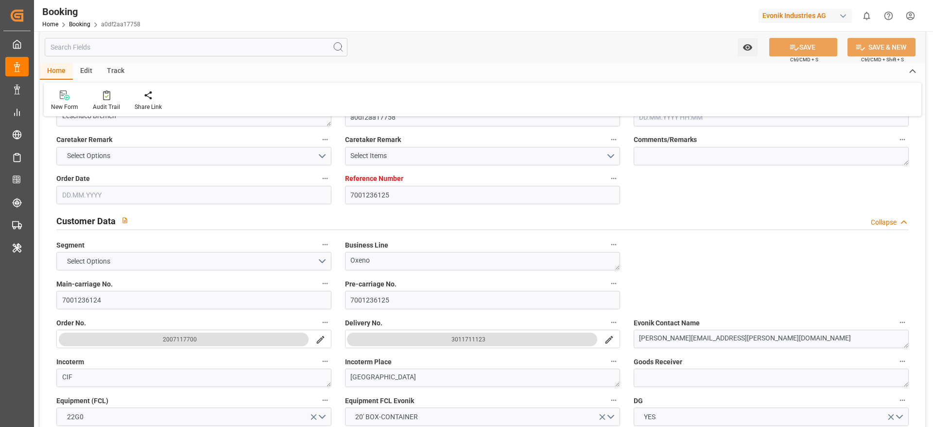
type input "09.10.2025 16:58"
type input "16.10.2025 18:00"
type input "11.10.2025 00:00"
type input "15.08.2025"
type input "10.10.2025 09:40"
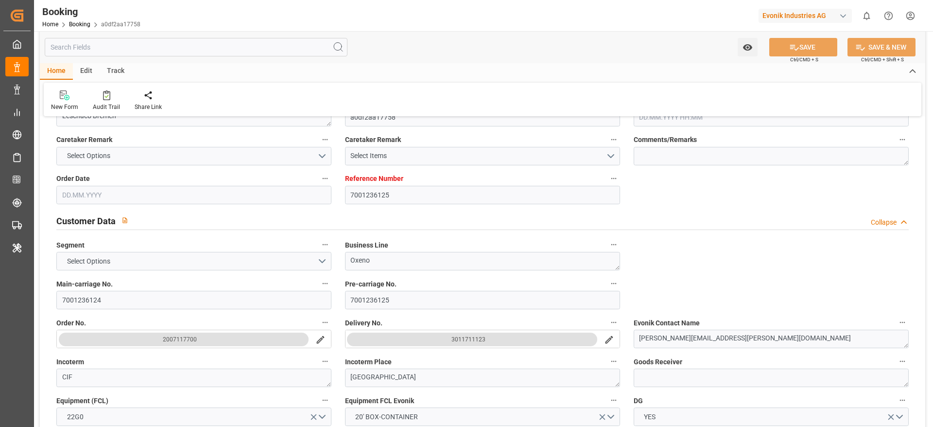
type input "[DATE]"
type input "31.08.2025 21:19"
type input "09.10.2025 23:00"
type input "09.10.2025 17:06"
type input "10.10.2025 05:57"
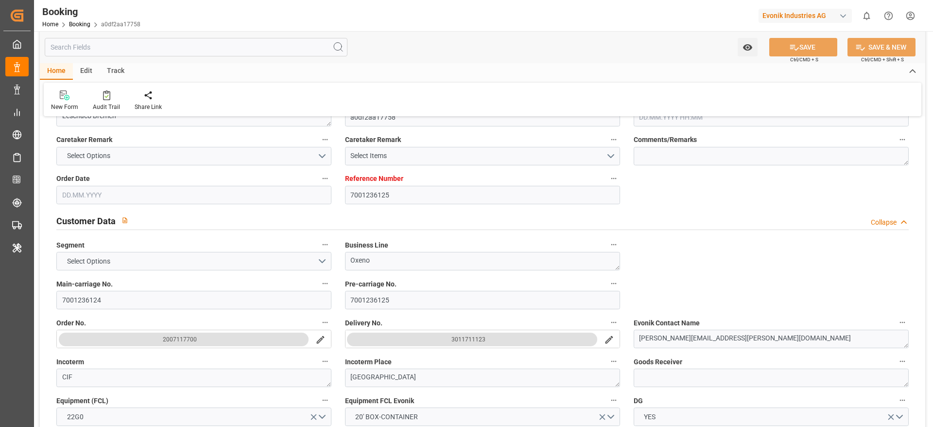
type input "09.10.2025 16:58"
type input "16.10.2025 18:00"
type input "10.10.2025 03:16"
type input "17.10.2025 08:00"
type input "17.10.2025 20:51"
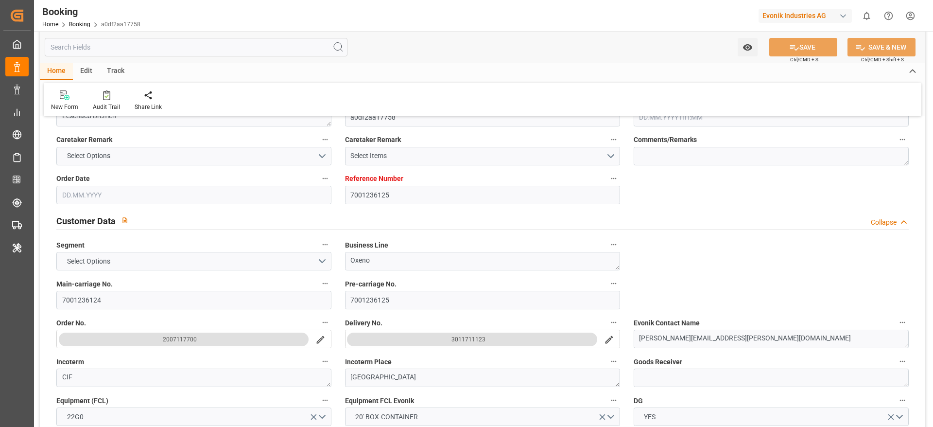
type input "18.10.2025 00:00"
type input "17.10.2025 00:00"
type input "21.10.2025 20:51"
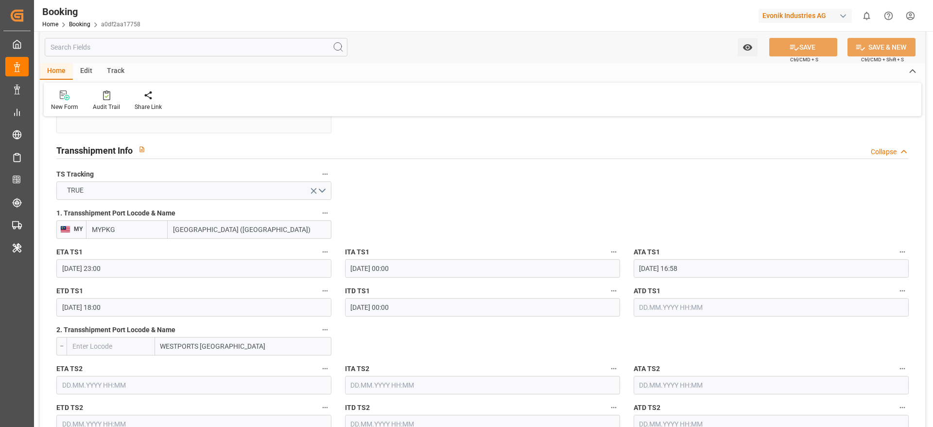
scroll to position [1020, 0]
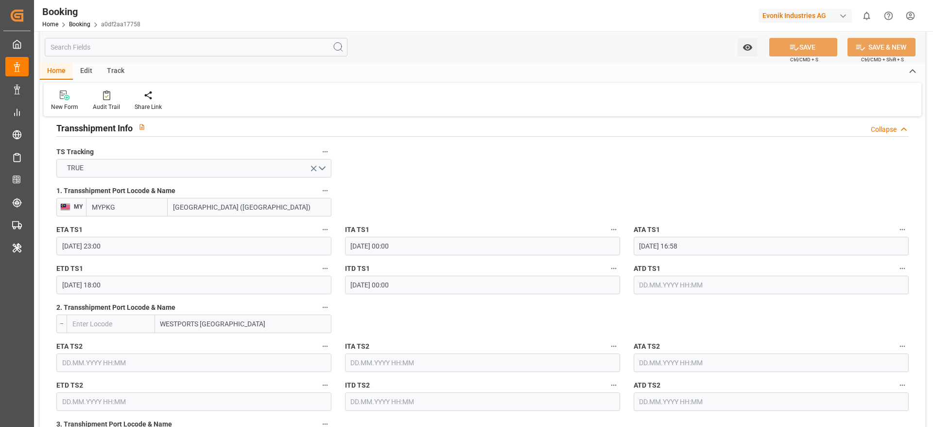
click at [149, 202] on input "MYPKG" at bounding box center [127, 207] width 82 height 18
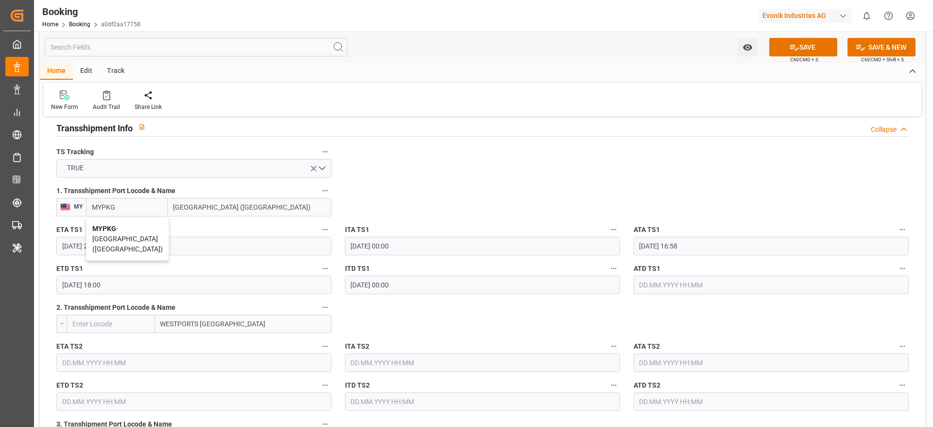
click at [127, 233] on div "MYPKG - Port Klang (Pelabuhan Klang)" at bounding box center [128, 239] width 82 height 42
type input "MYPKG"
type input "Port Klang (Pelabuhan Klang)"
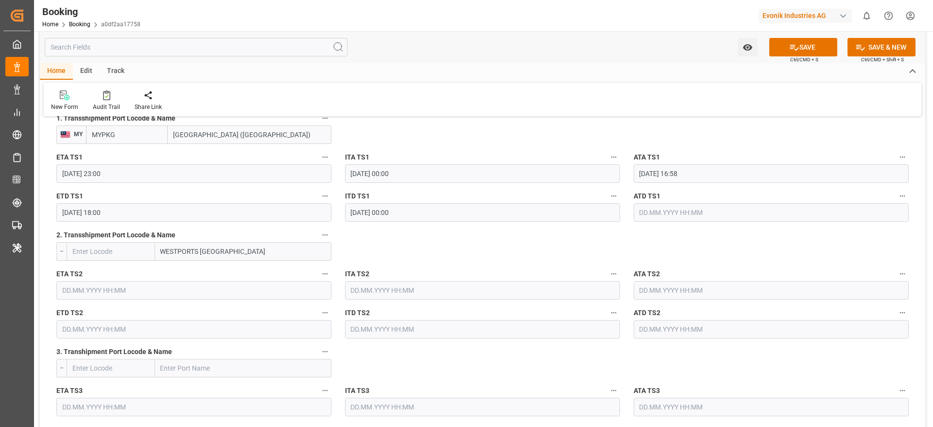
scroll to position [1092, 0]
click at [281, 255] on input "WESTPORTS MALAYSIA" at bounding box center [243, 251] width 176 height 18
click at [281, 256] on input "WESTPORTS MALAYSIA" at bounding box center [243, 251] width 176 height 18
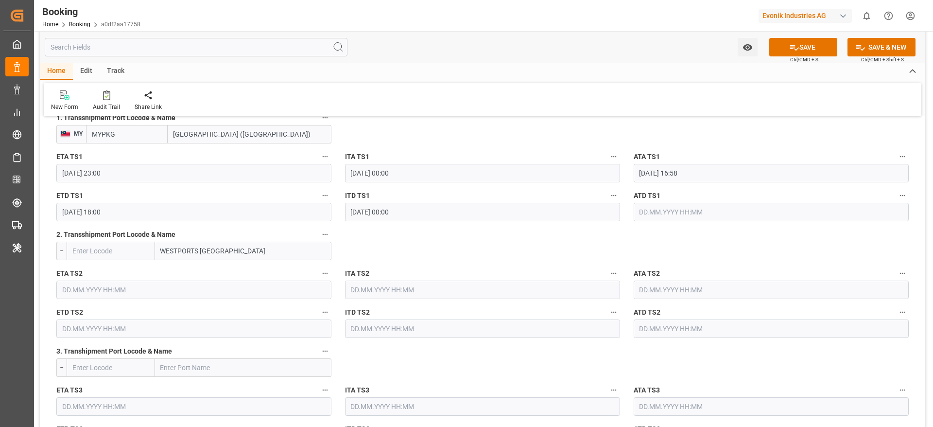
click at [281, 256] on input "WESTPORTS MALAYSIA" at bounding box center [243, 251] width 176 height 18
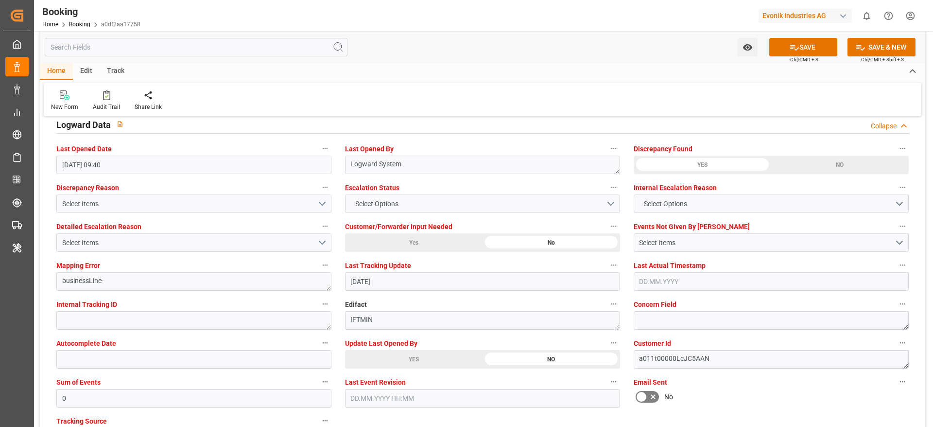
scroll to position [1770, 0]
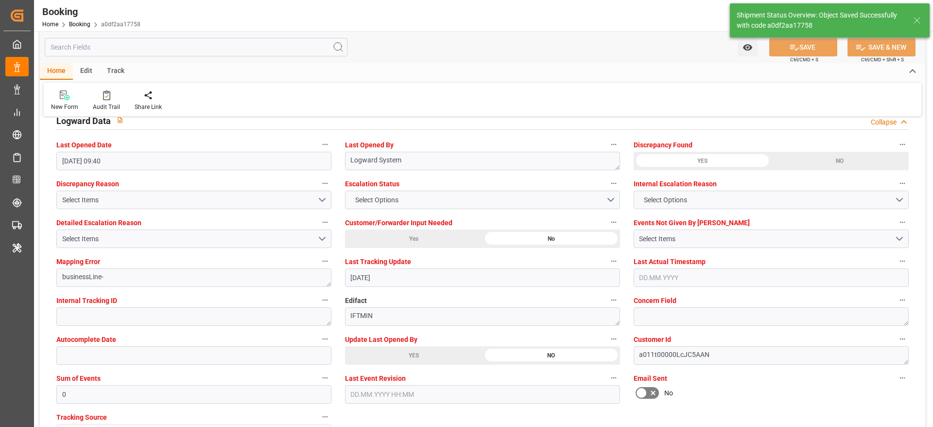
type textarea "[PERSON_NAME]"
type input "10.10.2025 11:20"
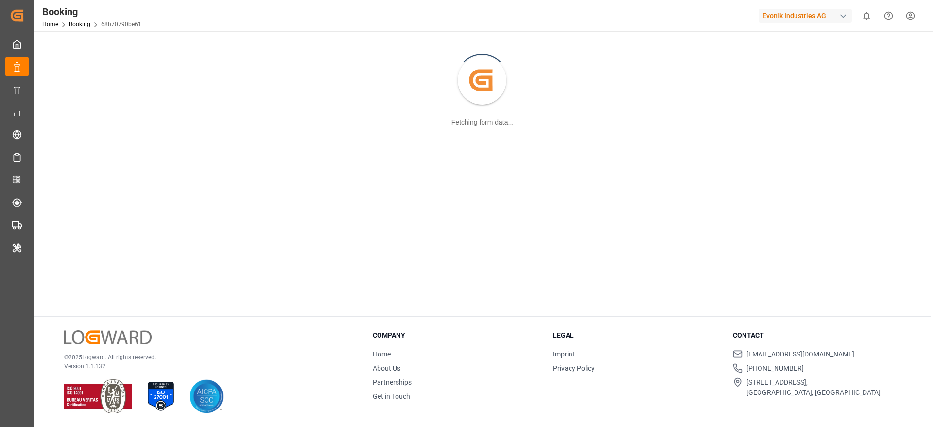
scroll to position [97, 0]
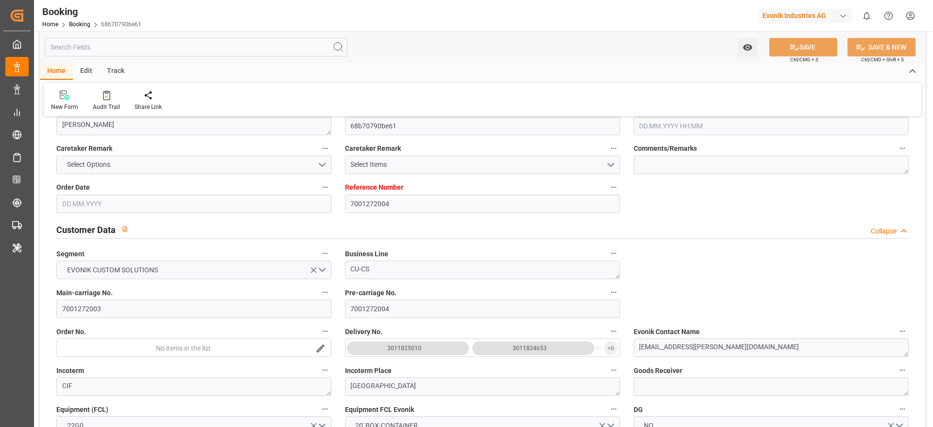
type input "7001272004"
type input "9785782"
type input "9789635"
type input "Cosco"
type input "COSCO Shipping Co. Ltd."
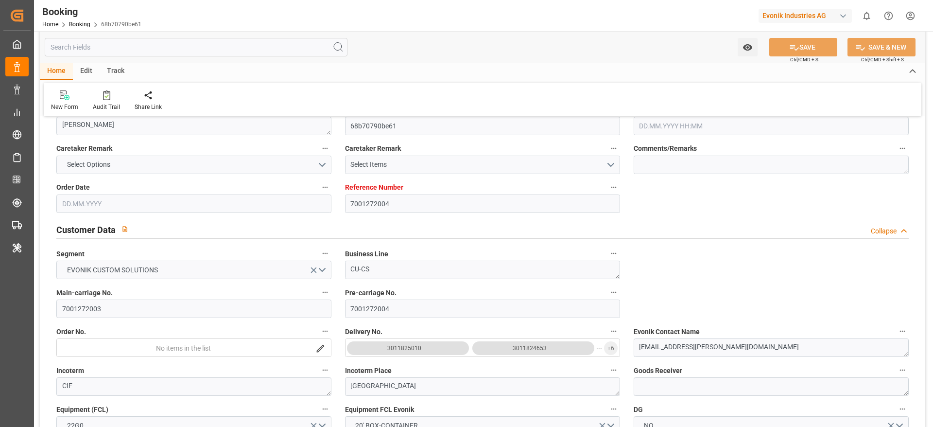
type input "BEANR"
type input "CNSGH"
type input "CNNBG"
type input "0"
type input "BEANR"
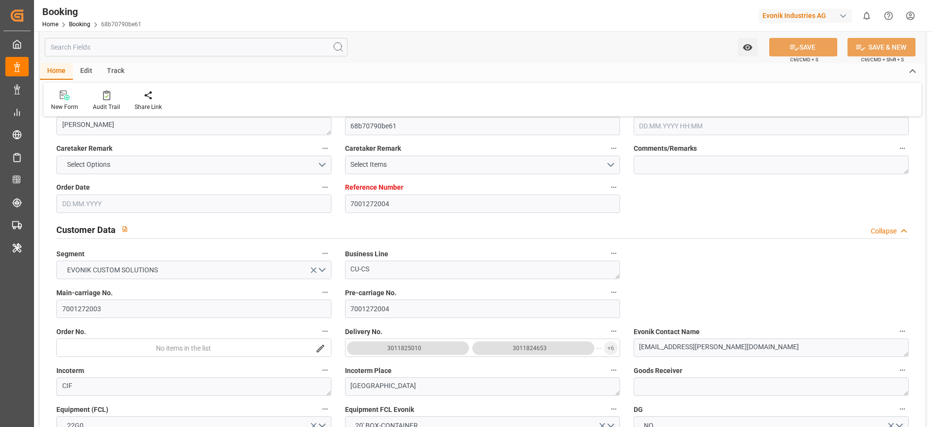
type input "CNSHG"
type input "9893943"
type input "[DATE] 11:02"
type input "[DATE]"
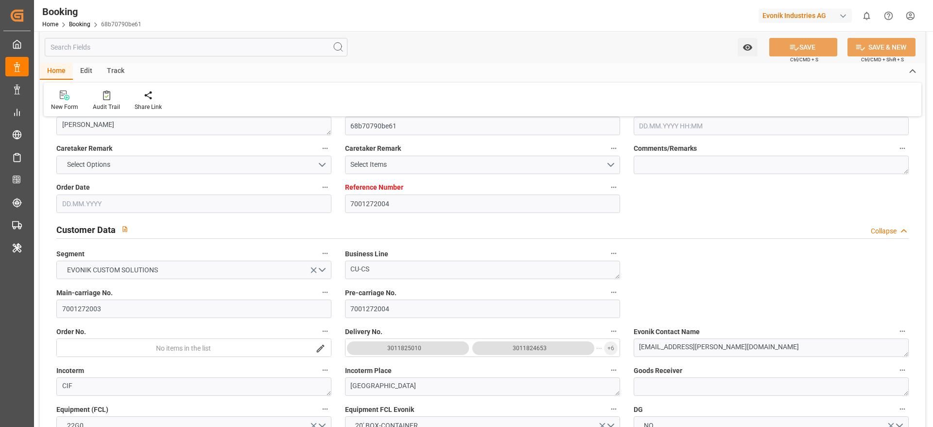
type input "[DATE]"
type input "[DATE] 00:00"
type input "[DATE] 01:00"
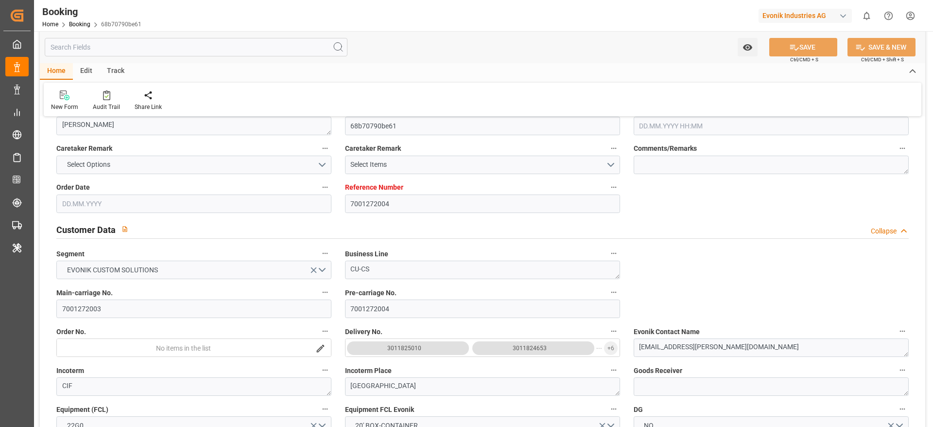
type input "[DATE] 00:00"
type input "[DATE] 12:34"
type input "[DATE] 13:55"
type input "[DATE] 01:00"
type input "[DATE] 00:00"
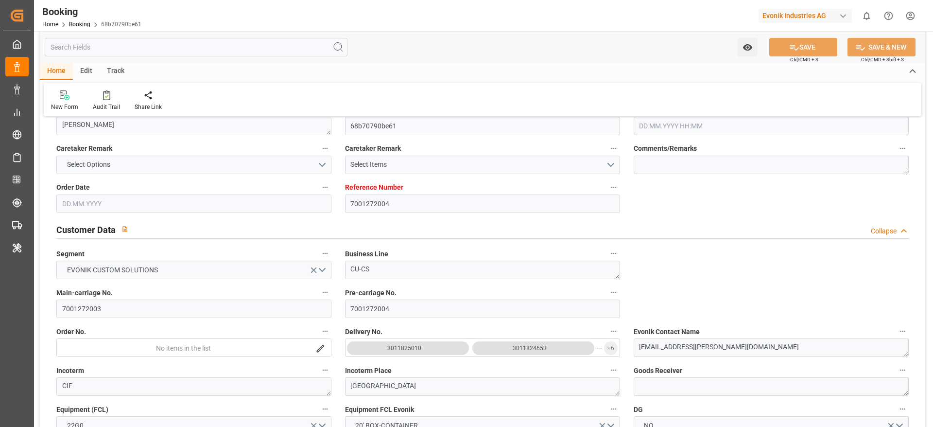
type input "[DATE] 09:19"
type input "[DATE]"
type input "[DATE] 13:16"
type input "[DATE] 01:00"
type input "[DATE] 13:27"
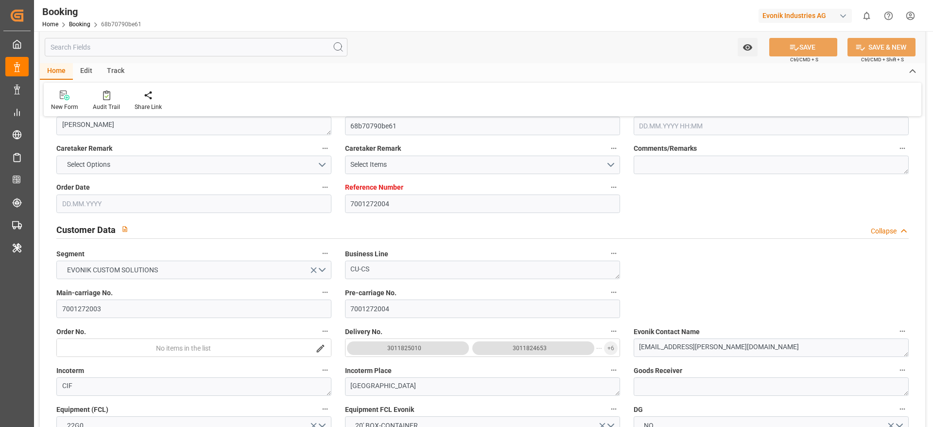
type input "[DATE] 21:07"
type input "[DATE] 16:29"
type input "[DATE] 19:20"
type input "[DATE] 08:00"
type input "[DATE] 16:51"
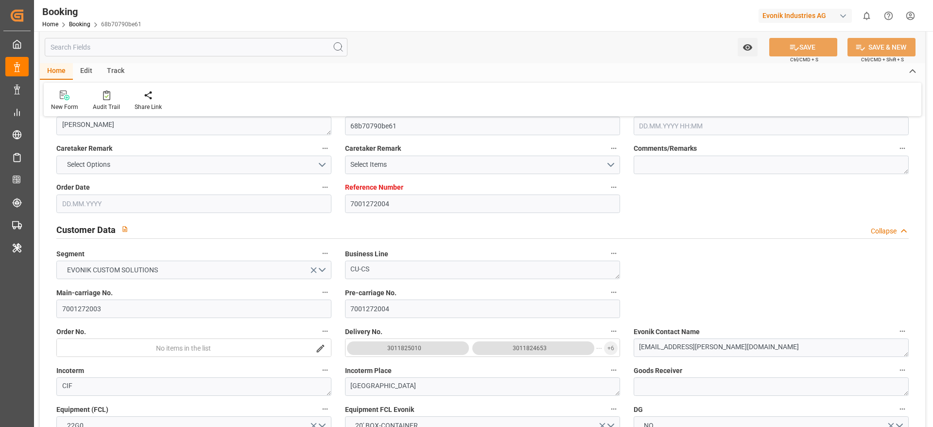
type input "[DATE] 09:00"
type input "[DATE] 08:00"
type input "[DATE] 16:51"
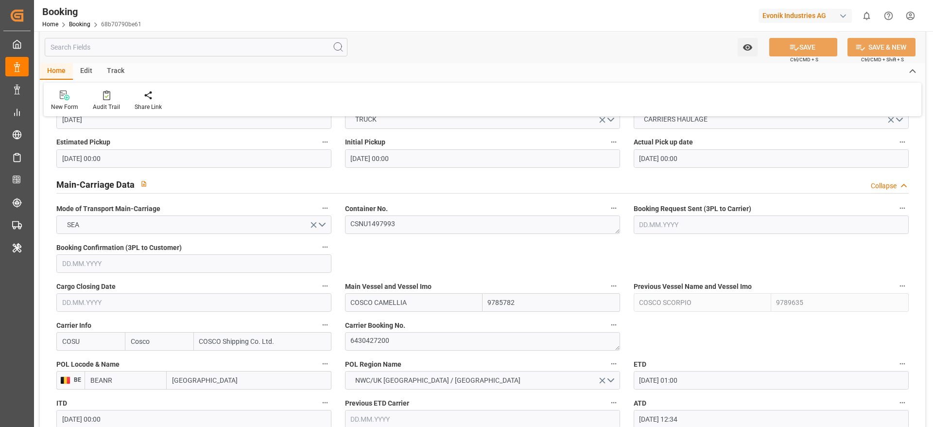
scroll to position [546, 0]
click at [367, 51] on div "Watch Option SAVE Ctrl/CMD + S SAVE & NEW Ctrl/CMD + Shift + S" at bounding box center [482, 47] width 885 height 32
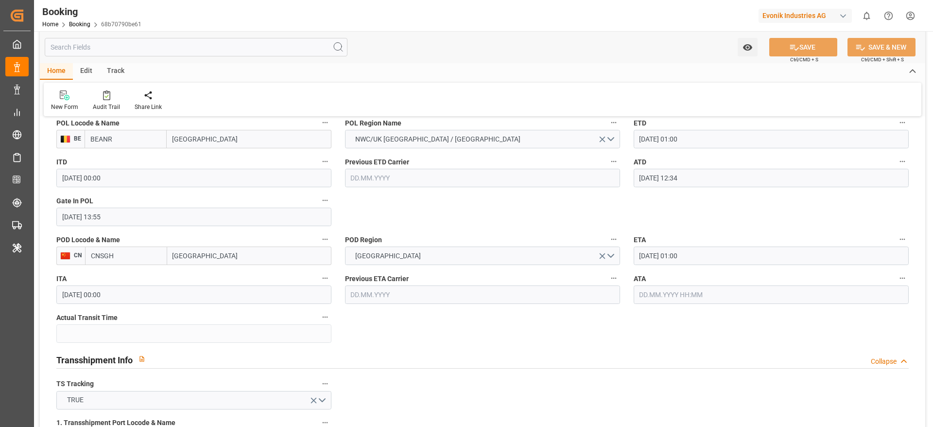
scroll to position [794, 0]
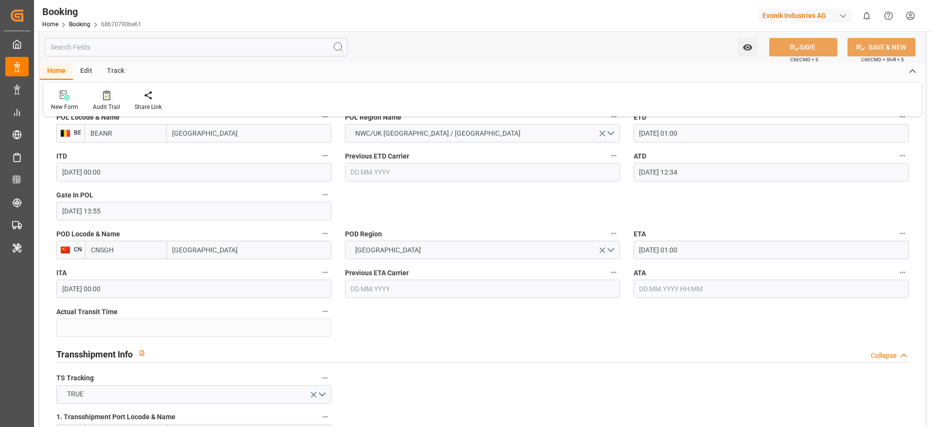
click at [113, 105] on div "Audit Trail" at bounding box center [106, 107] width 27 height 9
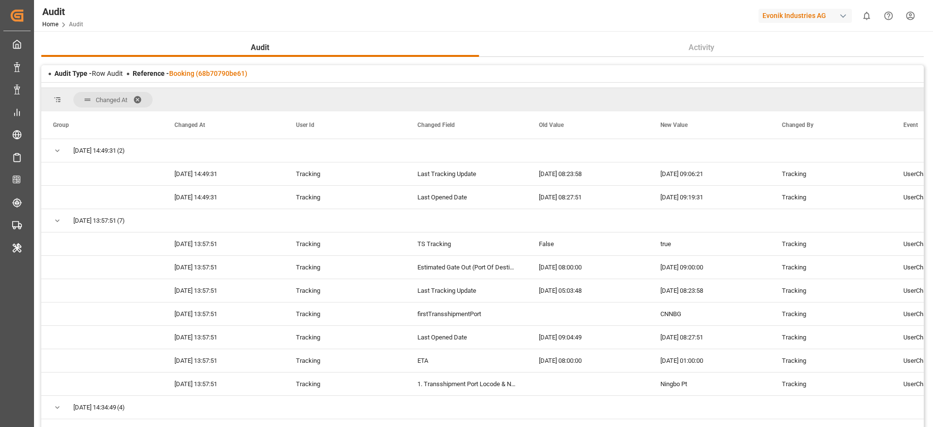
click at [234, 64] on div "Audit Activity Audit Type - Row Audit Reference - Booking (68b70790be61) Change…" at bounding box center [482, 254] width 883 height 432
click at [234, 65] on div "Audit Type - Row Audit Reference - Booking (68b70790be61)" at bounding box center [482, 73] width 883 height 17
click at [233, 70] on link "Booking (68b70790be61)" at bounding box center [208, 73] width 78 height 8
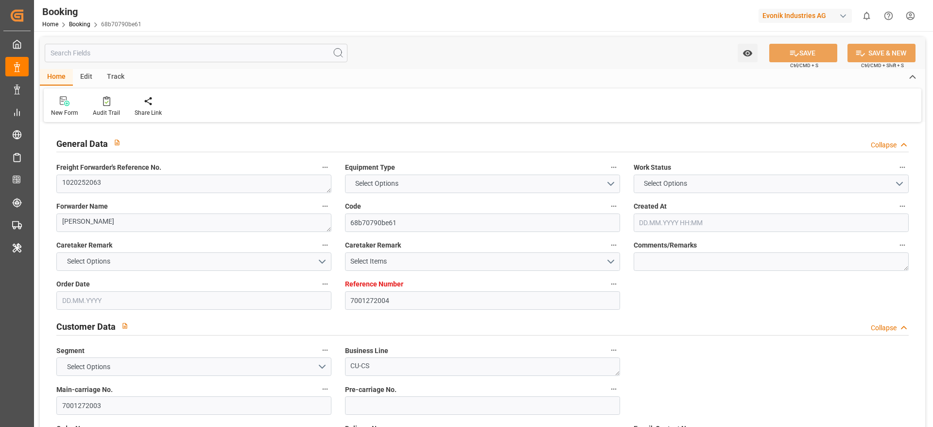
type input "7001272004"
type input "9785782"
type input "9789635"
type input "Cosco"
type input "COSCO Shipping Co. Ltd."
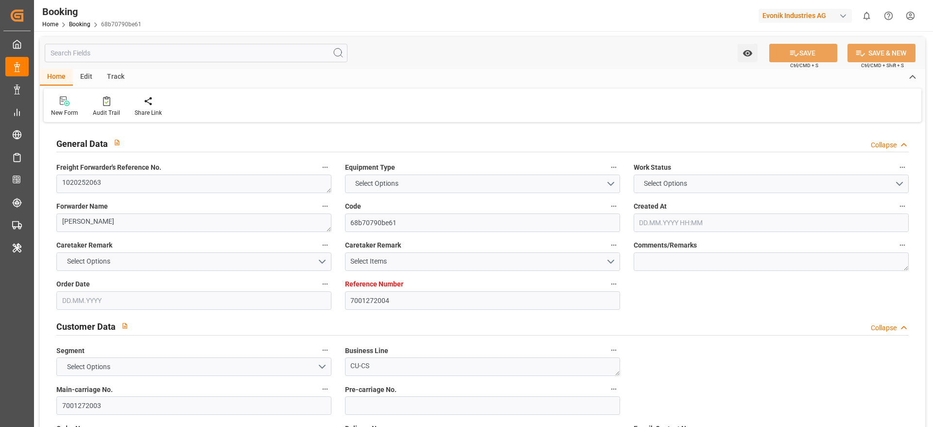
type input "BEANR"
type input "CNSGH"
type input "CNNBG"
type input "0"
type input "BEANR"
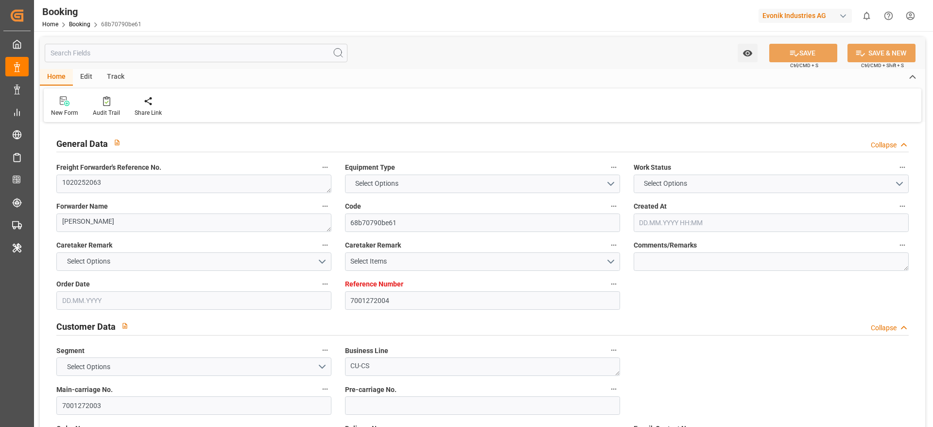
type input "CNSHG"
type input "9893943"
type input "[DATE] 11:02"
type input "[DATE]"
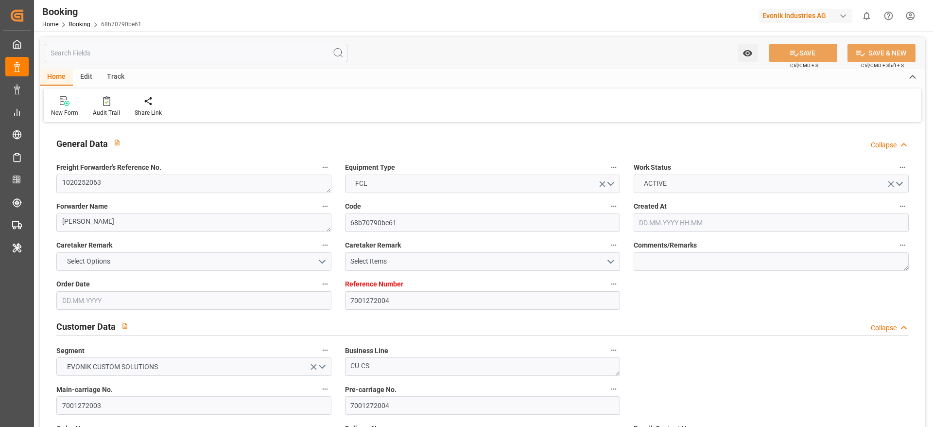
type input "[DATE]"
type input "[DATE] 00:00"
type input "[DATE] 01:00"
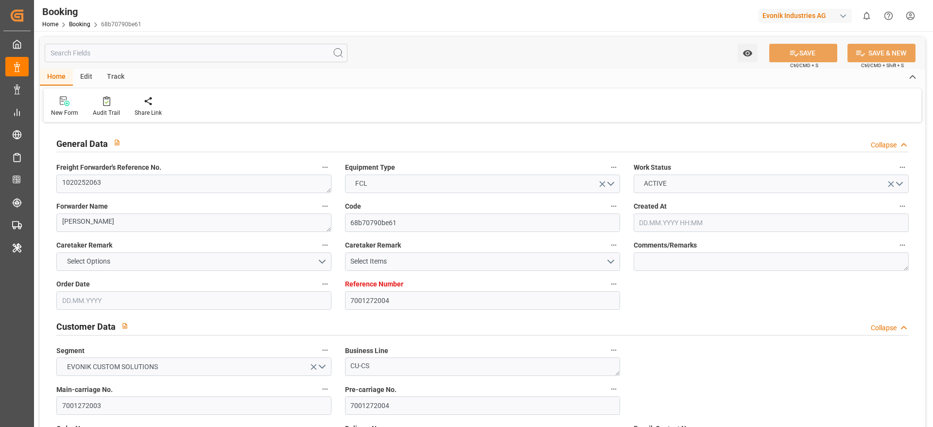
type input "[DATE] 00:00"
type input "[DATE] 12:34"
type input "[DATE] 13:55"
type input "[DATE] 01:00"
type input "[DATE] 00:00"
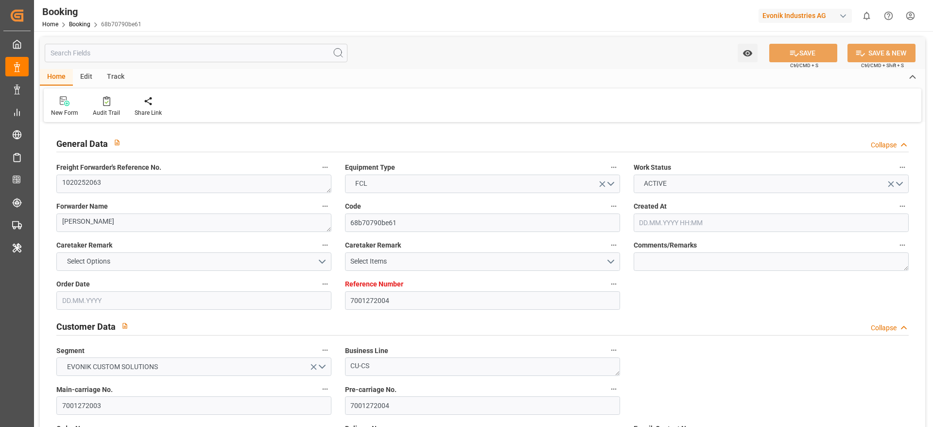
type input "10.10.2025 09:19"
type input "[DATE]"
type input "[DATE] 13:16"
type input "[DATE] 01:00"
type input "[DATE] 13:27"
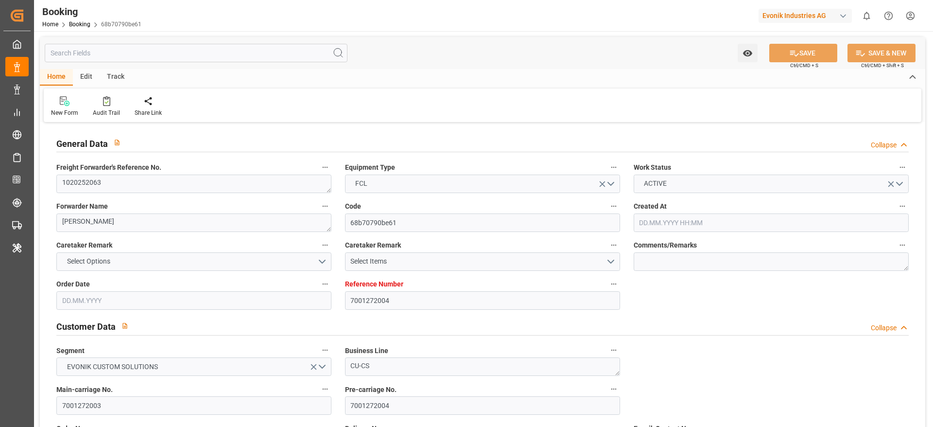
type input "[DATE] 21:07"
type input "[DATE] 16:29"
type input "[DATE] 19:20"
type input "[DATE] 08:00"
type input "[DATE] 16:51"
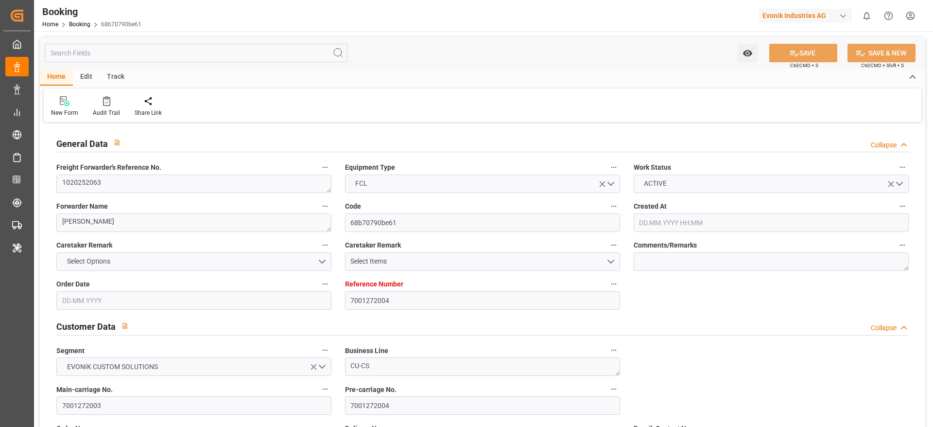
type input "[DATE] 09:00"
type input "[DATE] 08:00"
type input "[DATE] 16:51"
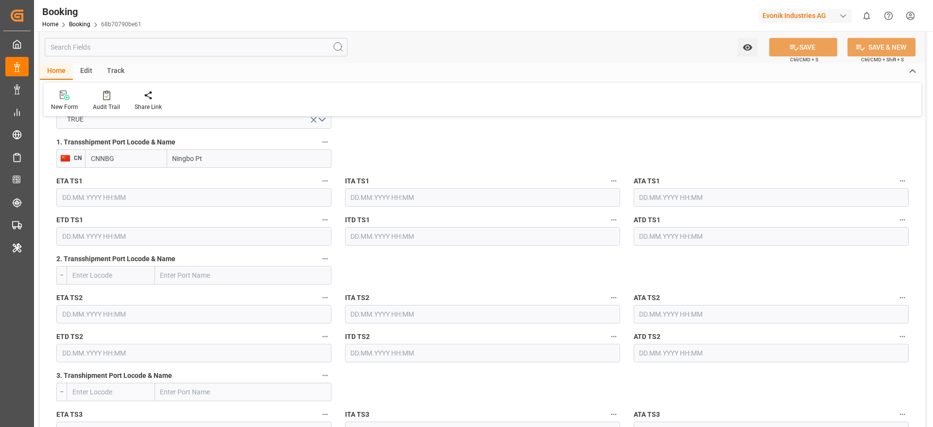
scroll to position [1067, 0]
click at [230, 159] on input "Ningbo Pt" at bounding box center [249, 159] width 164 height 18
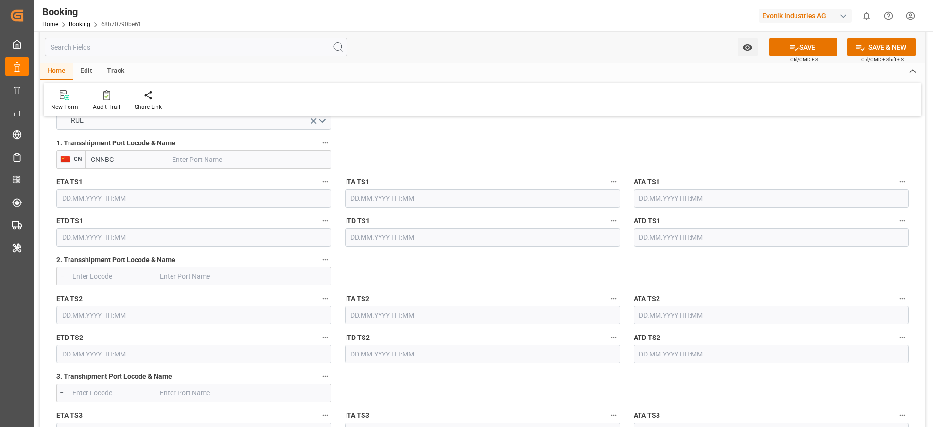
click at [145, 157] on input "CNNBG" at bounding box center [126, 159] width 82 height 18
click at [145, 156] on input "CNNBG" at bounding box center [126, 159] width 82 height 18
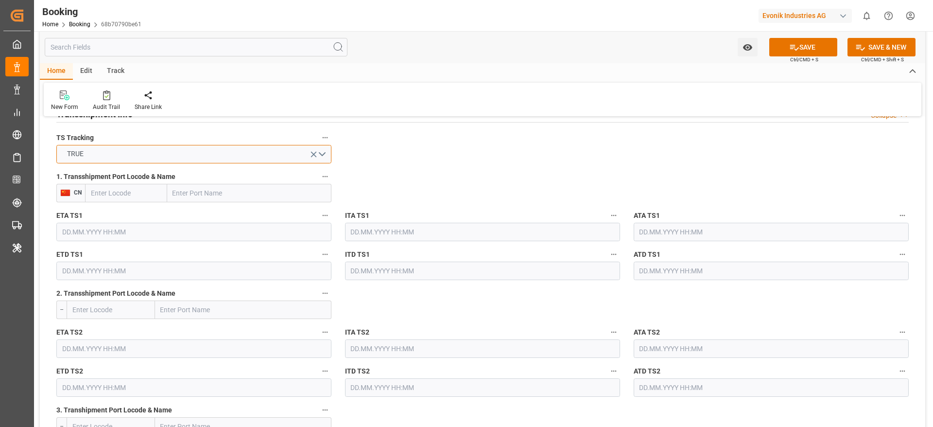
click at [145, 156] on button "TRUE" at bounding box center [193, 154] width 275 height 18
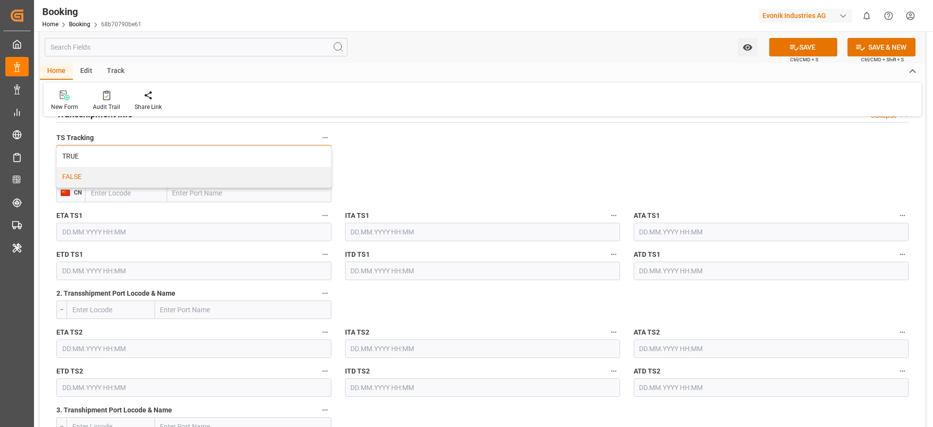
click at [144, 173] on div "FALSE" at bounding box center [194, 177] width 274 height 20
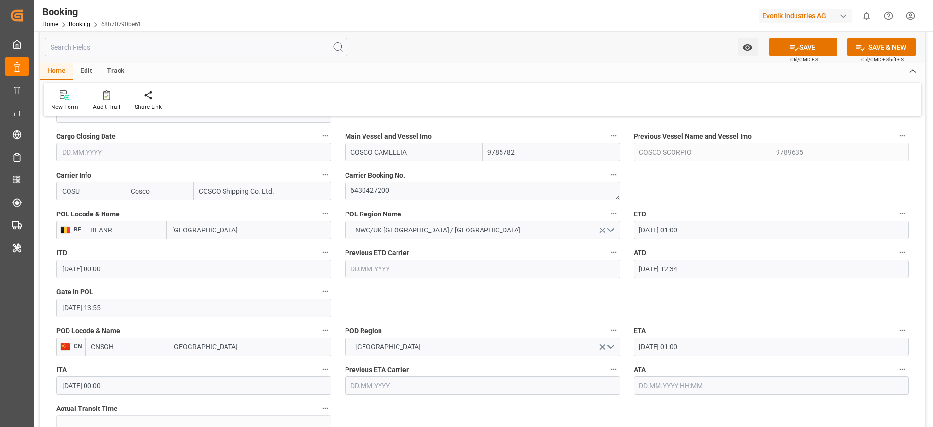
scroll to position [695, 0]
click at [422, 154] on input "COSCO CAMELLIA" at bounding box center [414, 153] width 138 height 18
click at [422, 155] on input "COSCO CAMELLIA" at bounding box center [414, 153] width 138 height 18
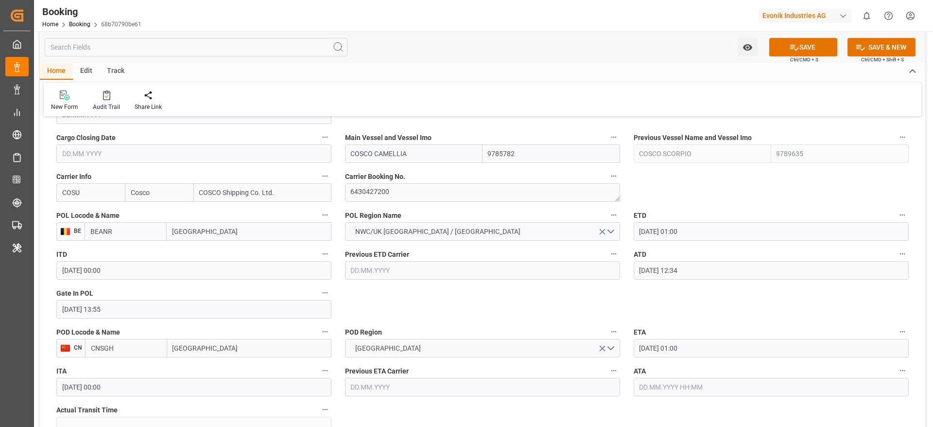
click at [422, 155] on input "COSCO CAMELLIA" at bounding box center [414, 153] width 138 height 18
paste input "SHIPPING SCORPIO"
type input "COSCO SHIPPING SCORPIO"
click at [407, 177] on b "COSCO SHIPPING SCORPIO" at bounding box center [394, 175] width 87 height 8
type input "9789635"
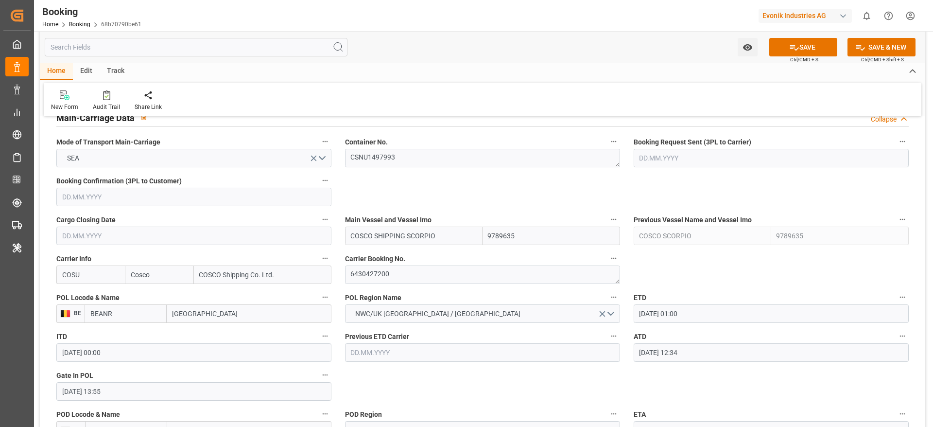
scroll to position [611, 0]
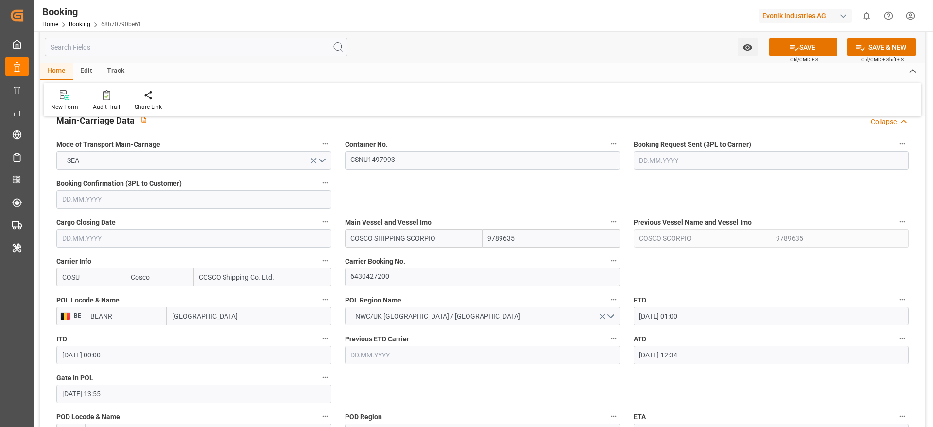
type input "COSCO SHIPPING SCORPIO"
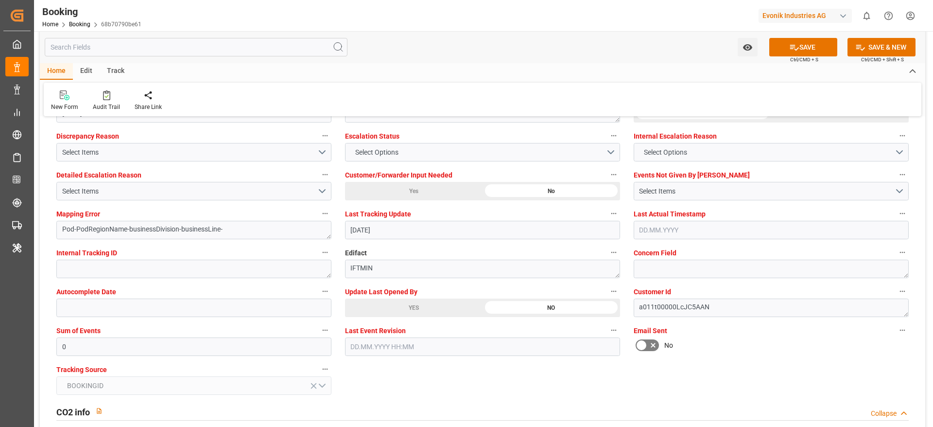
scroll to position [1817, 0]
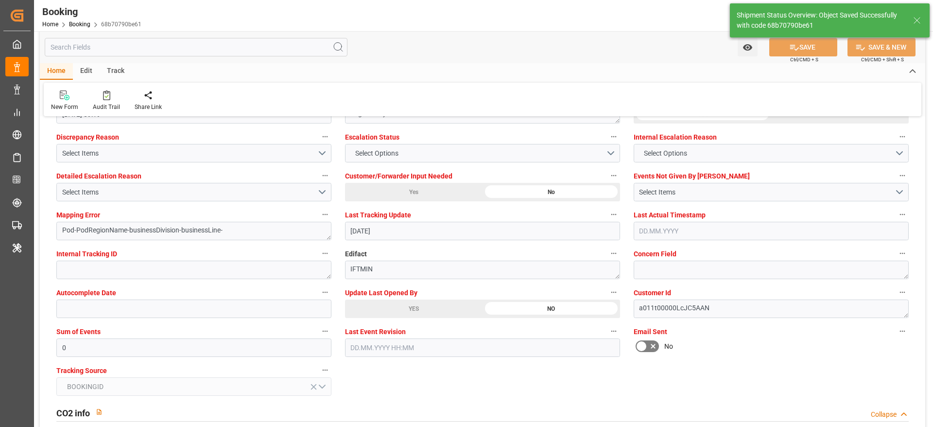
type input "COSCO CAMELLIA"
type input "9785782"
type textarea "[PERSON_NAME]"
type textarea "No"
type input "10.10.2025 11:25"
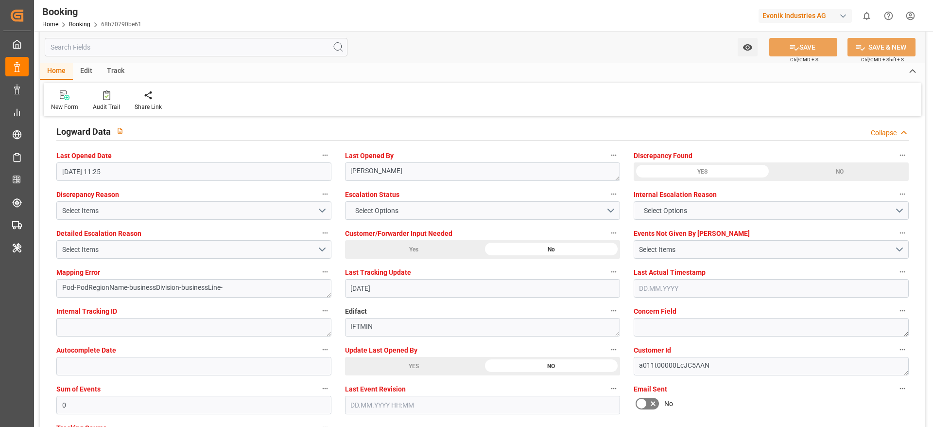
scroll to position [1758, 0]
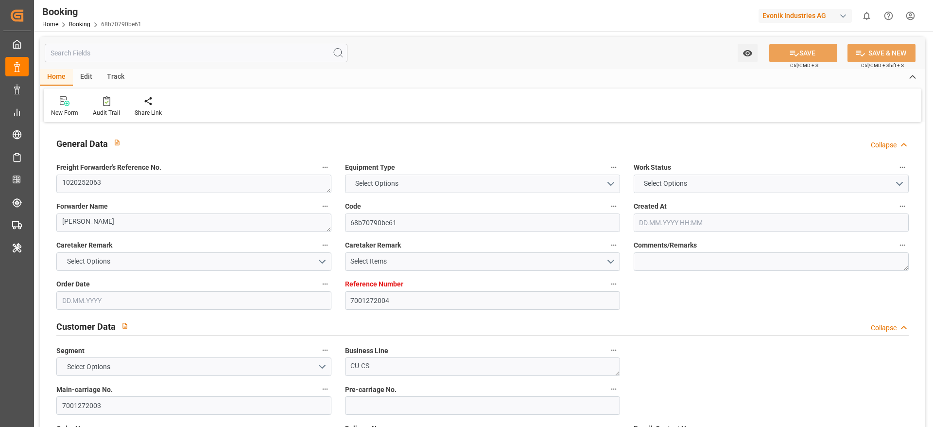
type input "7001272004"
type input "9789635"
type input "9785782"
type input "Cosco"
type input "COSCO Shipping Co. Ltd."
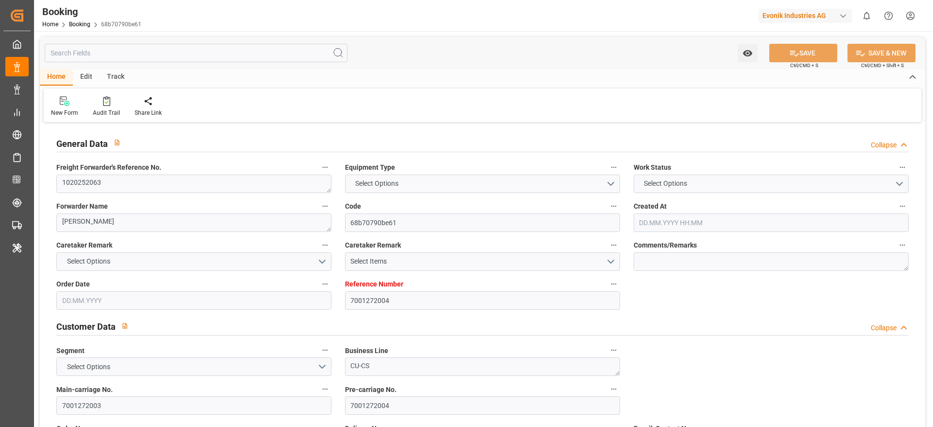
type input "BEANR"
type input "CNSGH"
type input "0"
type input "BEANR"
type input "CNSHG"
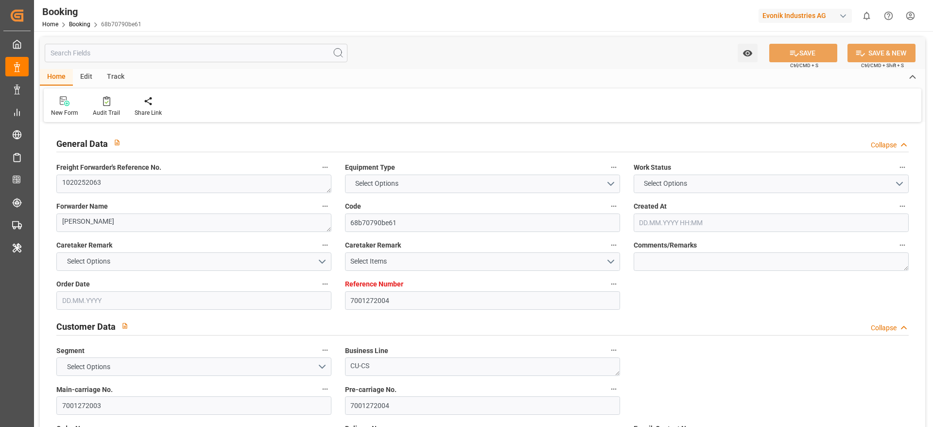
type input "9893943"
type input "[DATE] 11:02"
type input "[DATE]"
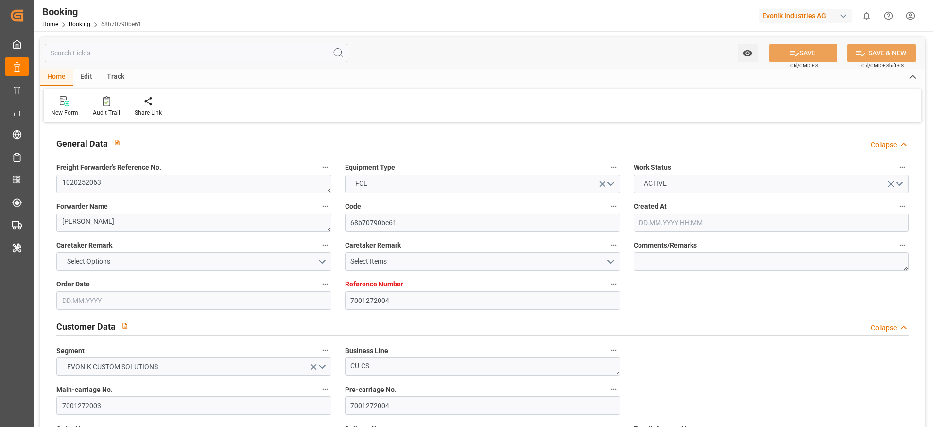
type input "[DATE] 00:00"
type input "[DATE] 01:00"
type input "[DATE] 00:00"
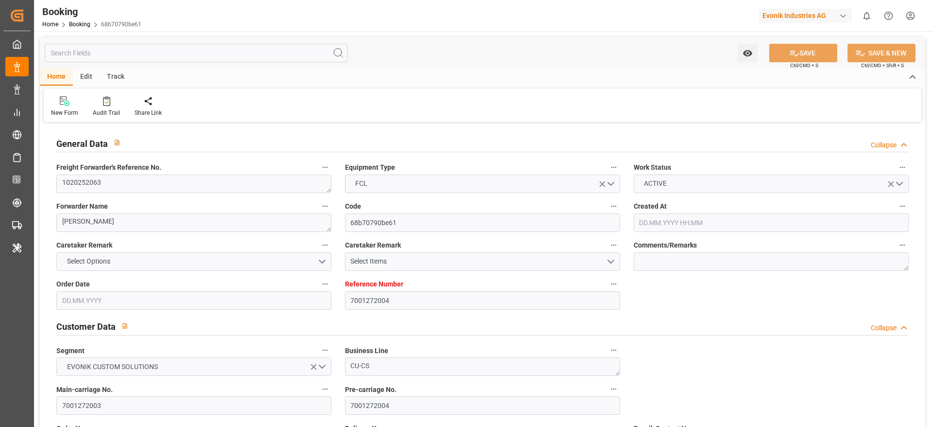
type input "[DATE] 12:34"
type input "[DATE] 13:55"
type input "[DATE] 01:00"
type input "[DATE] 00:00"
type input "[DATE] 11:25"
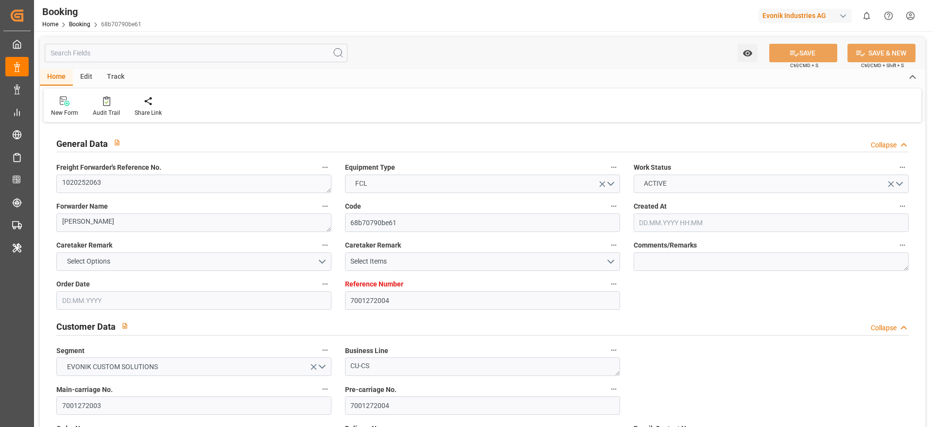
type input "[DATE]"
type input "[DATE] 13:16"
type input "[DATE] 01:00"
type input "[DATE] 13:27"
type input "[DATE] 21:07"
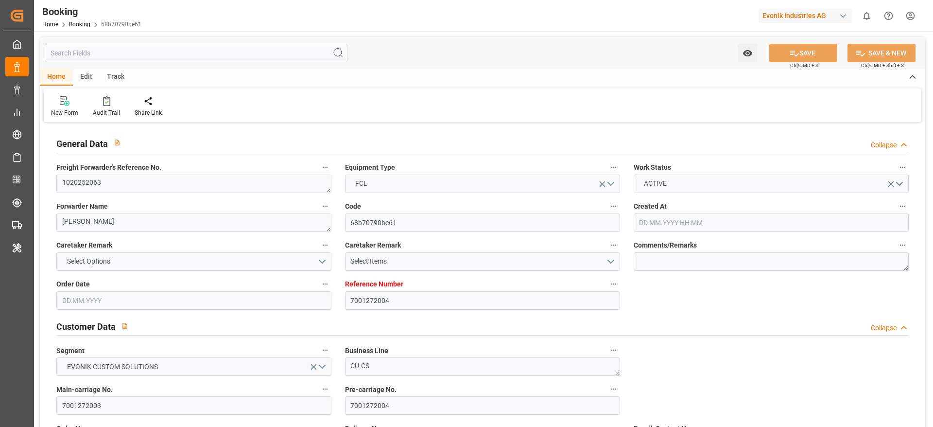
type input "[DATE] 16:29"
type input "[DATE] 19:20"
type input "[DATE] 08:00"
type input "[DATE] 16:51"
type input "[DATE] 09:00"
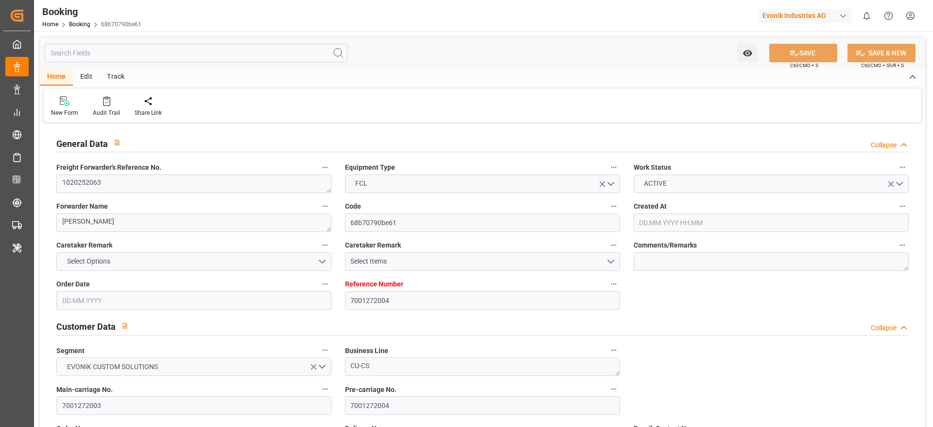
type input "[DATE] 08:00"
type input "[DATE] 16:51"
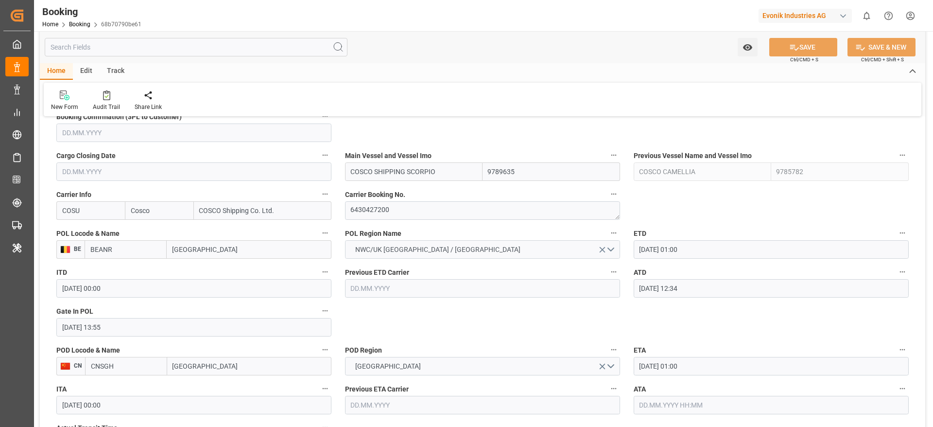
scroll to position [678, 0]
click at [401, 219] on textarea "6430427200" at bounding box center [482, 210] width 275 height 18
click at [434, 241] on button "NWC/UK [GEOGRAPHIC_DATA] / [GEOGRAPHIC_DATA]" at bounding box center [482, 249] width 275 height 18
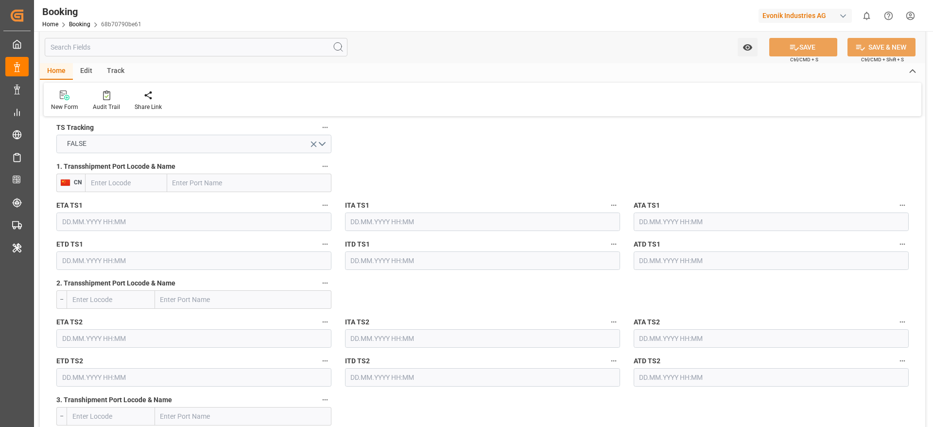
scroll to position [1055, 0]
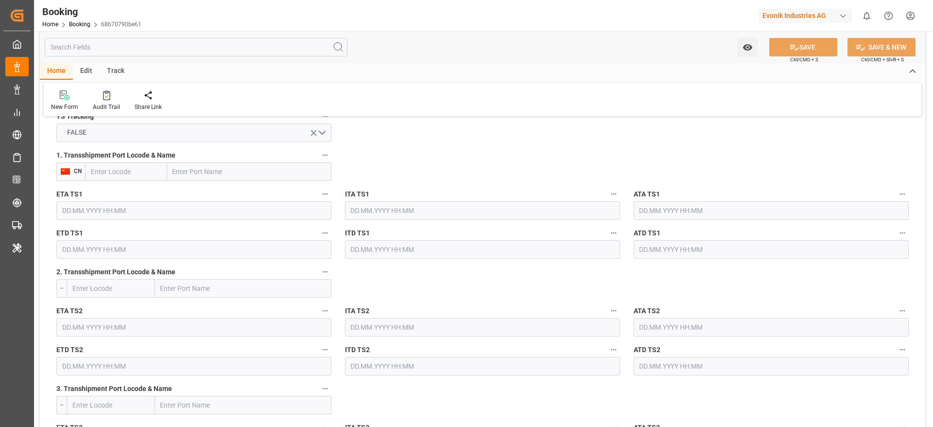
click at [322, 152] on icon "button" at bounding box center [325, 155] width 8 height 8
click at [369, 190] on li "Tracking Details" at bounding box center [358, 187] width 78 height 16
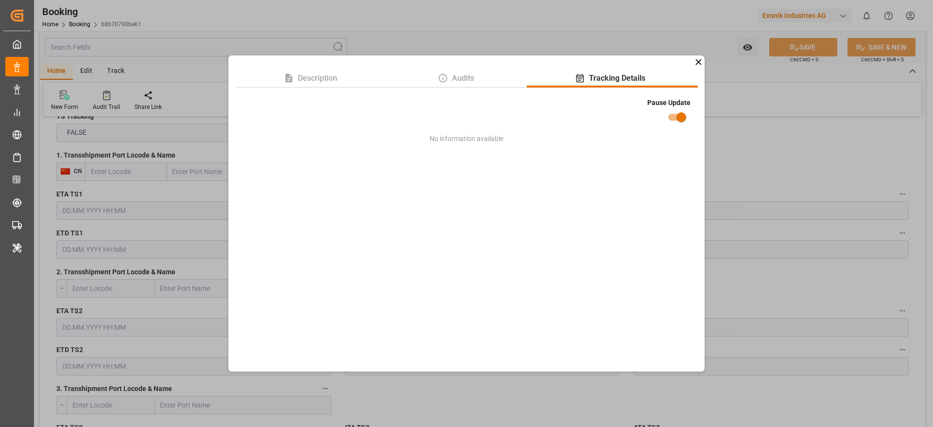
drag, startPoint x: 786, startPoint y: 208, endPoint x: 782, endPoint y: 178, distance: 30.8
click at [787, 206] on div "Description Audits Tracking Details Pause Update No information available" at bounding box center [466, 213] width 933 height 427
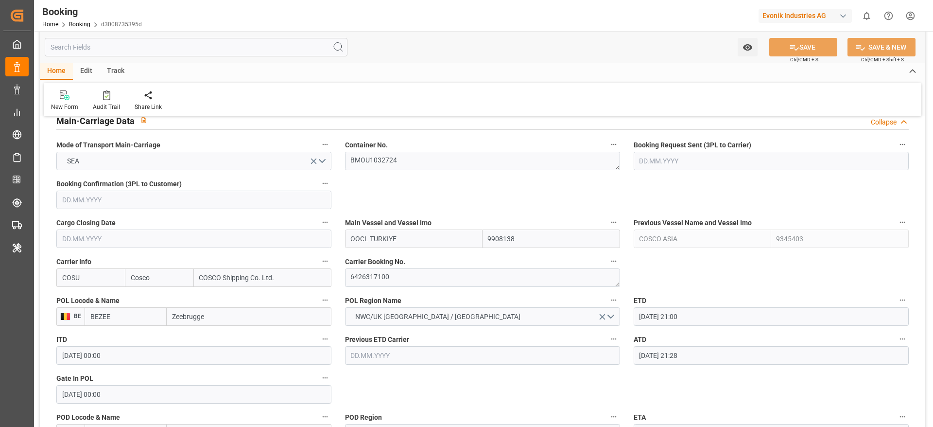
scroll to position [607, 0]
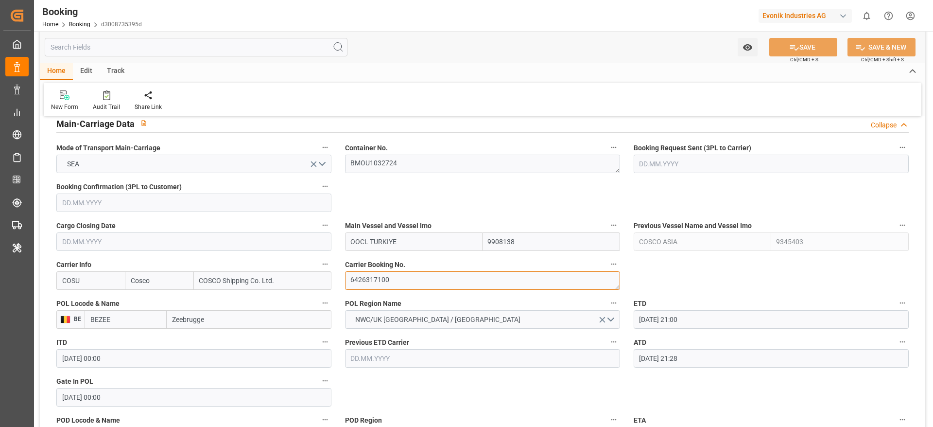
click at [398, 277] on textarea "6426317100" at bounding box center [482, 280] width 275 height 18
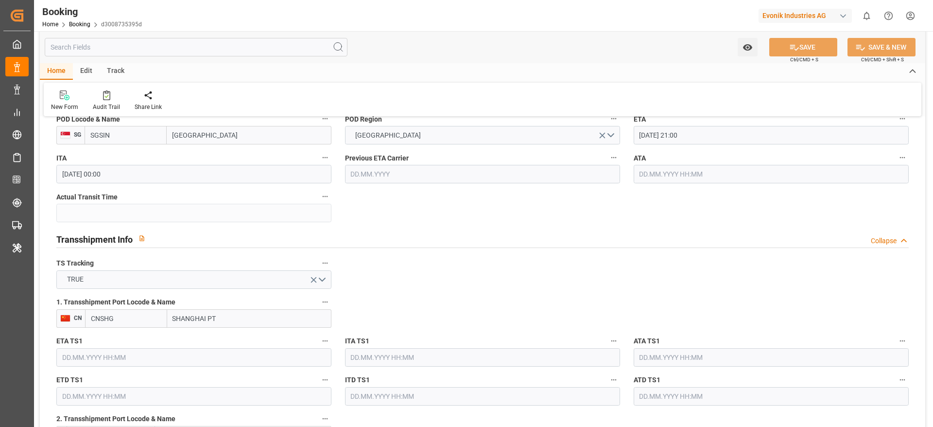
click at [237, 284] on input "SHANGHAI PT" at bounding box center [249, 318] width 164 height 18
type input "[GEOGRAPHIC_DATA]"
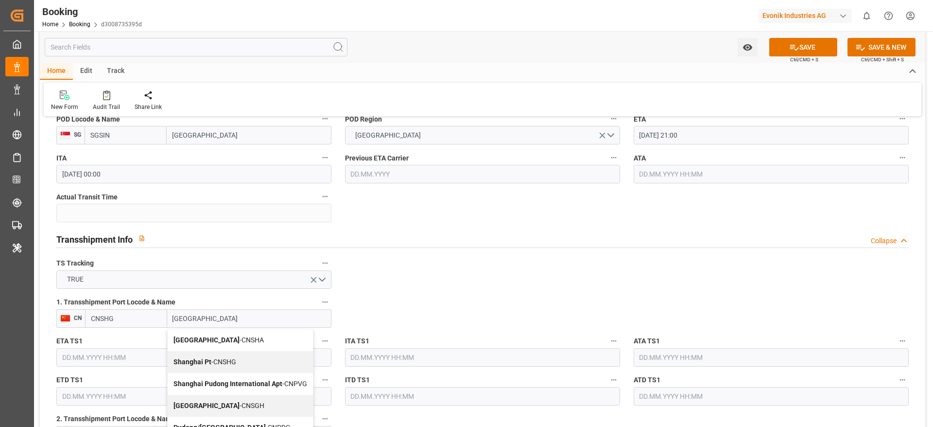
click at [219, 284] on span "Shanghai - CNSGH" at bounding box center [218, 405] width 91 height 8
type input "CNSGH"
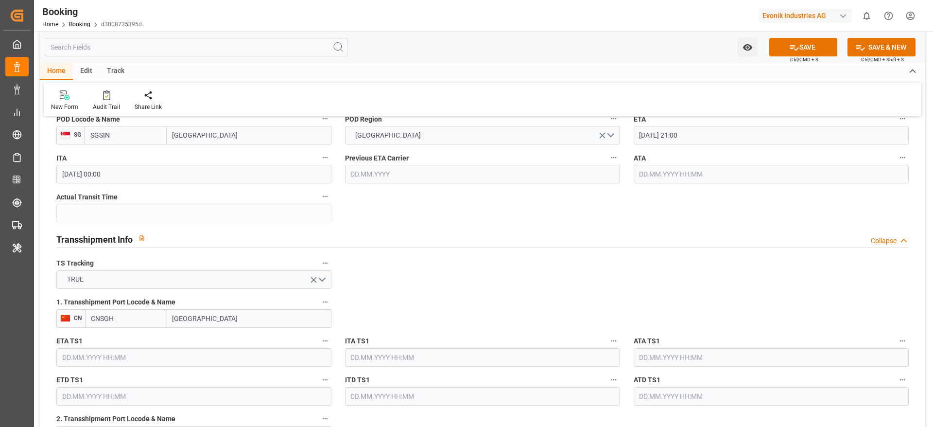
type input "[GEOGRAPHIC_DATA]"
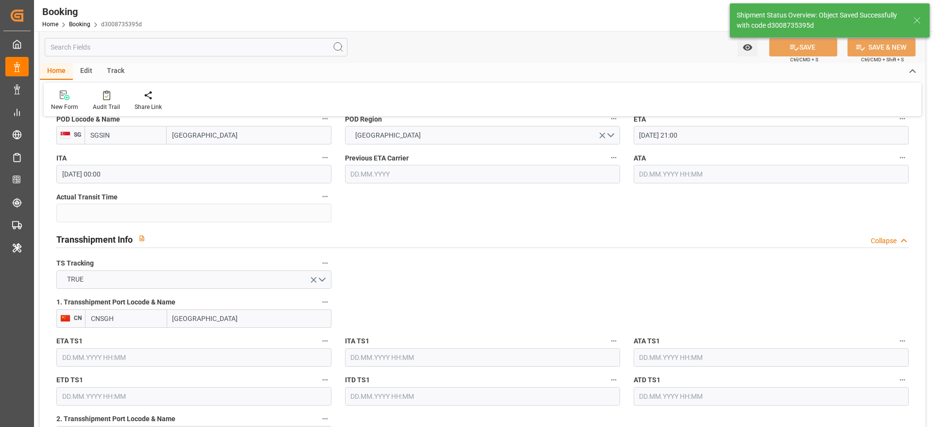
type textarea "[PERSON_NAME]"
type input "[DATE] 11:52"
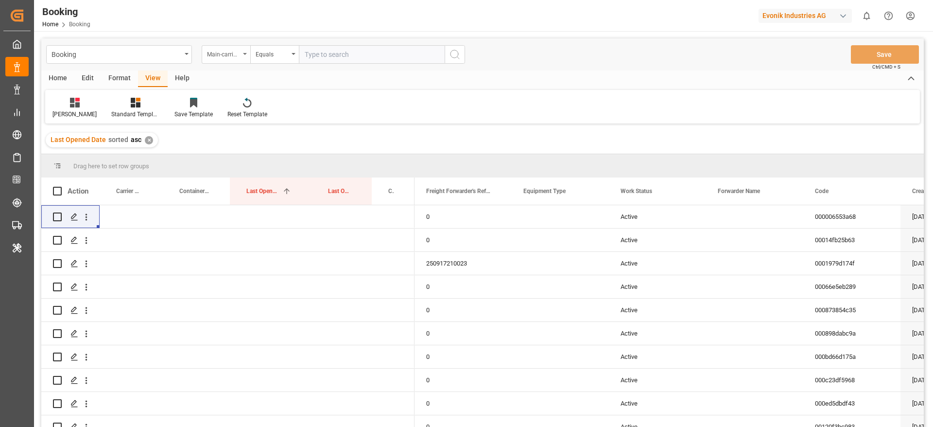
click at [238, 51] on div "Main-carriage No." at bounding box center [223, 53] width 33 height 11
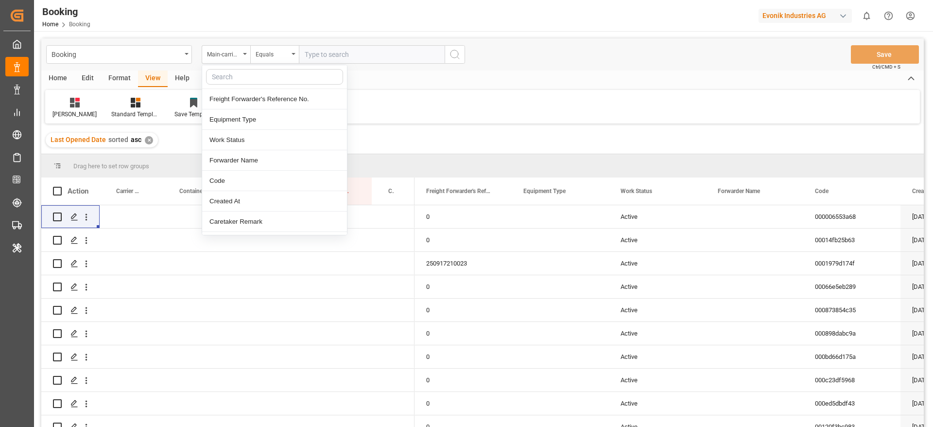
click at [252, 82] on input "text" at bounding box center [274, 77] width 137 height 16
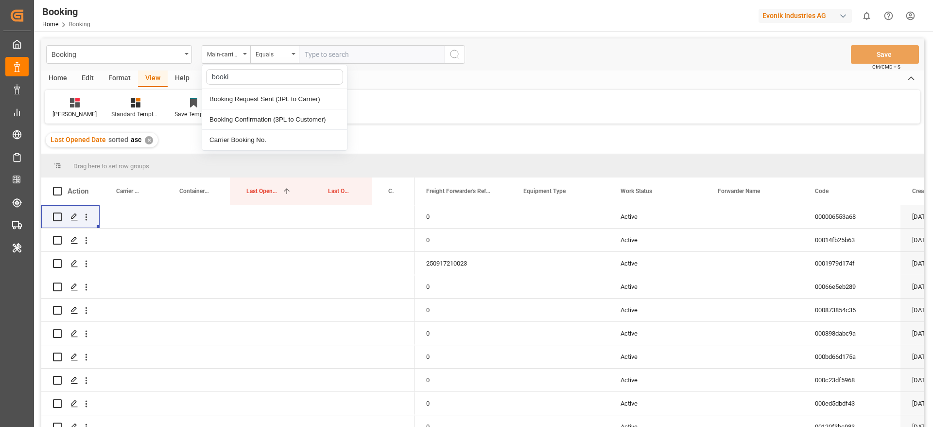
type input "bookin"
click at [246, 142] on div "Carrier Booking No." at bounding box center [274, 140] width 145 height 20
click at [367, 48] on input "text" at bounding box center [372, 54] width 146 height 18
paste input "6426317100"
type input "6426317100"
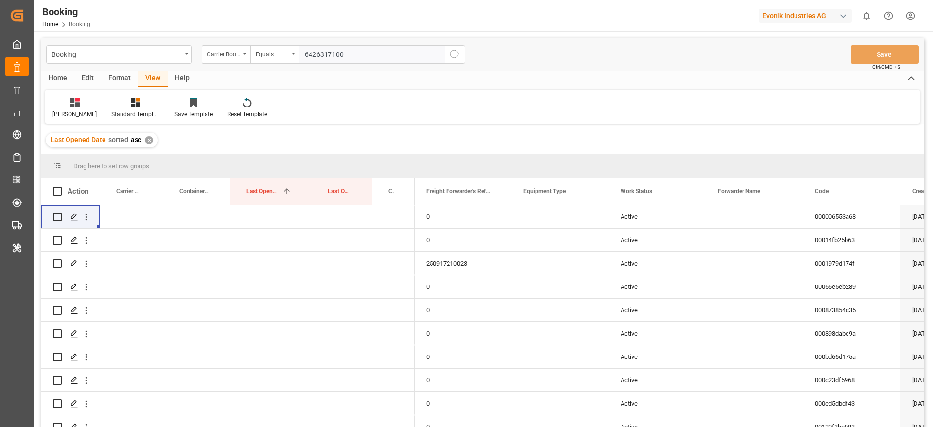
click at [471, 52] on div "Booking Carrier Booking No. Equals 6426317100 Save Ctrl/CMD + S" at bounding box center [482, 54] width 883 height 32
click at [465, 53] on div "Booking Carrier Booking No. Equals 6426317100 Save Ctrl/CMD + S" at bounding box center [482, 54] width 883 height 32
click at [460, 53] on button "search button" at bounding box center [455, 54] width 20 height 18
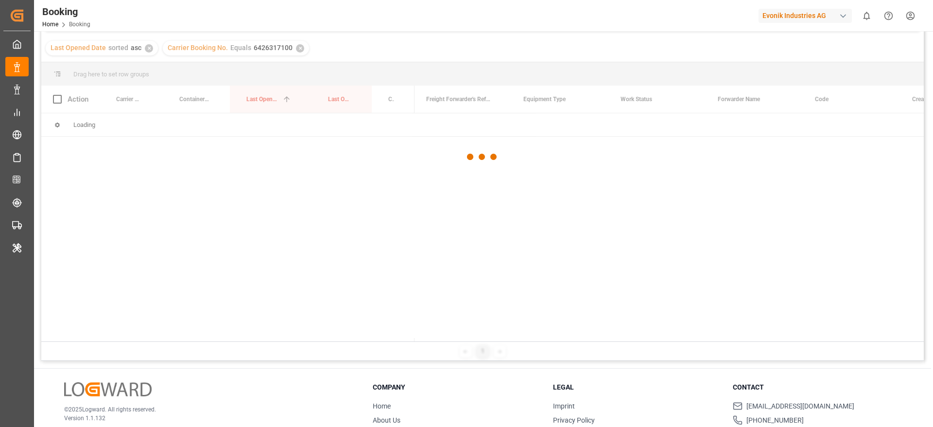
scroll to position [95, 0]
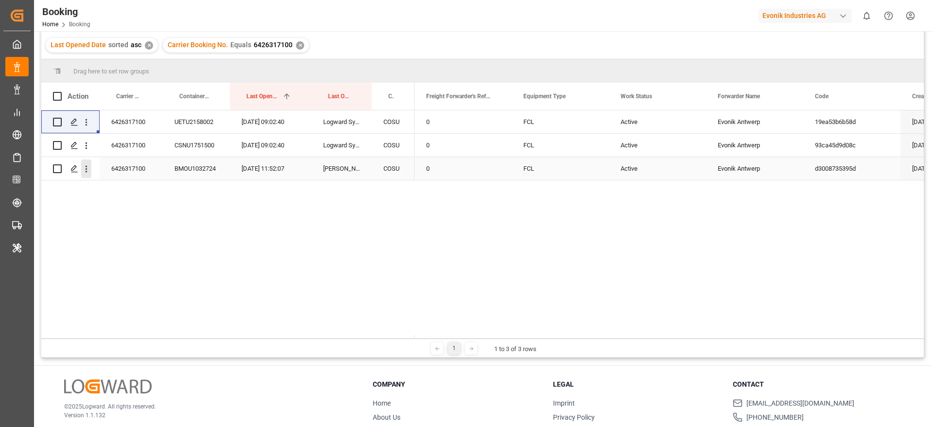
click at [87, 172] on icon "open menu" at bounding box center [87, 169] width 2 height 7
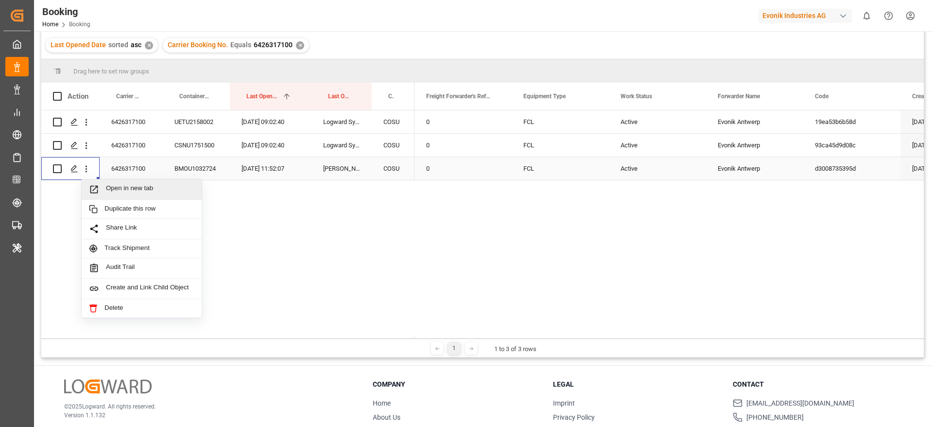
click at [122, 182] on div "Open in new tab" at bounding box center [142, 189] width 120 height 20
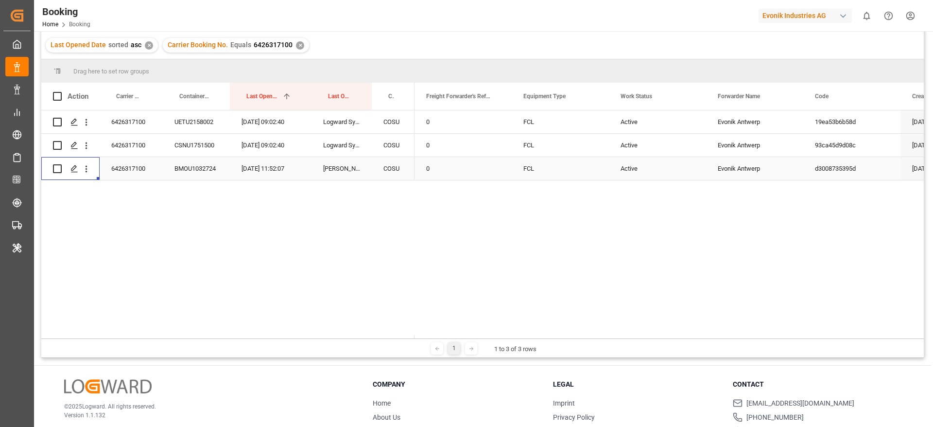
click at [118, 160] on div "6426317100" at bounding box center [131, 168] width 63 height 23
click at [87, 141] on icon "open menu" at bounding box center [86, 145] width 10 height 10
click at [134, 166] on div "6426317100" at bounding box center [131, 168] width 63 height 23
click at [91, 150] on div "Press SPACE to select this row." at bounding box center [86, 145] width 25 height 18
click at [89, 148] on icon "open menu" at bounding box center [86, 145] width 10 height 10
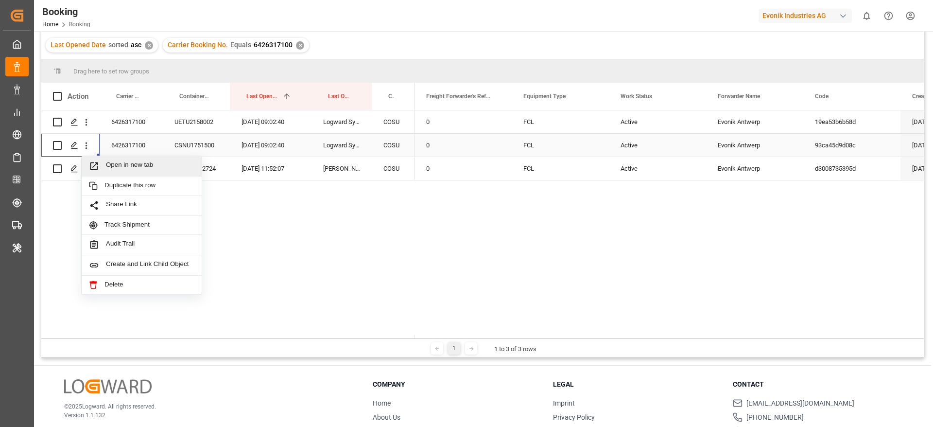
click at [117, 158] on div "Open in new tab" at bounding box center [142, 166] width 120 height 20
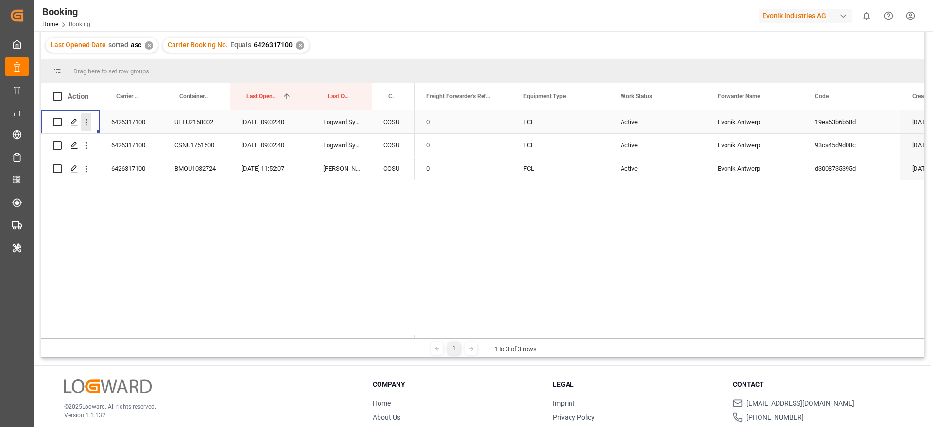
click at [88, 126] on icon "open menu" at bounding box center [86, 122] width 10 height 10
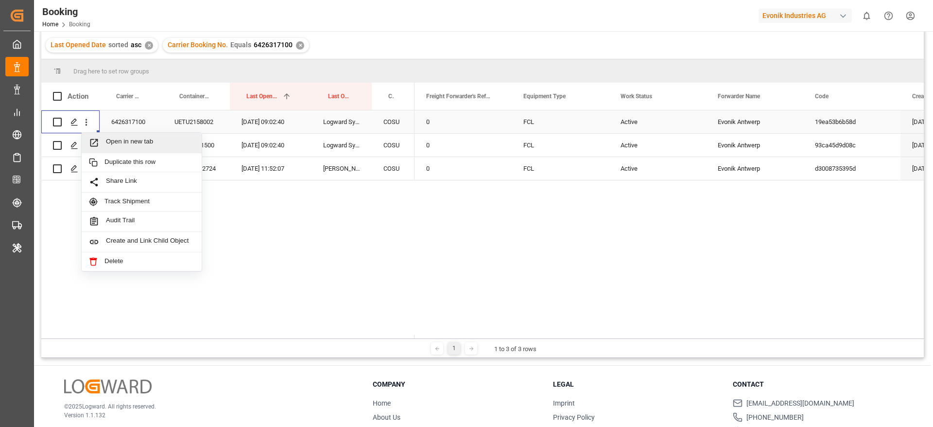
click at [124, 145] on span "Open in new tab" at bounding box center [150, 143] width 88 height 10
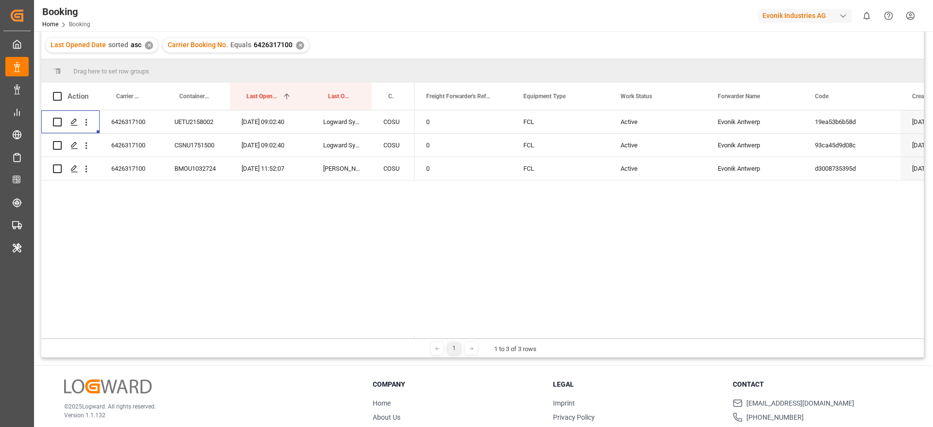
scroll to position [0, 0]
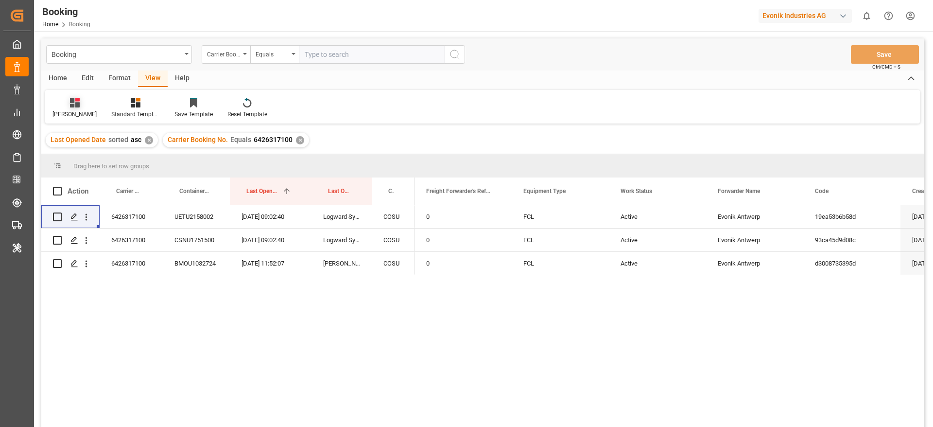
click at [60, 111] on div "[PERSON_NAME]" at bounding box center [74, 114] width 44 height 9
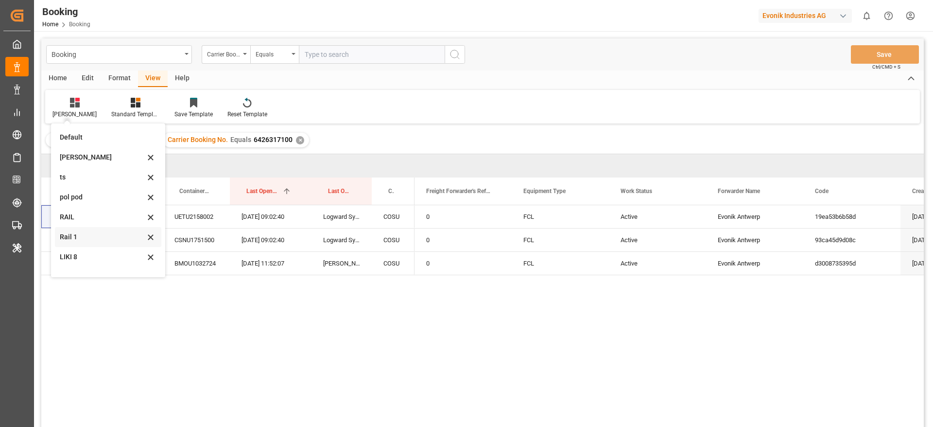
click at [78, 239] on div "Rail 1" at bounding box center [102, 237] width 85 height 10
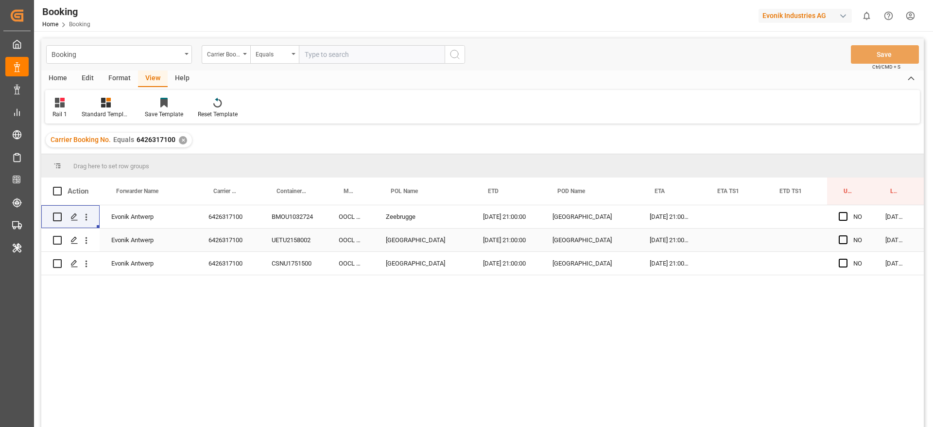
scroll to position [0, 37]
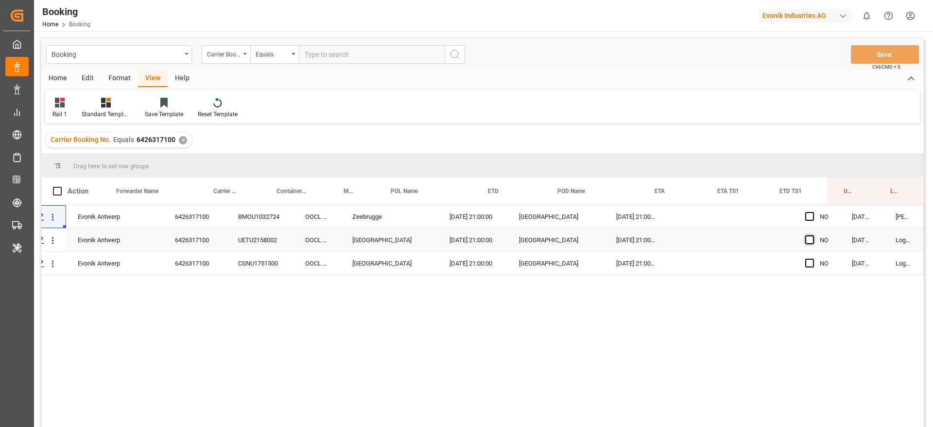
click at [805, 242] on span "Press SPACE to select this row." at bounding box center [809, 239] width 9 height 9
click at [813, 235] on input "Press SPACE to select this row." at bounding box center [813, 235] width 0 height 0
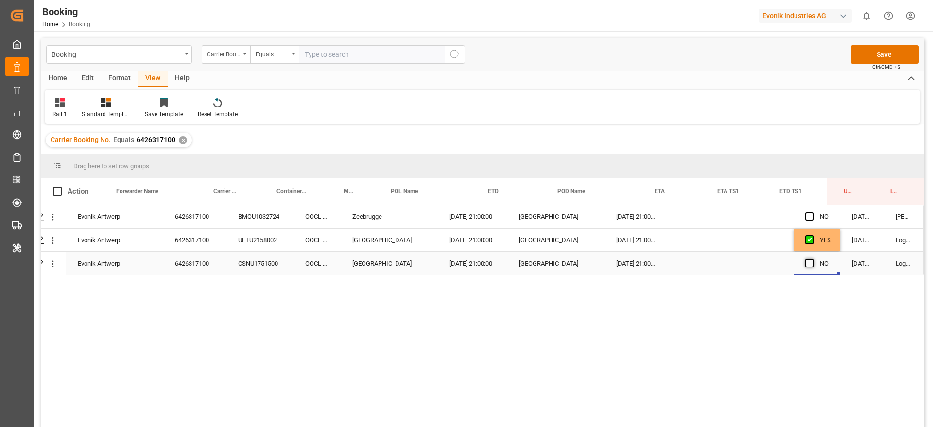
click at [807, 262] on span "Press SPACE to select this row." at bounding box center [809, 263] width 9 height 9
click at [813, 259] on input "Press SPACE to select this row." at bounding box center [813, 259] width 0 height 0
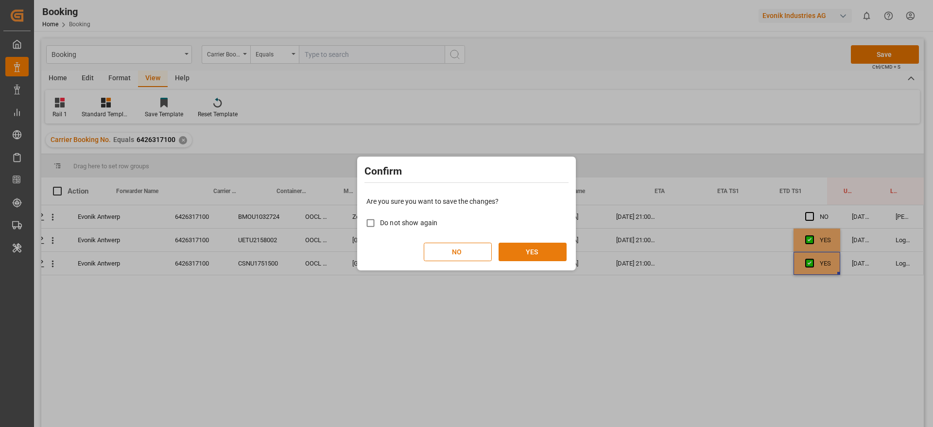
click at [524, 249] on button "YES" at bounding box center [533, 251] width 68 height 18
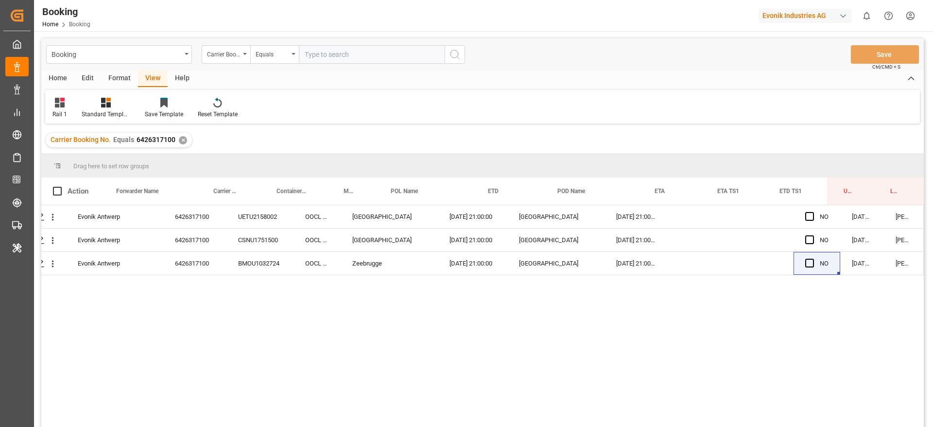
click at [179, 138] on div "✕" at bounding box center [183, 140] width 8 height 8
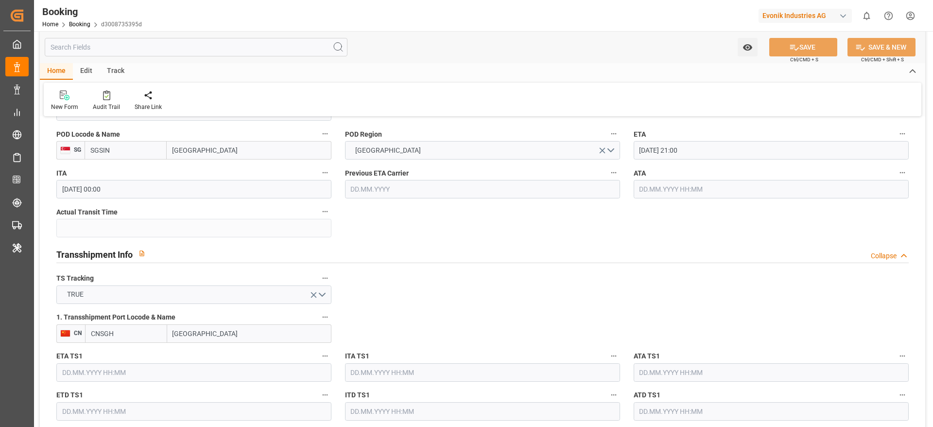
scroll to position [895, 0]
click at [225, 334] on input "Shanghai" at bounding box center [249, 332] width 164 height 18
click at [113, 343] on div "1. Transshipment Port Locode & Name CN CNSGH" at bounding box center [194, 325] width 289 height 39
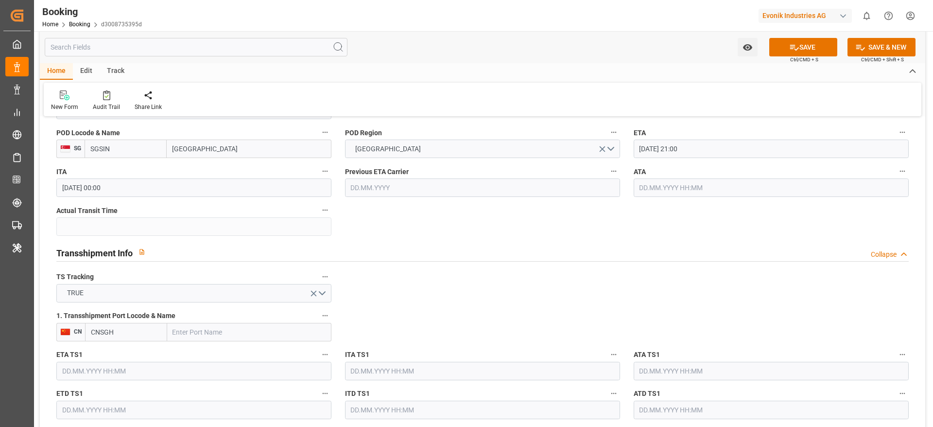
click at [117, 337] on input "CNSGH" at bounding box center [126, 332] width 82 height 18
click at [136, 297] on button "TRUE" at bounding box center [193, 293] width 275 height 18
click at [146, 314] on div "FALSE" at bounding box center [194, 316] width 274 height 20
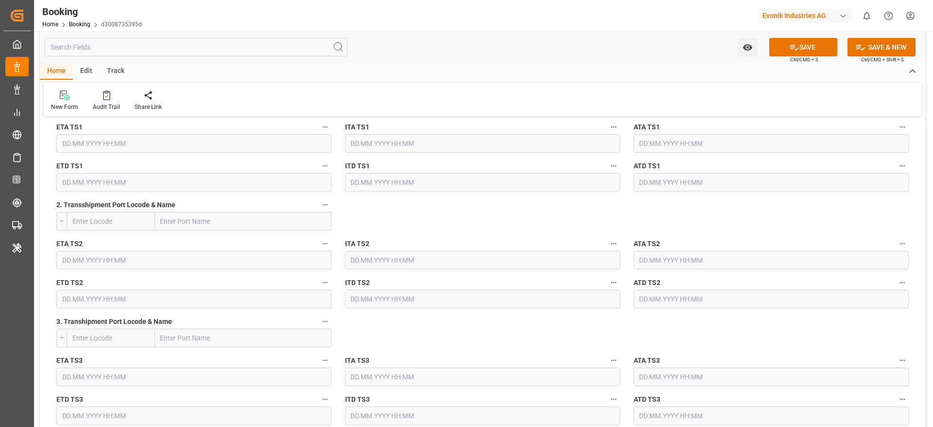
scroll to position [1070, 0]
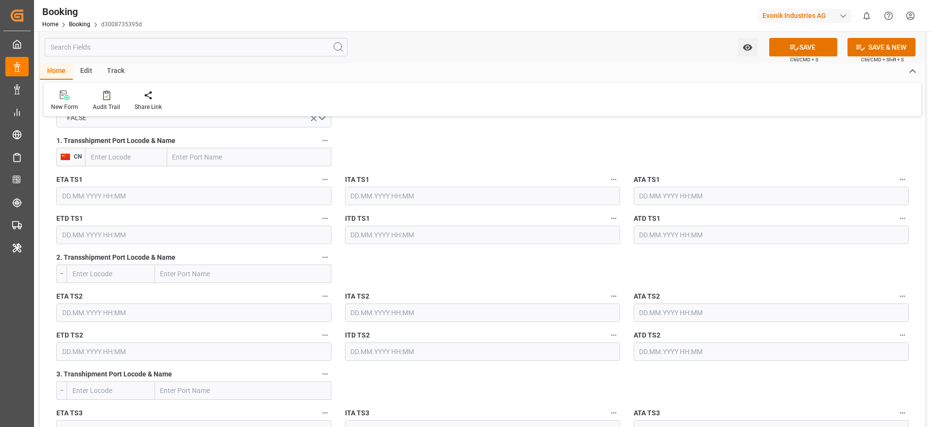
click at [325, 142] on icon "button" at bounding box center [325, 141] width 8 height 8
click at [373, 168] on li "Tracking Details" at bounding box center [358, 172] width 78 height 16
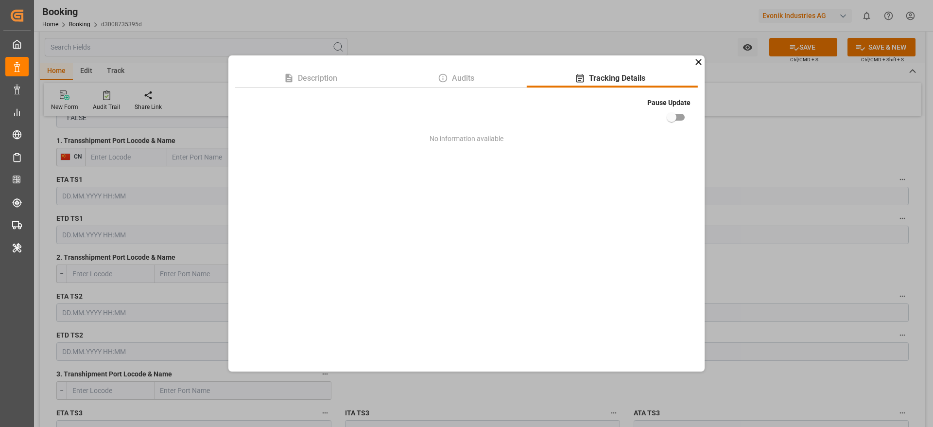
click at [673, 113] on input "checkbox" at bounding box center [671, 117] width 55 height 18
checkbox input "true"
click at [721, 133] on div "Description Audits Tracking Details Pause Update No information available" at bounding box center [466, 213] width 933 height 427
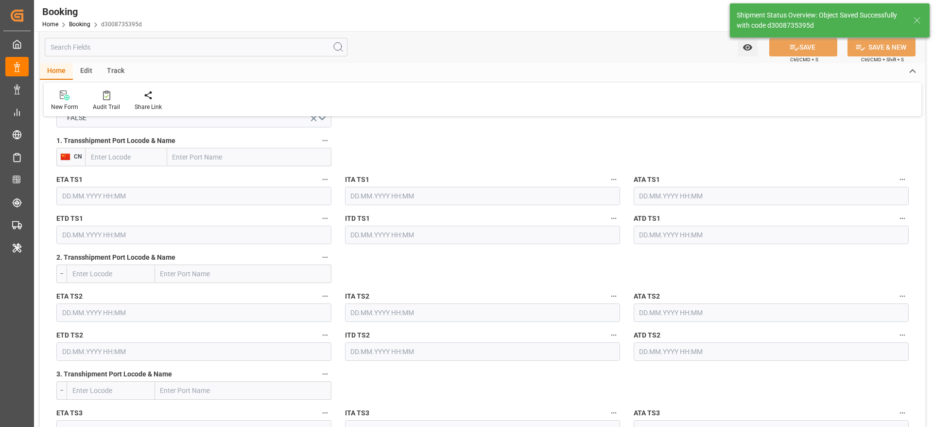
type textarea "No"
type input "10.10.2025 12:09"
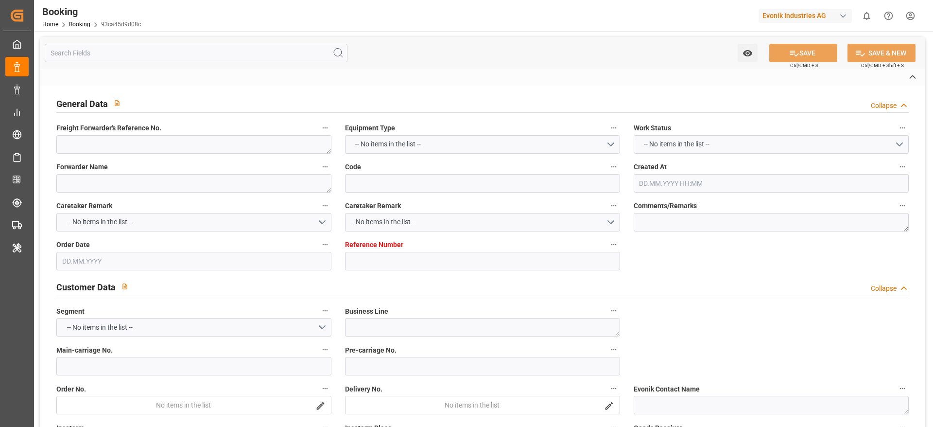
type textarea "0"
type textarea "Evonik Antwerp"
type input "93ca45d9d08c"
type input "0"
type textarea "AT-AN"
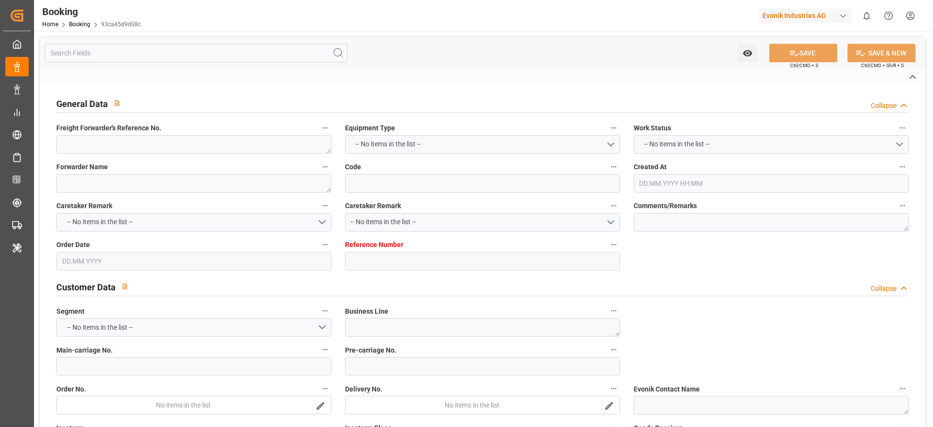
type input "4006664389"
type textarea "[EMAIL_ADDRESS][DOMAIN_NAME]"
type textarea "CIF"
type textarea "[GEOGRAPHIC_DATA]"
type textarea "Evonik Plant 0000501025"
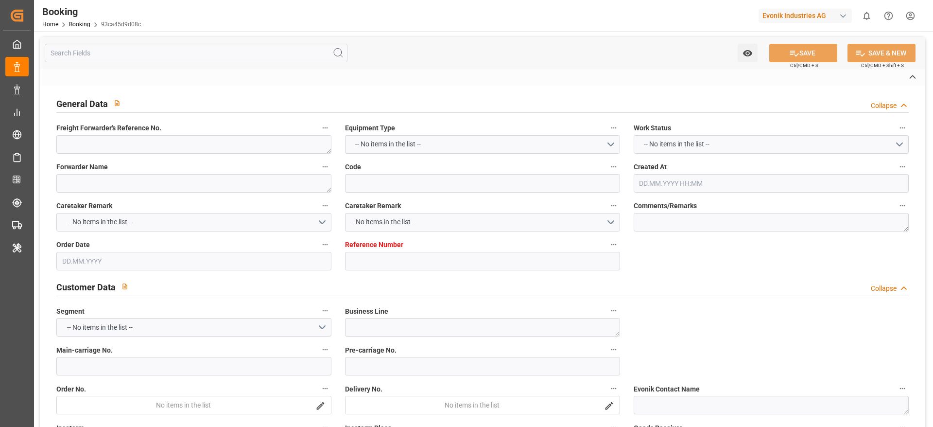
type textarea "[GEOGRAPHIC_DATA]"
type textarea "CSNU1751500"
type input "OOCL TURKIYE"
type input "COSU"
type textarea "6426317100"
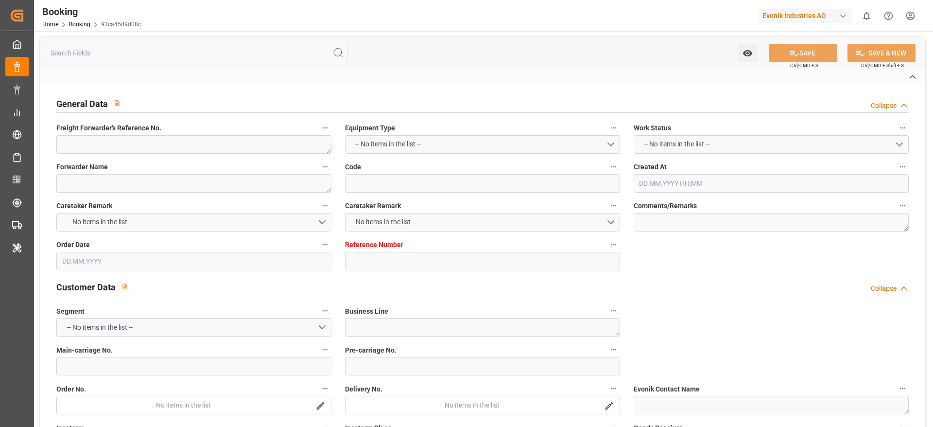
type input "[GEOGRAPHIC_DATA]"
type textarea "INPUT_Evonik_Seeburger_LoadTenderOcean_1003112515_20250903173250779.xml"
type textarea "NWC/[GEOGRAPHIC_DATA] [GEOGRAPHIC_DATA] Continent / [GEOGRAPHIC_DATA]-AN"
type textarea "INPUT_Evonik_Seeburger_LoadTenderOcean_1003008964_20250731143342367.xml,INPUT_E…"
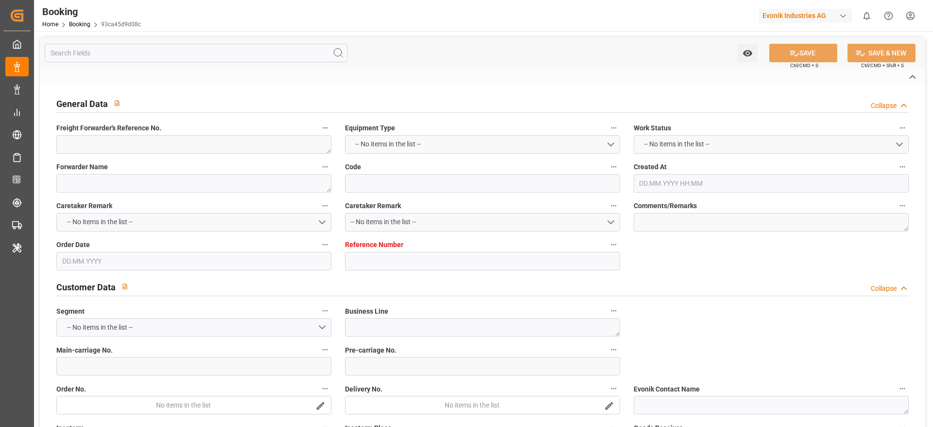
type textarea "1003112515"
type textarea "Logward System"
type textarea "businessDivision-businessLine-"
type textarea "EVONIK Load Tender XML"
type textarea "a011t00000LcJC5AAN"
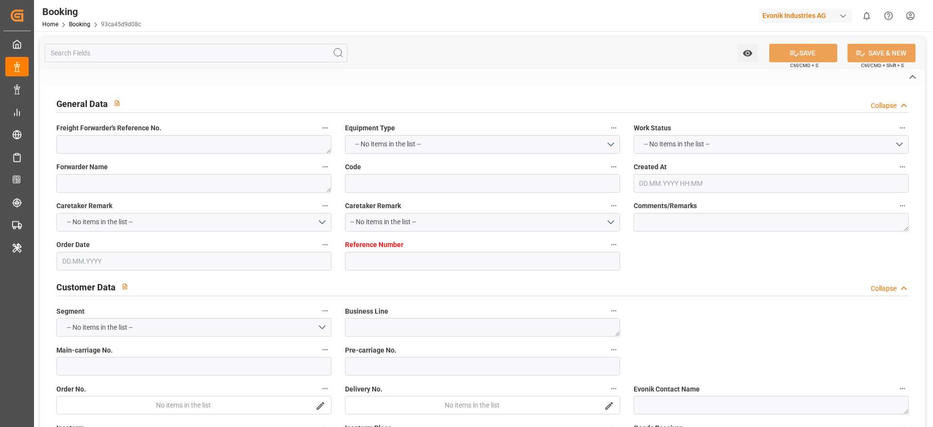
type textarea "No"
type input "ZEEBRUGGE"
type input "[GEOGRAPHIC_DATA]"
type input "AEU1"
type input "008E"
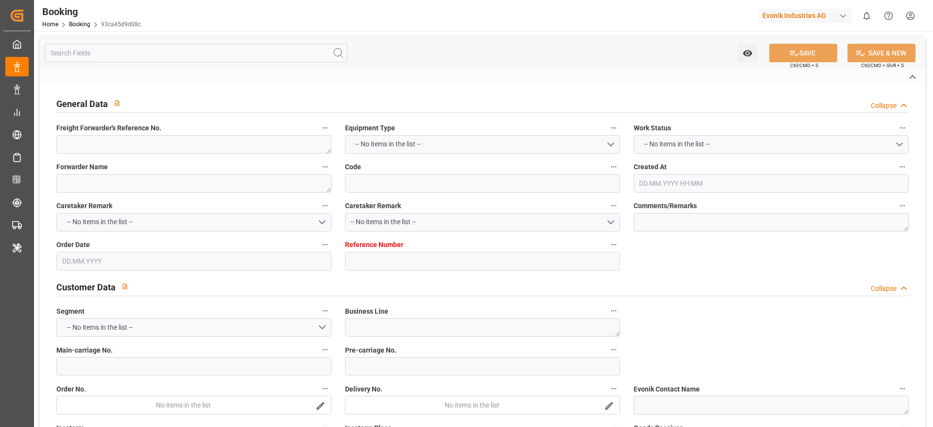
type input "VESSEL"
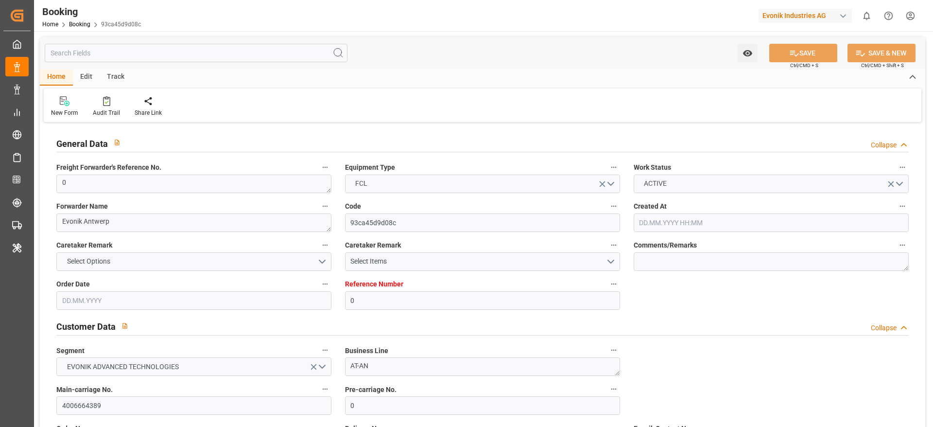
type input "0"
type input "9908138"
type input "Cosco"
type input "COSCO Shipping Co. Ltd."
type input "BEANR"
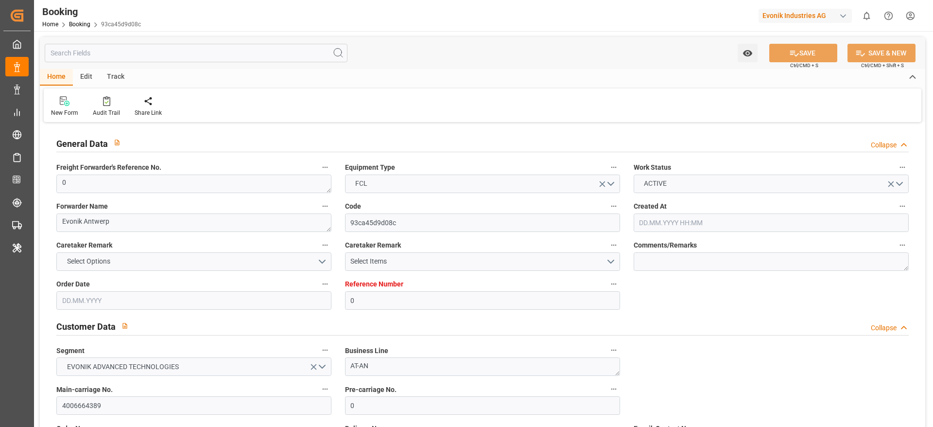
type input "SGSIN"
type input "0"
type input "BEZEE"
type input "SGSIN"
type input "[DATE] 12:35"
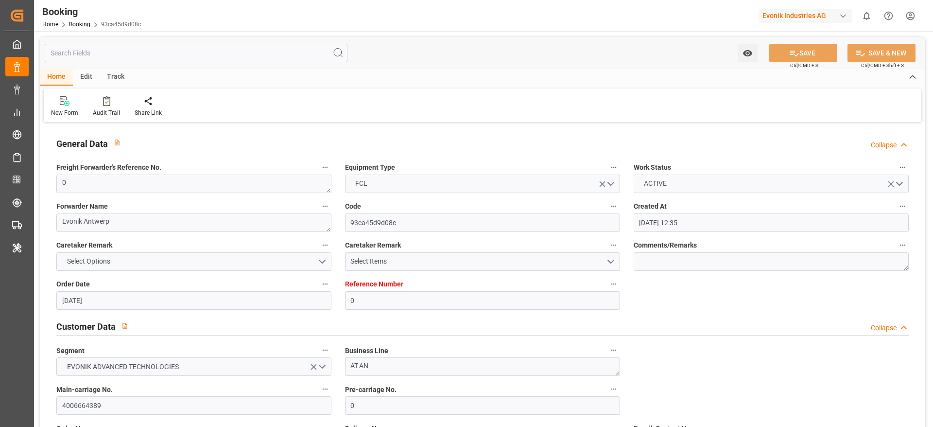
type input "[DATE]"
type input "[DATE] 21:00"
type input "[DATE] 00:00"
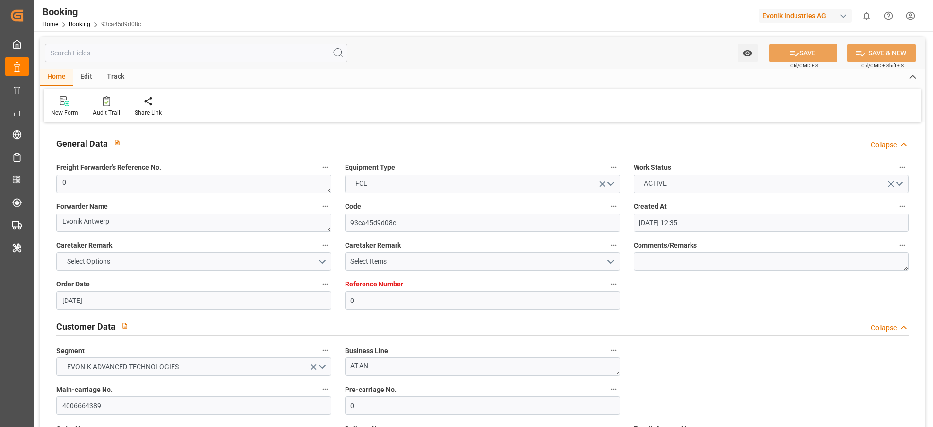
type input "[DATE] 21:28"
type input "[DATE] 00:00"
type input "[DATE] 21:00"
type input "[DATE] 00:00"
type input "[DATE] 09:02"
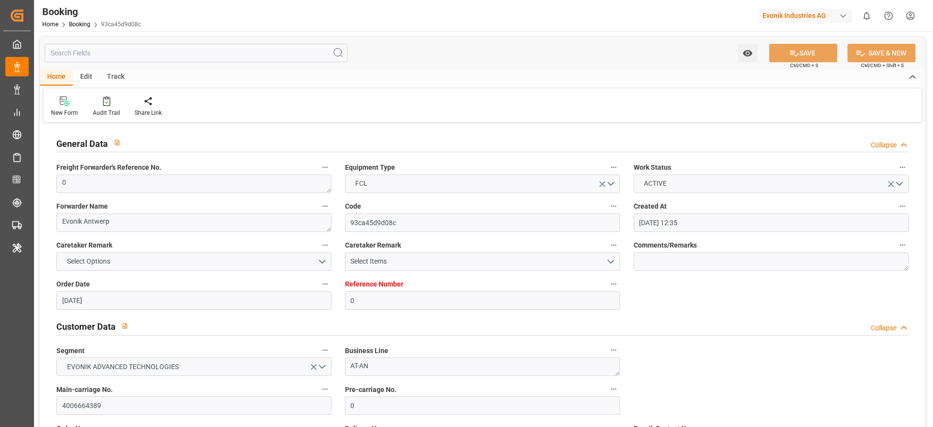
type input "[DATE]"
type input "04.09.2025 19:27"
type input "[DATE] 21:55"
type input "[DATE] 21:00"
type input "[DATE] 09:51"
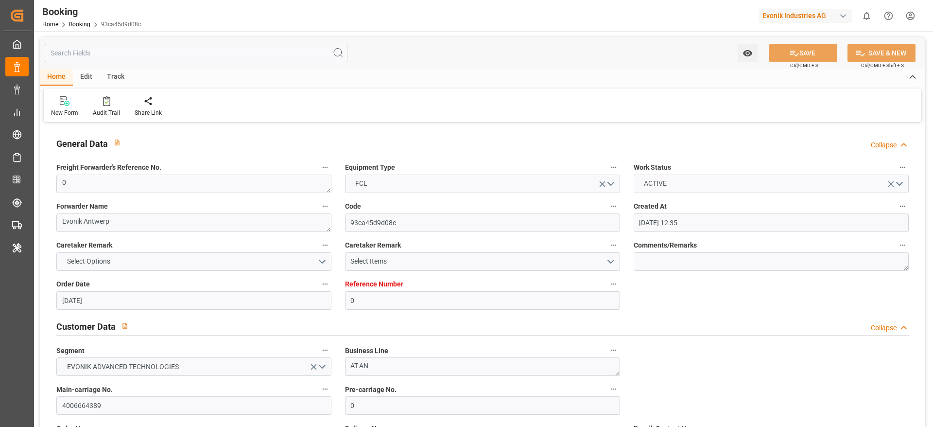
type input "[DATE] 15:00"
type input "[DATE] 09:51"
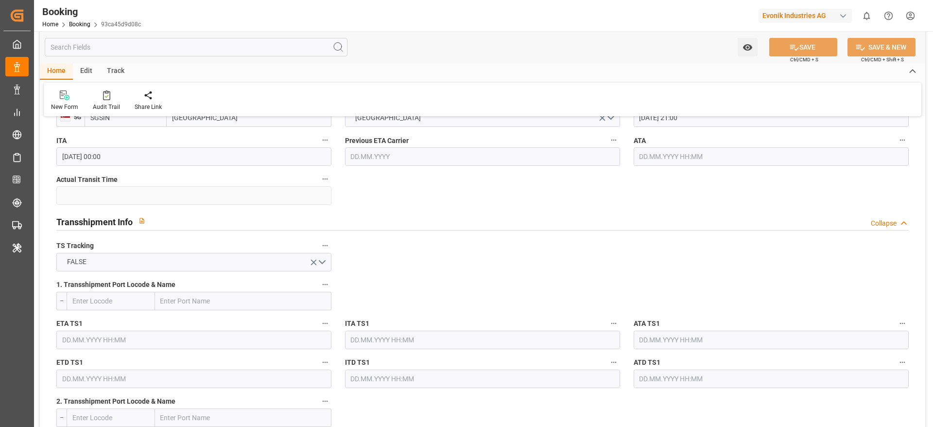
scroll to position [875, 0]
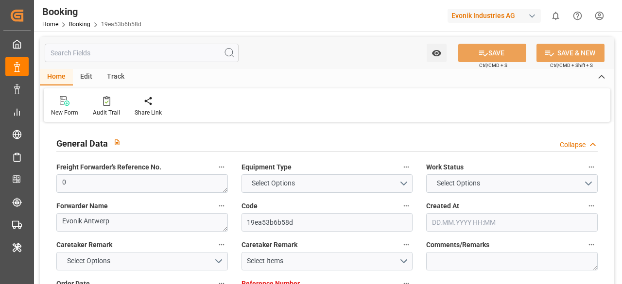
type input "0"
type input "9908138"
type input "Cosco"
type input "COSCO Shipping Co. Ltd."
type input "BEANR"
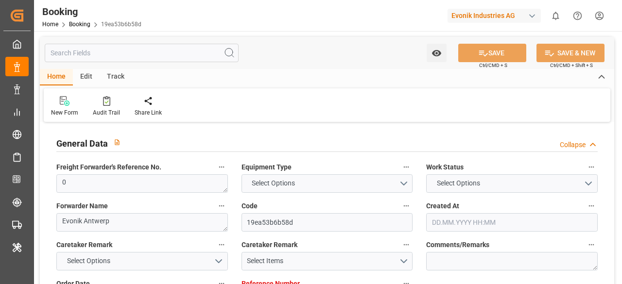
type input "SGSIN"
type input "0"
type input "BEZEE"
type input "SGSIN"
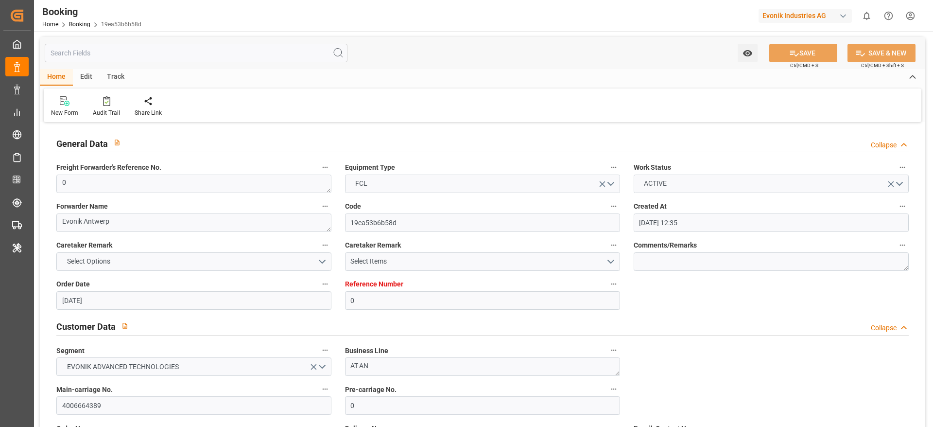
type input "[DATE] 12:35"
type input "[DATE]"
type input "[DATE] 21:00"
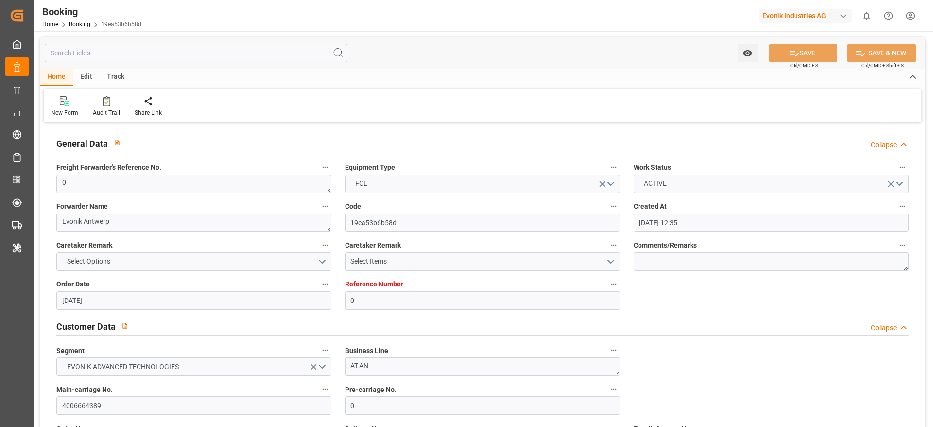
type input "[DATE] 00:00"
type input "[DATE] 21:28"
type input "[DATE] 00:00"
type input "[DATE] 21:00"
type input "[DATE] 00:00"
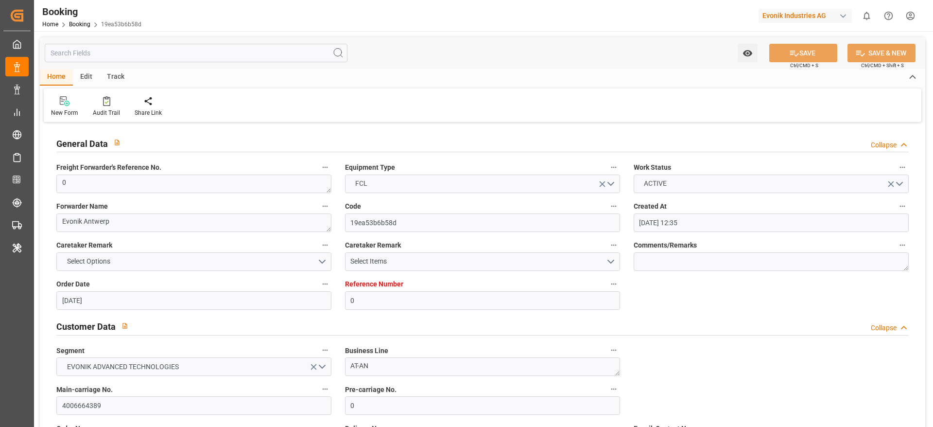
type input "[DATE] 09:02"
type input "[DATE]"
type input "[DATE] 00:36"
type input "[DATE] 21:55"
type input "[DATE] 21:00"
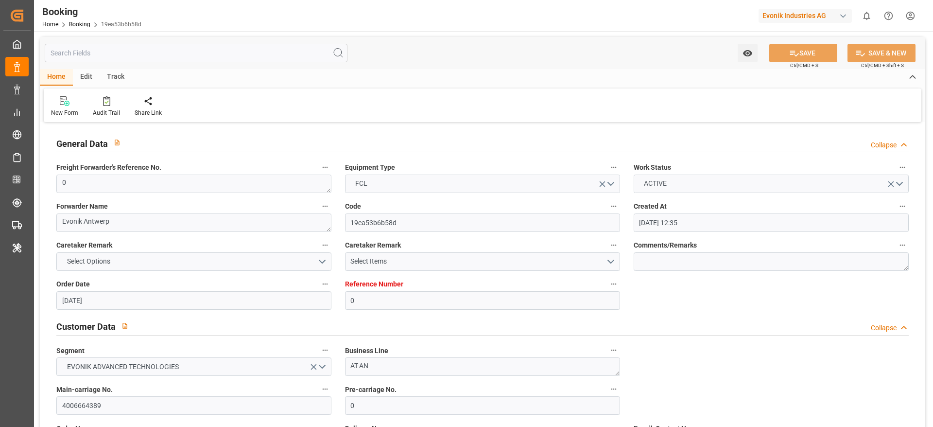
type input "[DATE] 09:51"
type input "[DATE] 15:00"
type input "[DATE] 09:51"
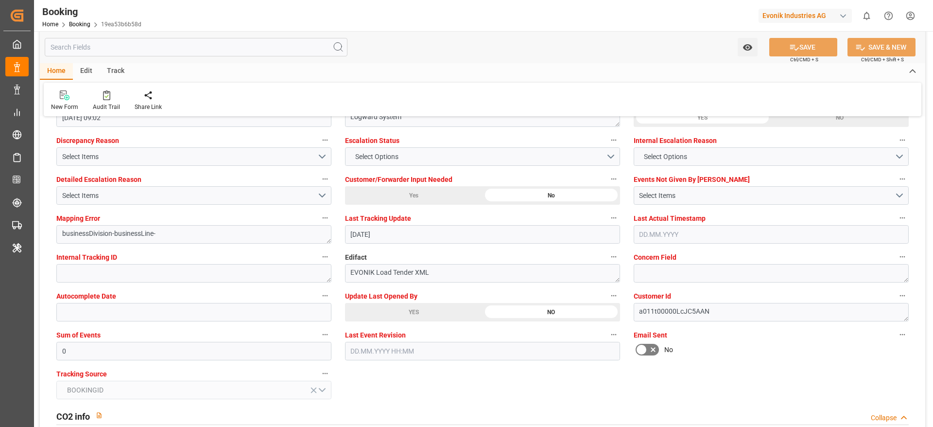
scroll to position [1791, 0]
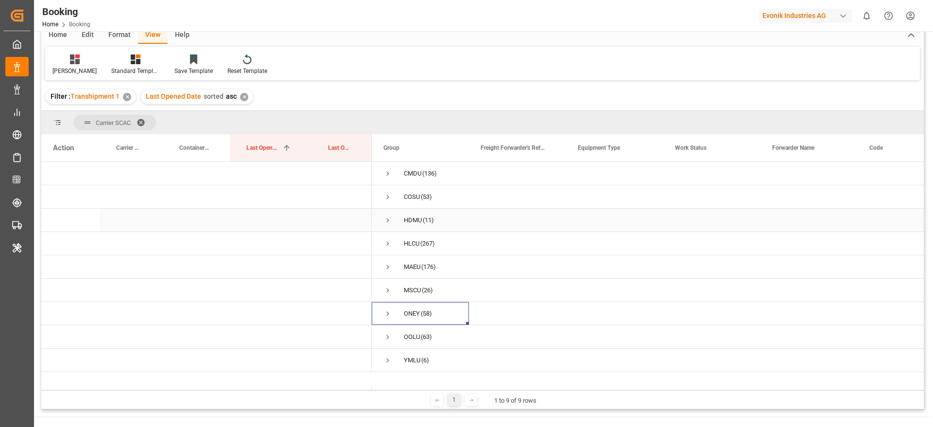
scroll to position [45, 0]
click at [390, 216] on span "Press SPACE to select this row." at bounding box center [387, 218] width 9 height 9
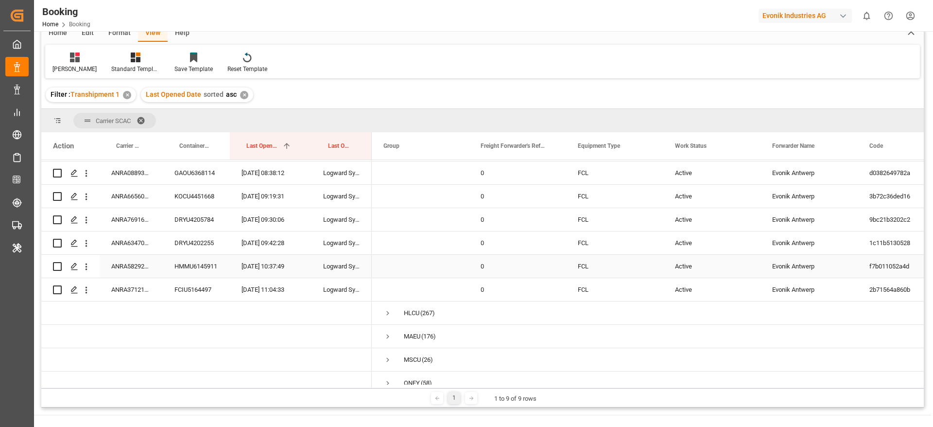
scroll to position [0, 0]
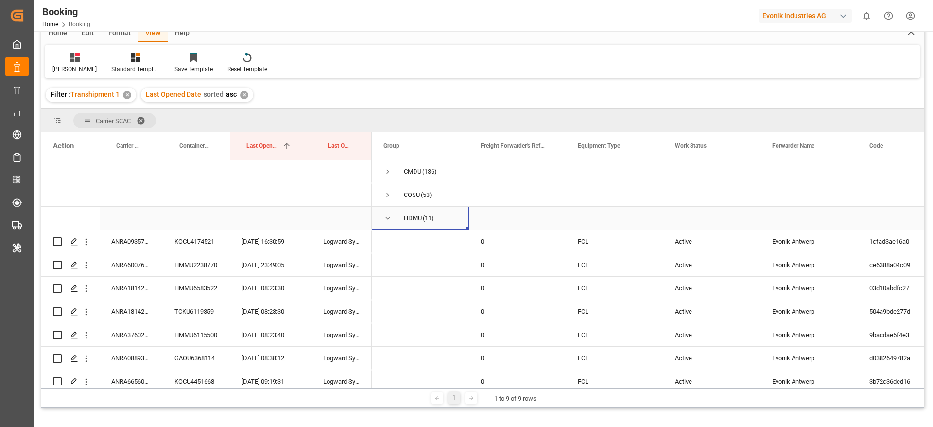
click at [384, 220] on span "Press SPACE to select this row." at bounding box center [387, 218] width 9 height 9
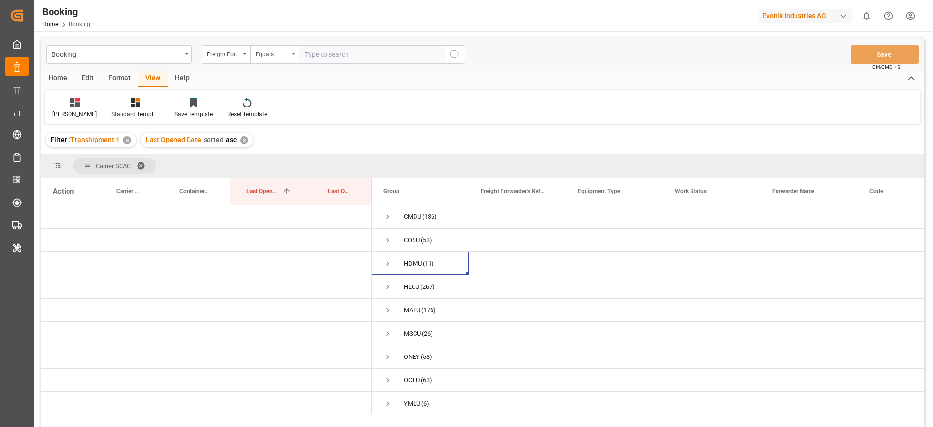
click at [146, 165] on span at bounding box center [145, 165] width 16 height 9
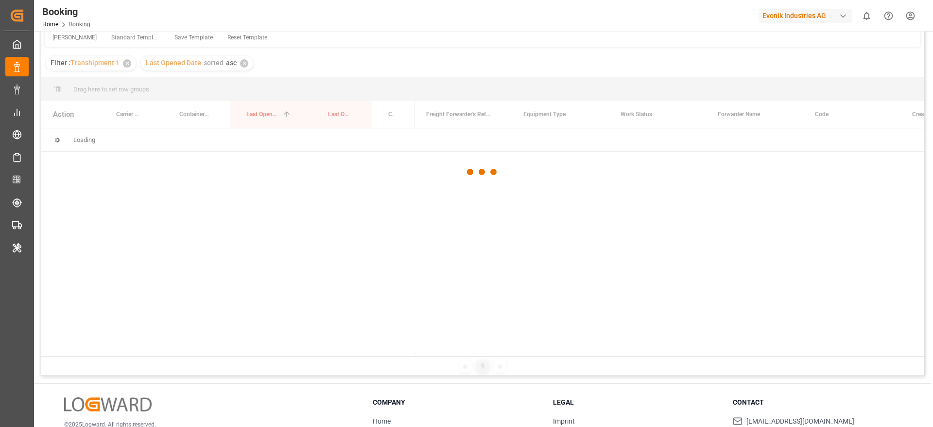
scroll to position [77, 0]
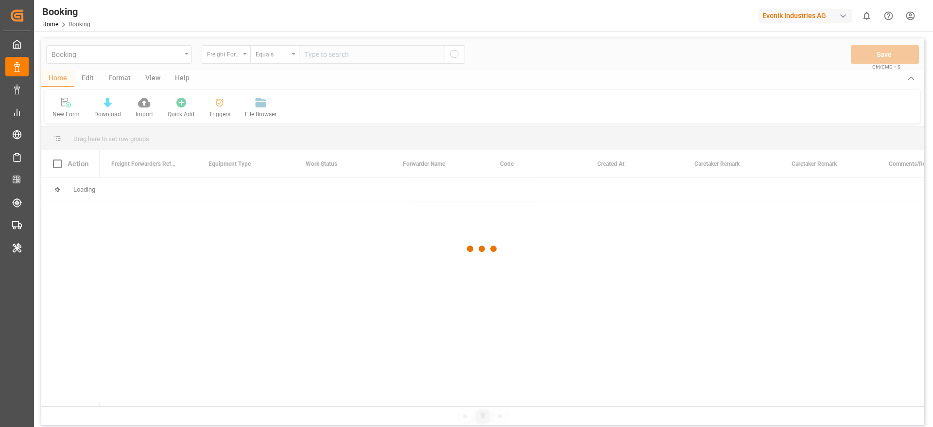
click at [783, 10] on div "Evonik Industries AG" at bounding box center [807, 15] width 97 height 18
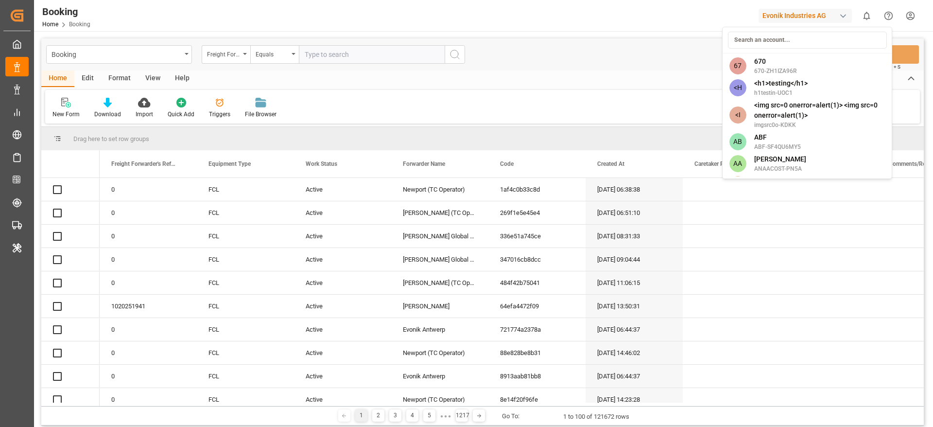
click at [763, 39] on input at bounding box center [807, 40] width 159 height 17
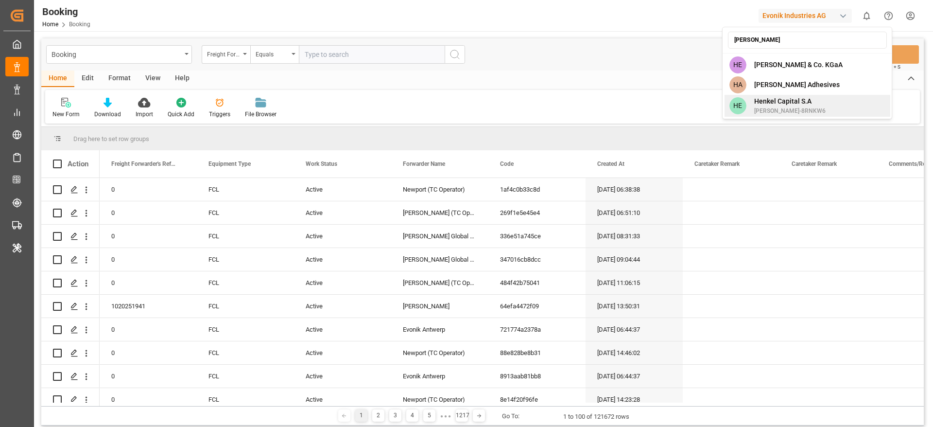
type input "[PERSON_NAME]"
drag, startPoint x: 813, startPoint y: 97, endPoint x: 762, endPoint y: 128, distance: 60.4
click at [813, 97] on div "HE Henkel Capital S.A Henkel-8RNKW6" at bounding box center [808, 106] width 166 height 22
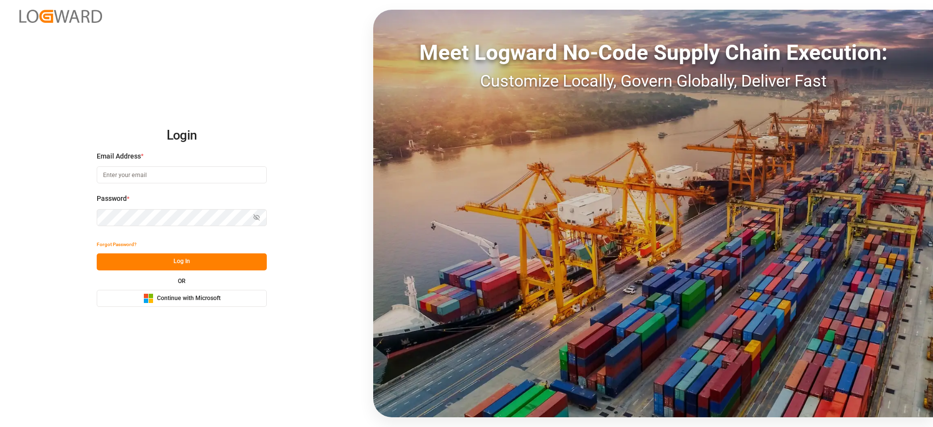
click at [182, 298] on span "Continue with Microsoft" at bounding box center [189, 298] width 64 height 9
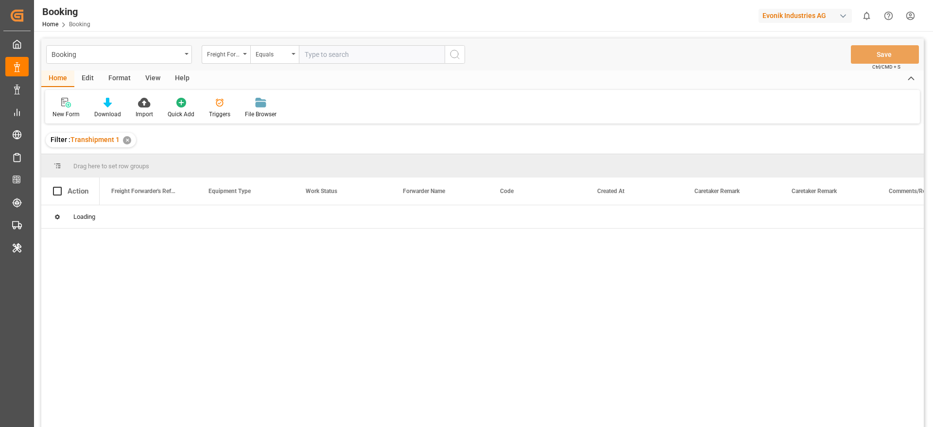
click at [120, 77] on div "Format" at bounding box center [119, 78] width 37 height 17
click at [155, 82] on div "View" at bounding box center [153, 78] width 30 height 17
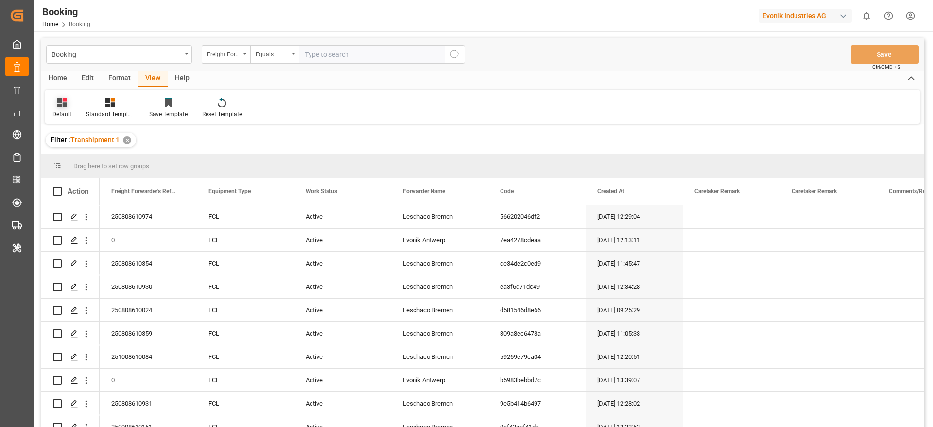
click at [66, 117] on div "Default" at bounding box center [61, 114] width 19 height 9
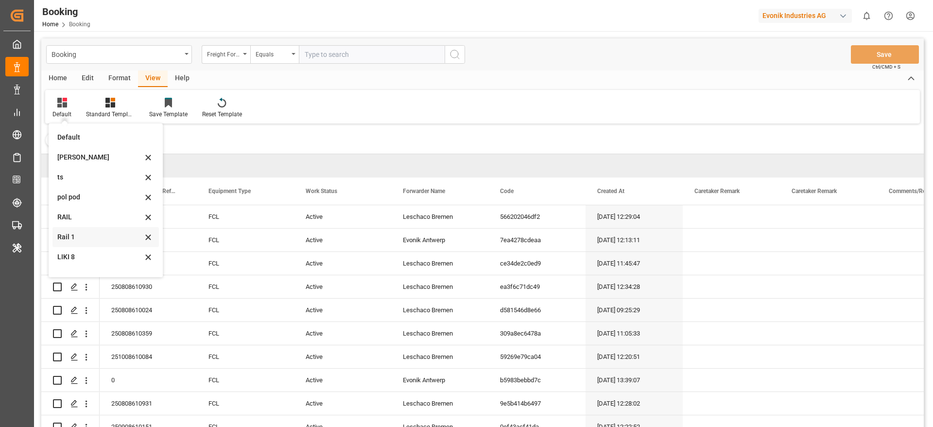
click at [92, 232] on div "Rail 1" at bounding box center [99, 237] width 85 height 10
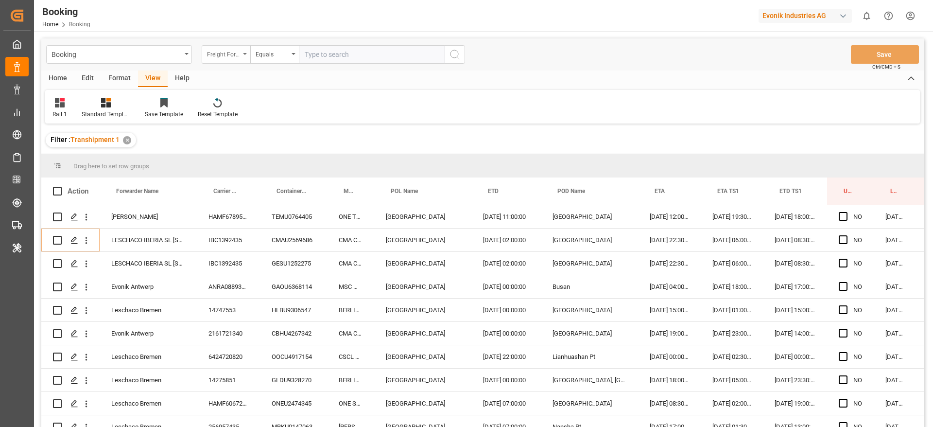
click at [226, 54] on div "Freight Forwarder's Reference No." at bounding box center [223, 53] width 33 height 11
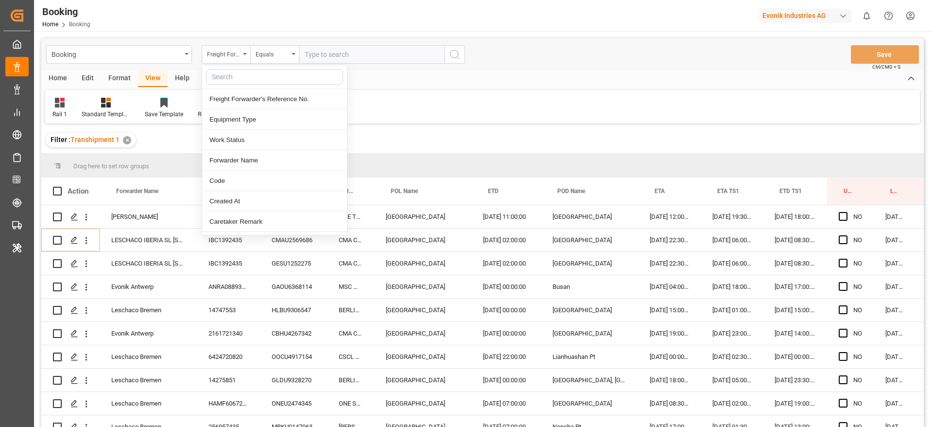
click at [228, 77] on input "text" at bounding box center [274, 77] width 137 height 16
type input "[PERSON_NAME]"
click at [217, 194] on div "Carrier SCAC" at bounding box center [274, 201] width 145 height 20
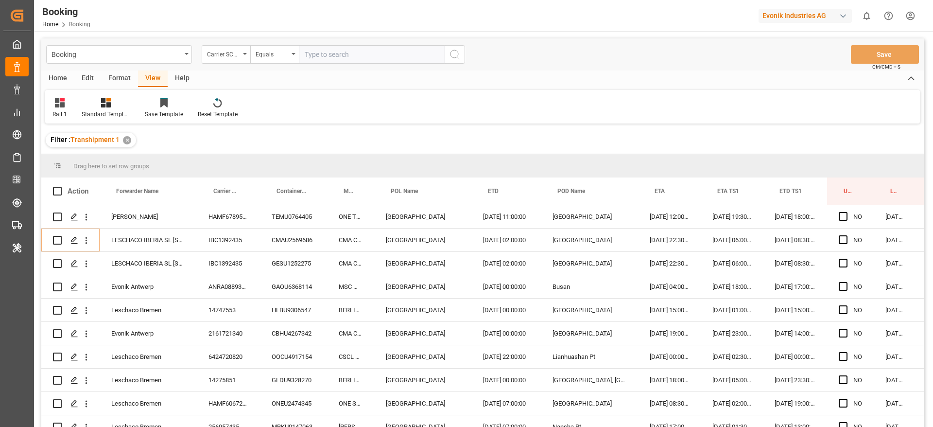
click at [365, 52] on input "text" at bounding box center [372, 54] width 146 height 18
type input "ymlu"
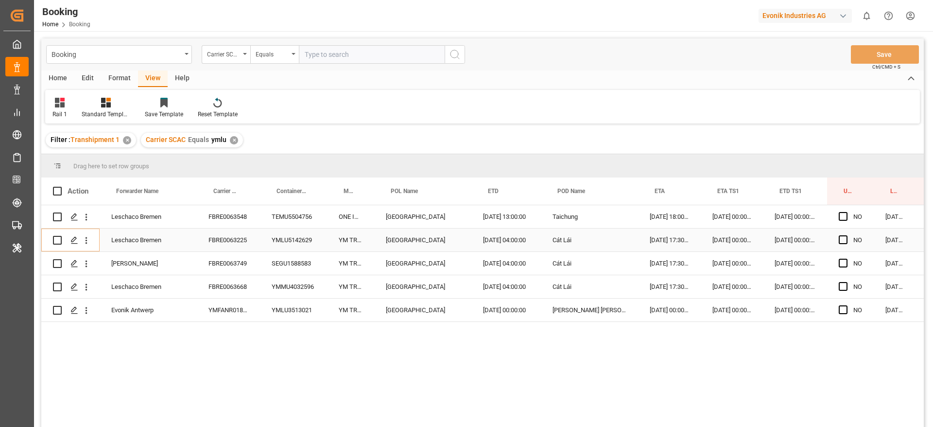
scroll to position [0, 37]
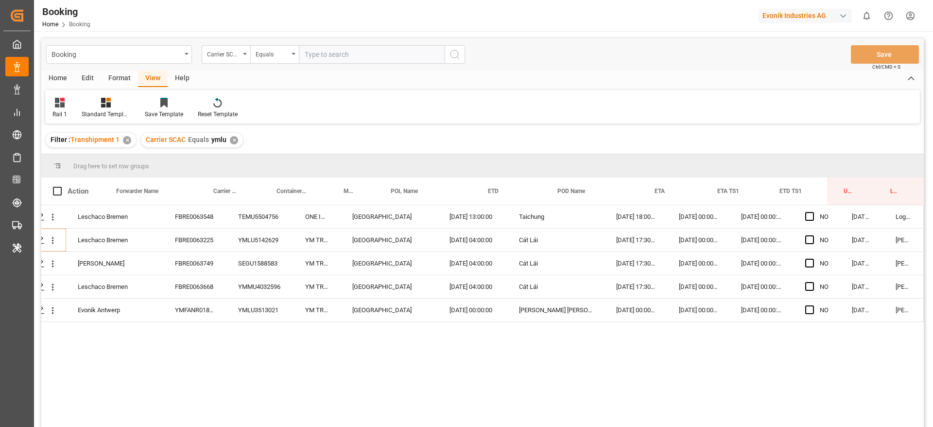
click at [232, 142] on div "✕" at bounding box center [234, 140] width 8 height 8
